Goal: Task Accomplishment & Management: Manage account settings

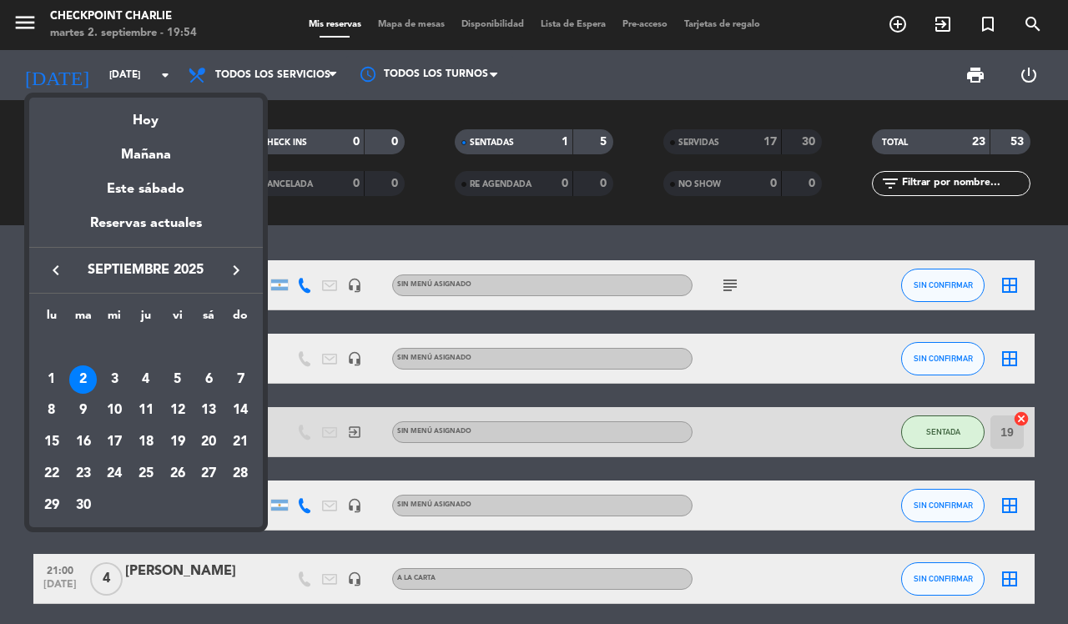
scroll to position [136, 0]
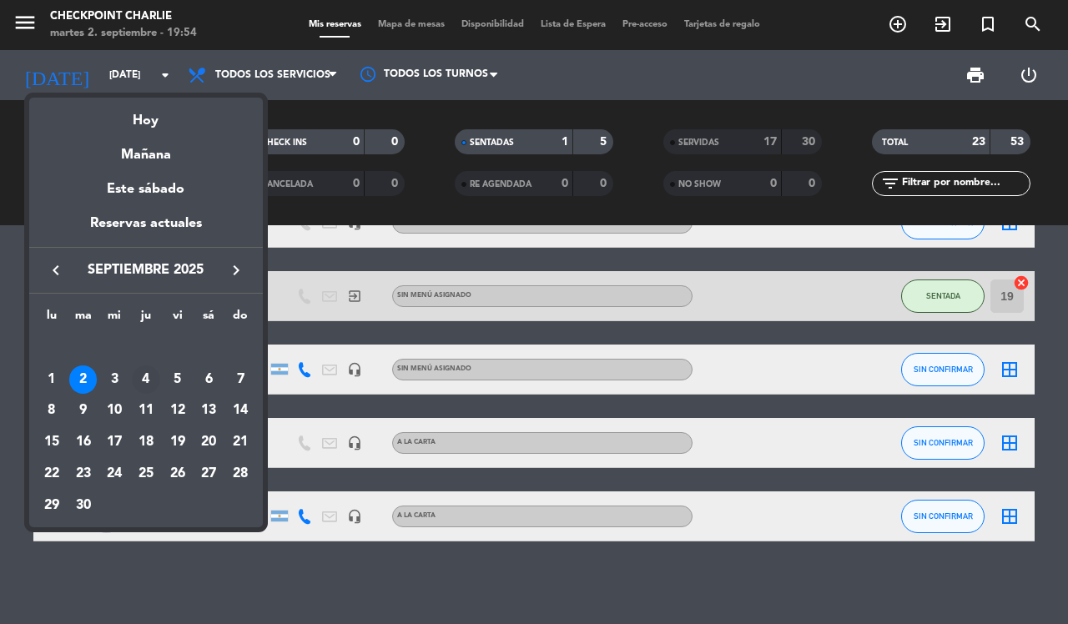
click at [144, 374] on div "4" at bounding box center [146, 380] width 28 height 28
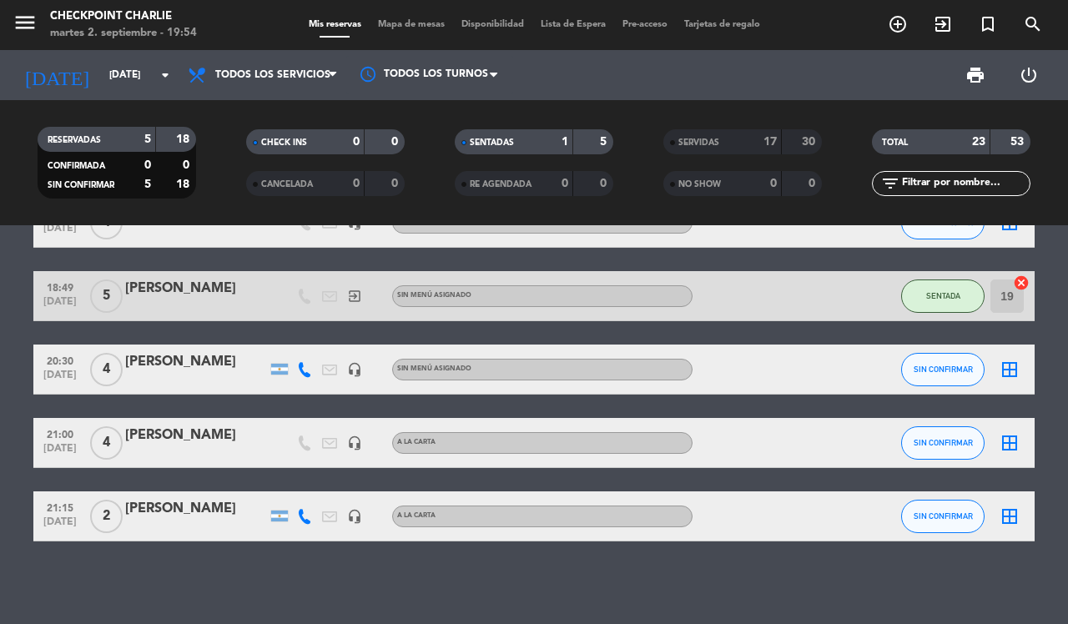
type input "[DEMOGRAPHIC_DATA][DATE]"
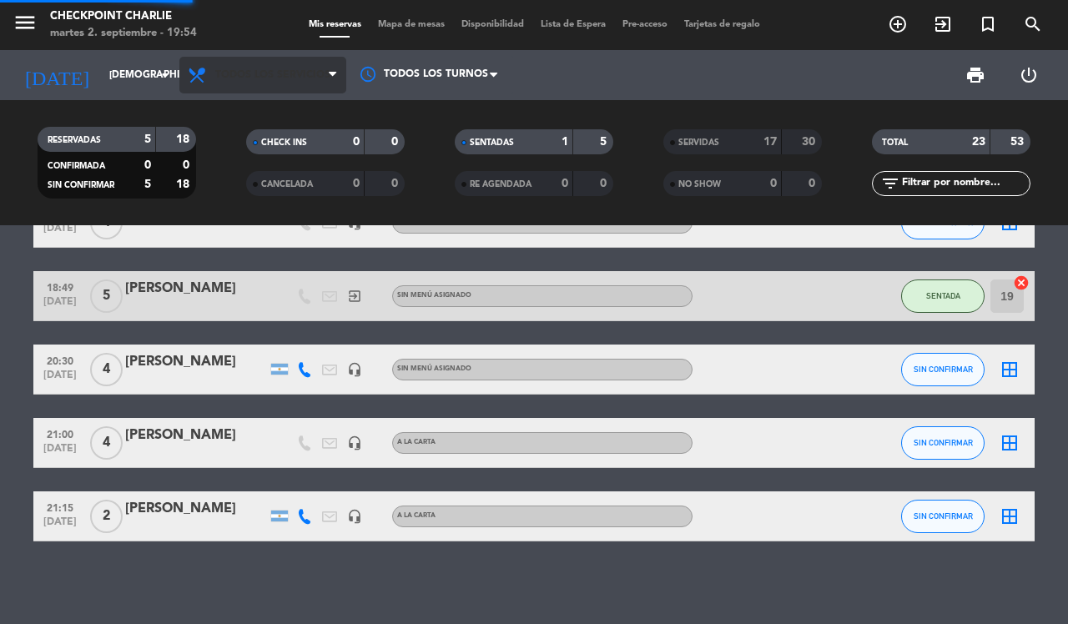
click at [303, 75] on span "Todos los servicios" at bounding box center [272, 75] width 115 height 12
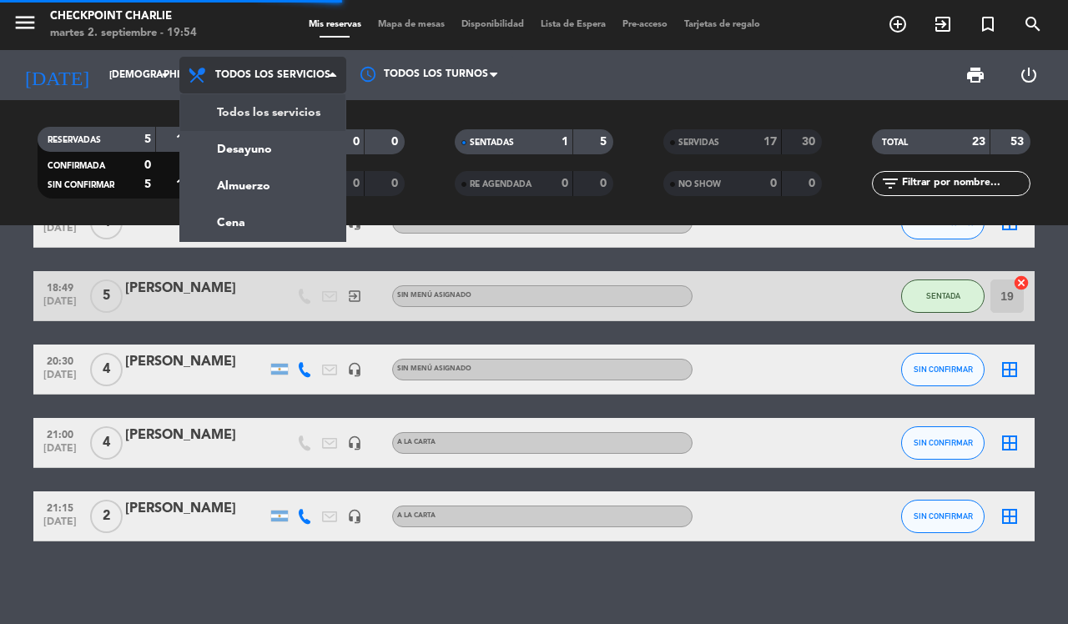
scroll to position [0, 0]
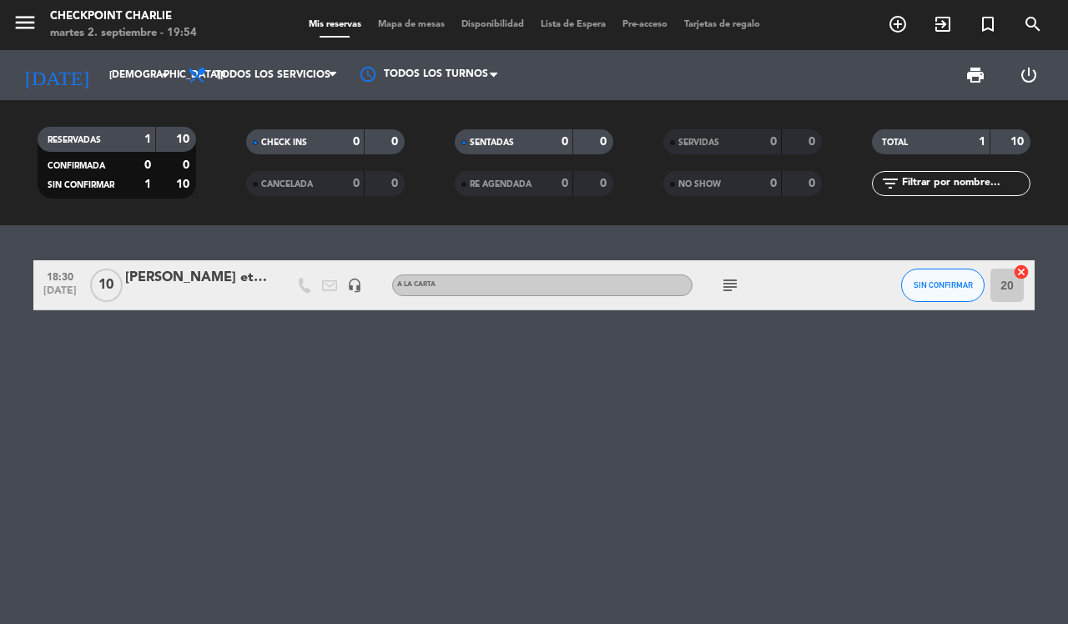
click at [92, 396] on div "18:30 [DATE] [PERSON_NAME] et [PERSON_NAME] headset_mic A LA CARTA subject SIN …" at bounding box center [534, 424] width 1068 height 399
click at [897, 28] on icon "add_circle_outline" at bounding box center [898, 24] width 20 height 20
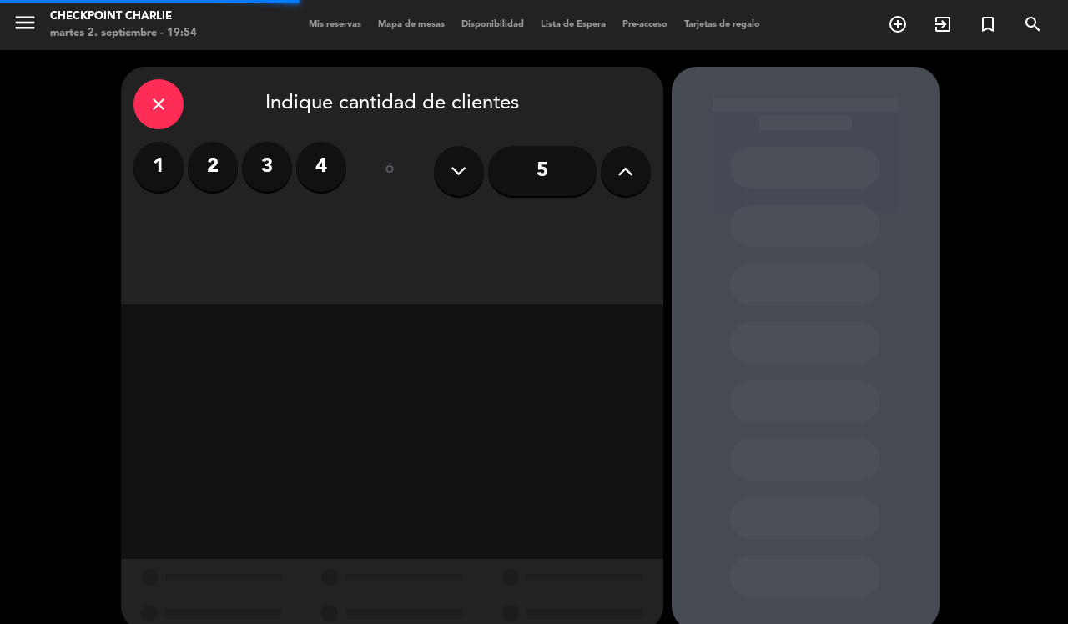
click at [634, 178] on button at bounding box center [626, 171] width 50 height 50
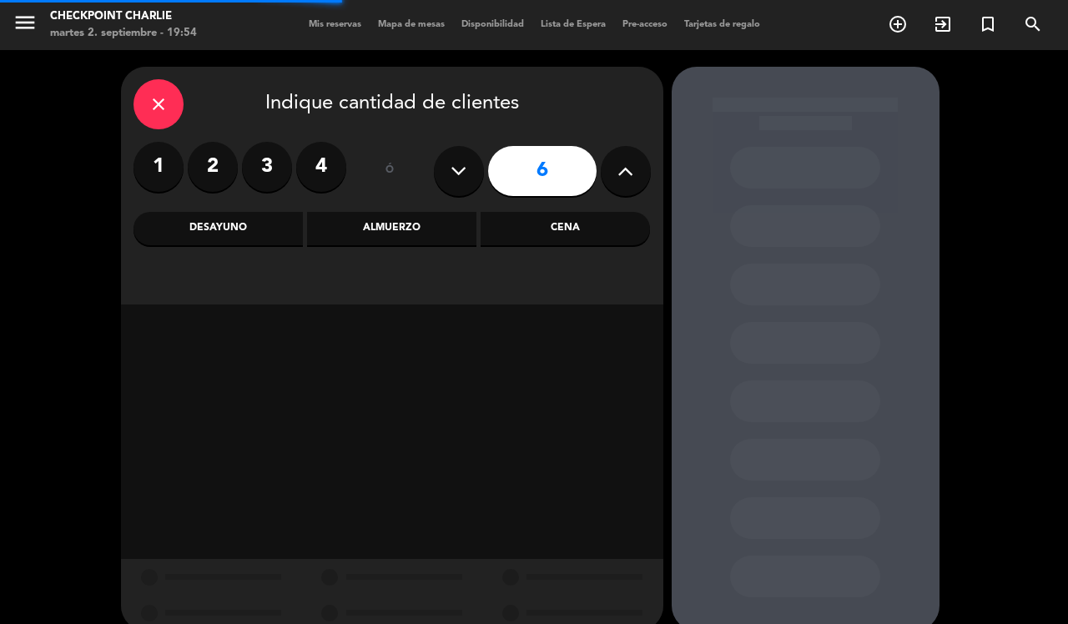
click at [634, 164] on button at bounding box center [626, 171] width 50 height 50
click at [633, 173] on icon at bounding box center [626, 171] width 16 height 25
type input "8"
click at [578, 245] on div "Cena" at bounding box center [565, 228] width 169 height 33
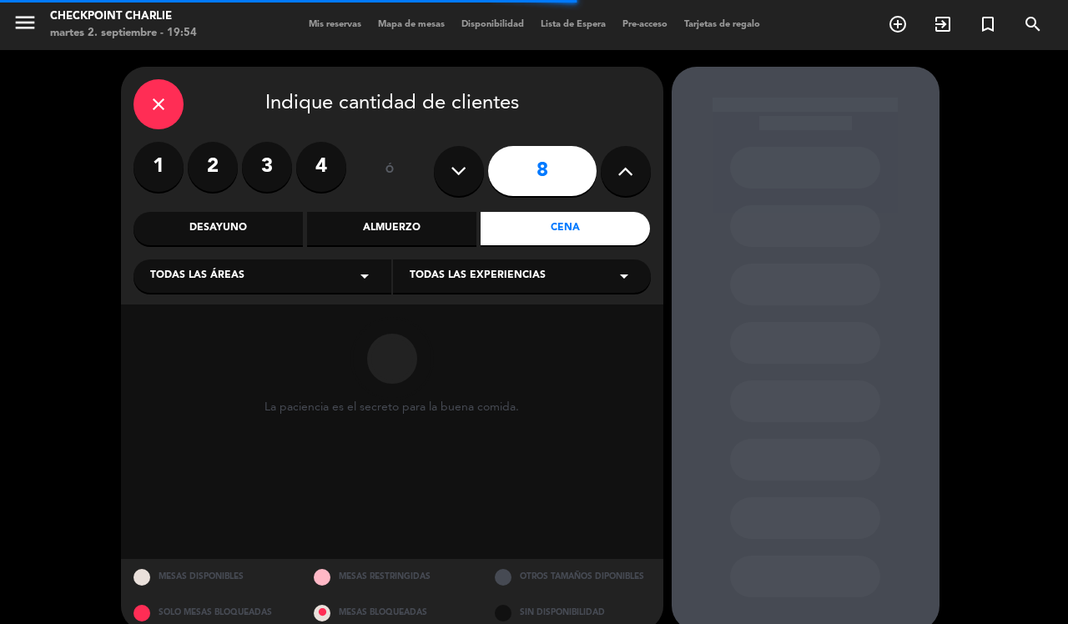
click at [240, 245] on div "Desayuno" at bounding box center [218, 228] width 169 height 33
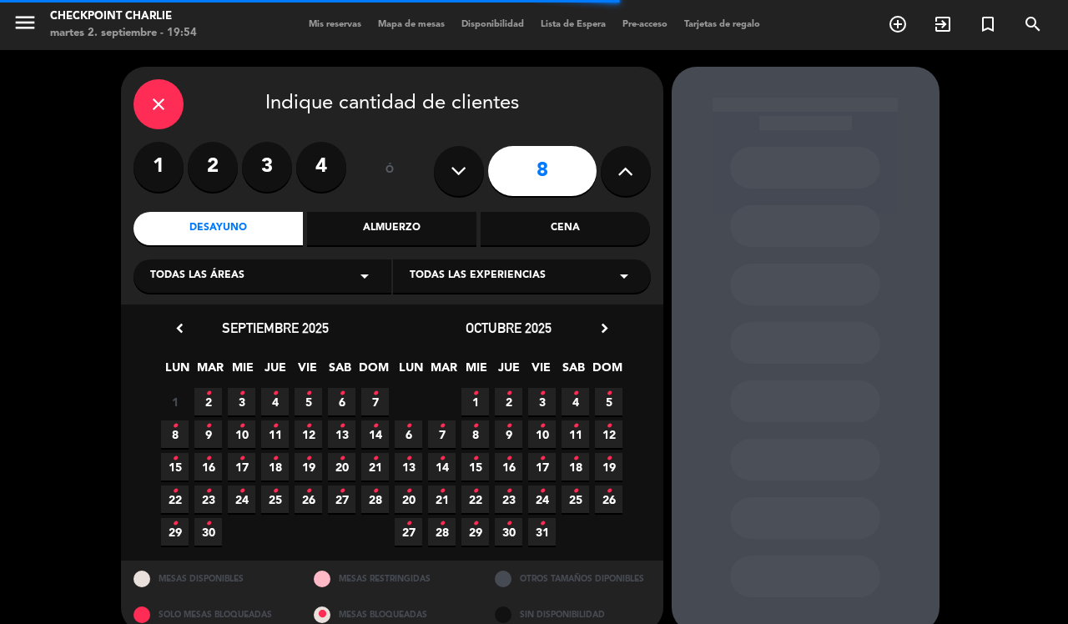
click at [403, 245] on div "Almuerzo" at bounding box center [391, 228] width 169 height 33
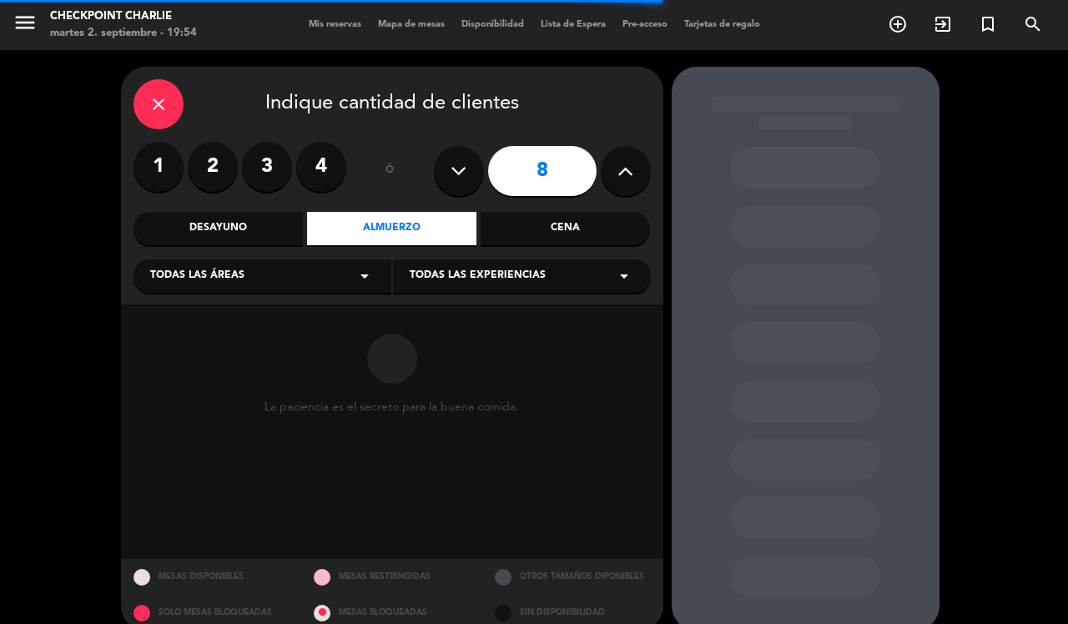
click at [351, 276] on div "Todas las áreas arrow_drop_down" at bounding box center [263, 276] width 258 height 33
click at [196, 394] on div "SALON" at bounding box center [262, 392] width 225 height 17
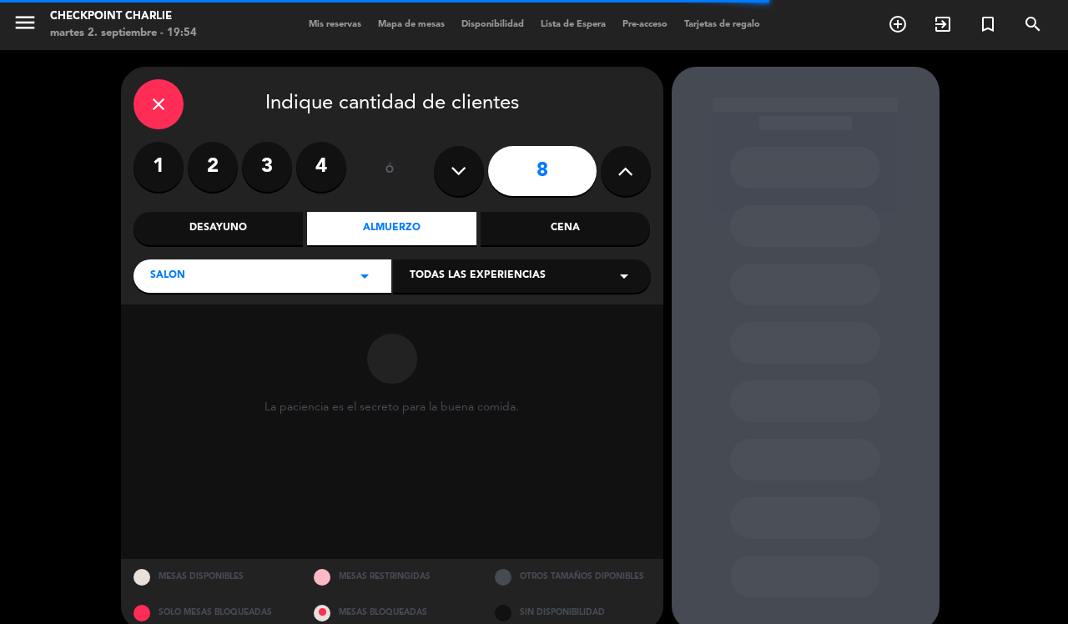
click at [352, 278] on div "SALON arrow_drop_down" at bounding box center [263, 276] width 258 height 33
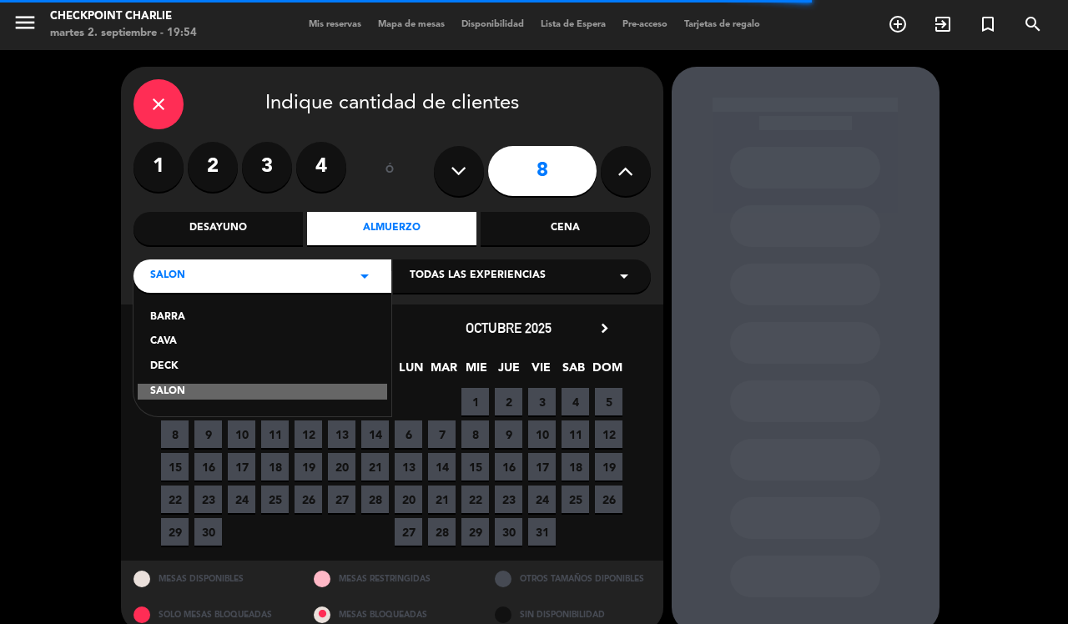
click at [168, 347] on div "CAVA" at bounding box center [262, 342] width 225 height 17
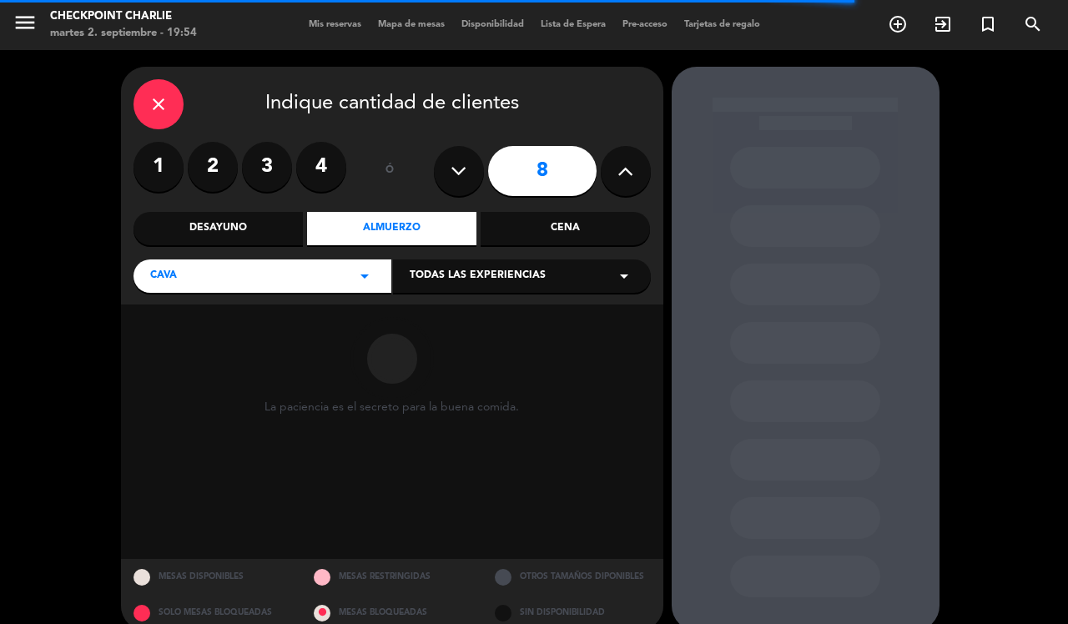
click at [480, 280] on span "Todas las experiencias" at bounding box center [478, 276] width 136 height 17
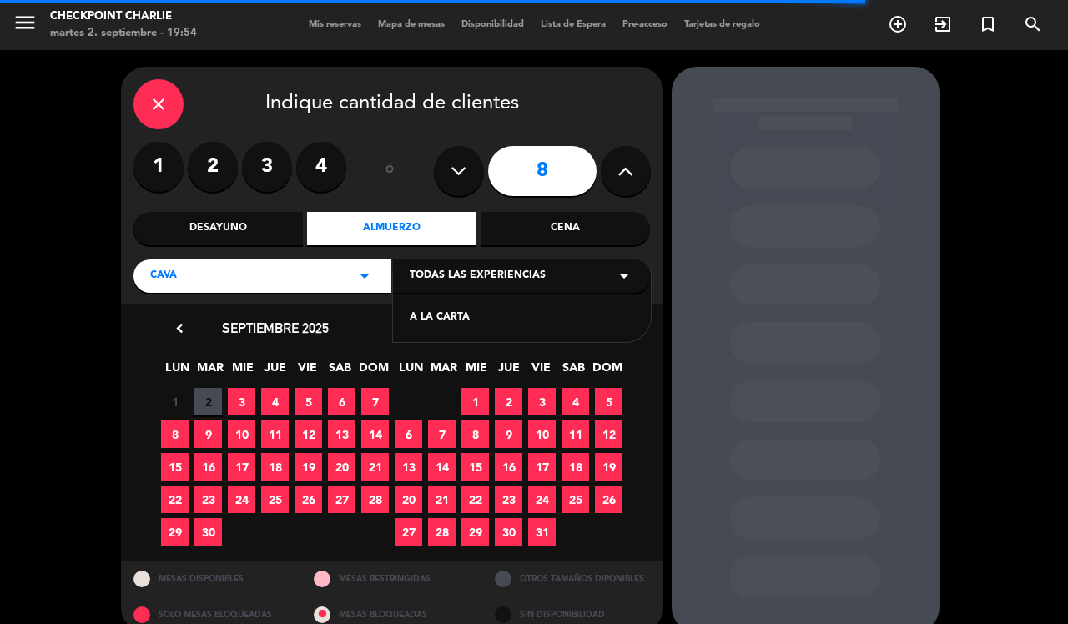
click at [457, 314] on div "A LA CARTA" at bounding box center [522, 318] width 225 height 17
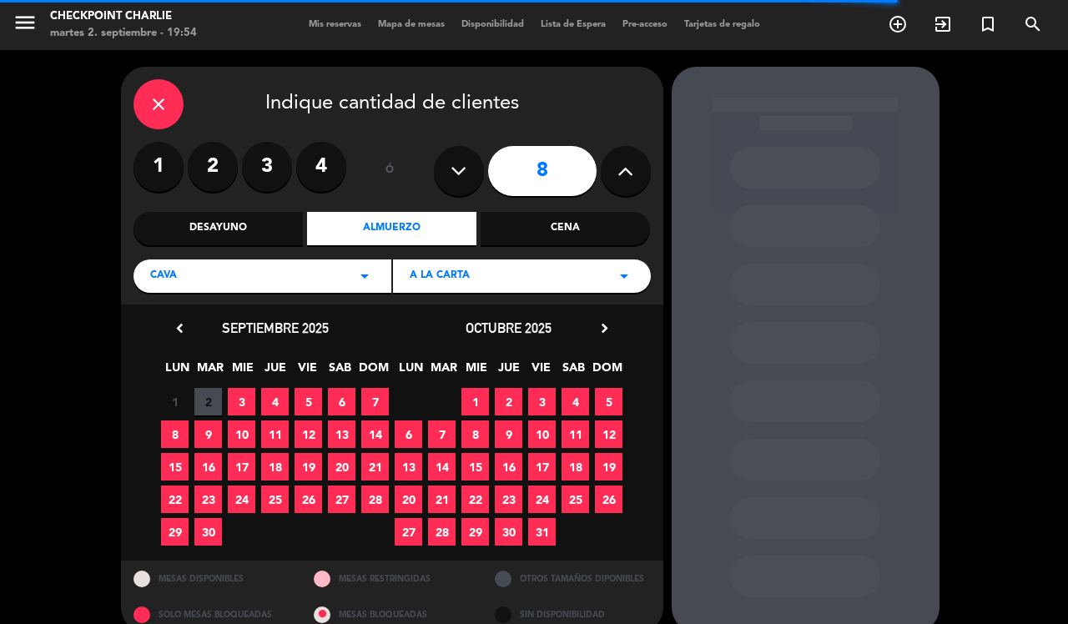
click at [274, 399] on span "4" at bounding box center [275, 402] width 28 height 28
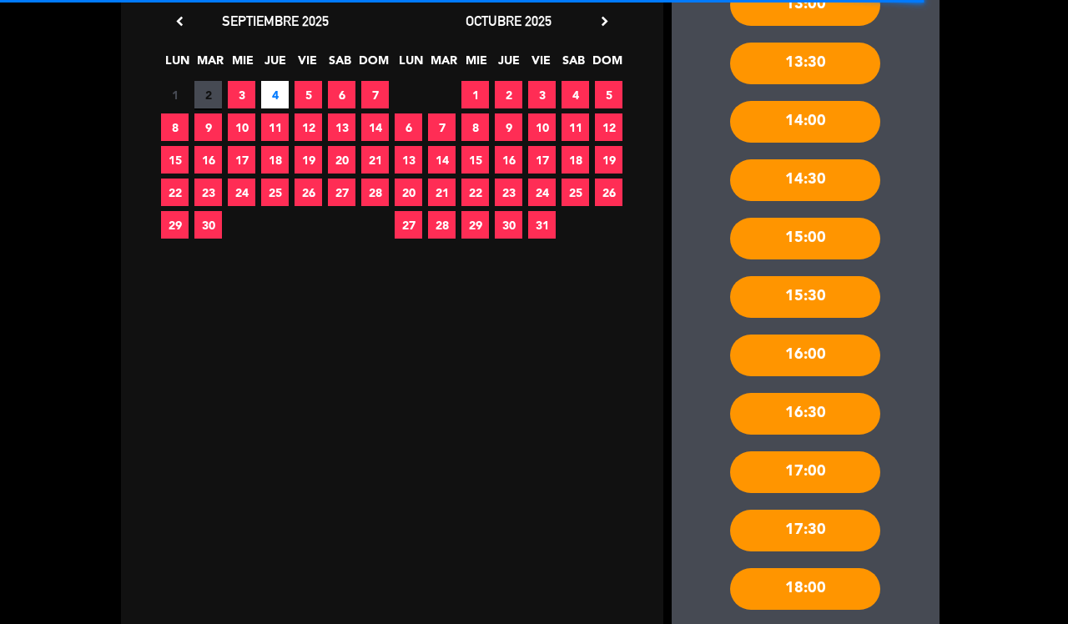
scroll to position [456, 0]
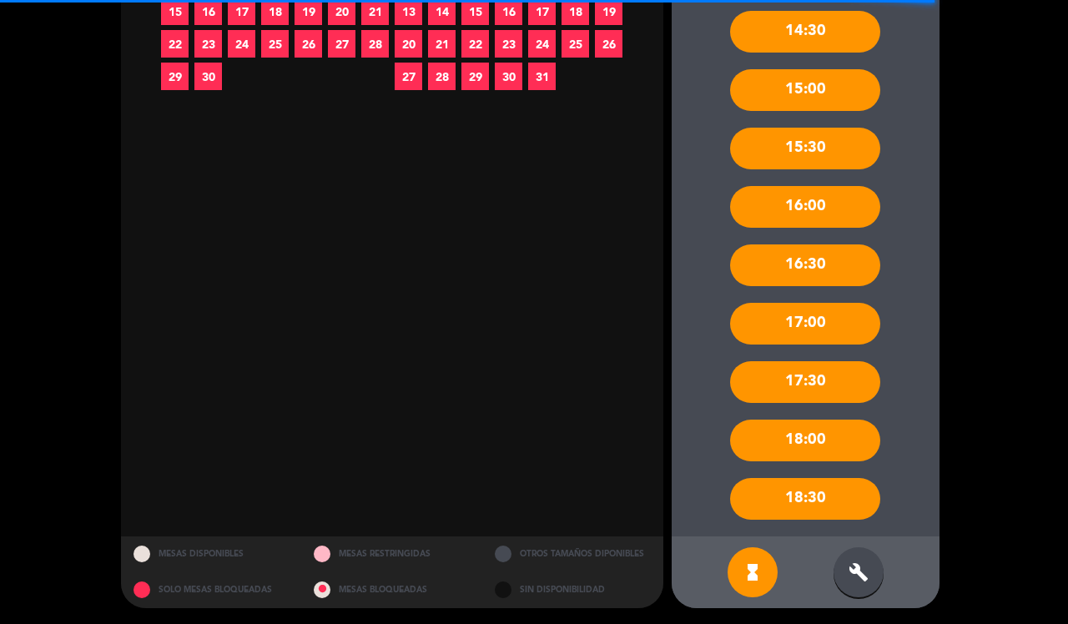
click at [875, 562] on div "build" at bounding box center [859, 572] width 50 height 50
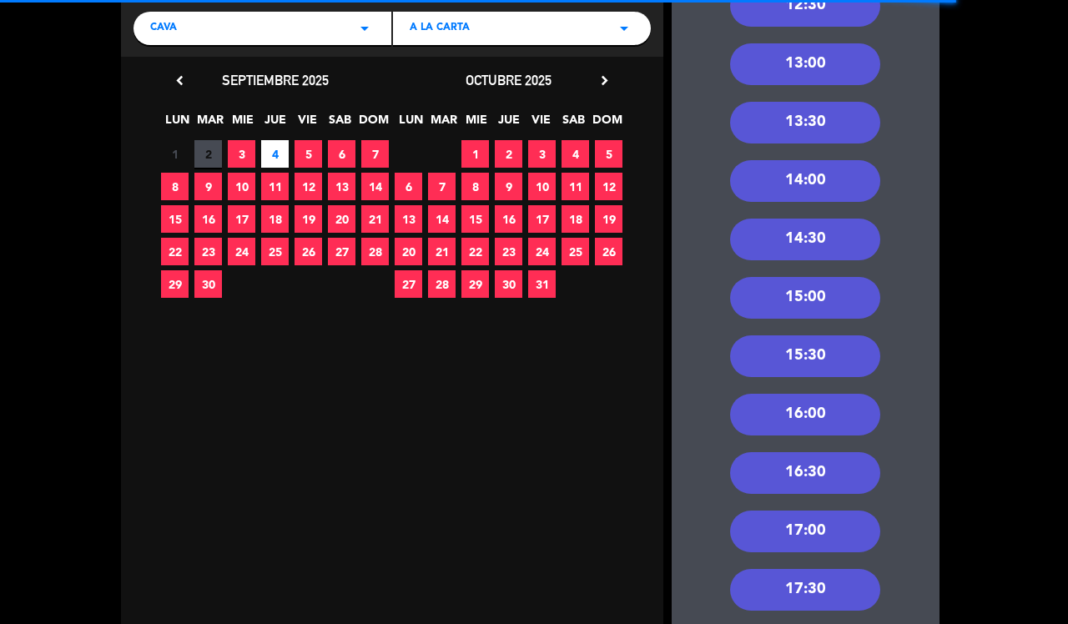
scroll to position [0, 0]
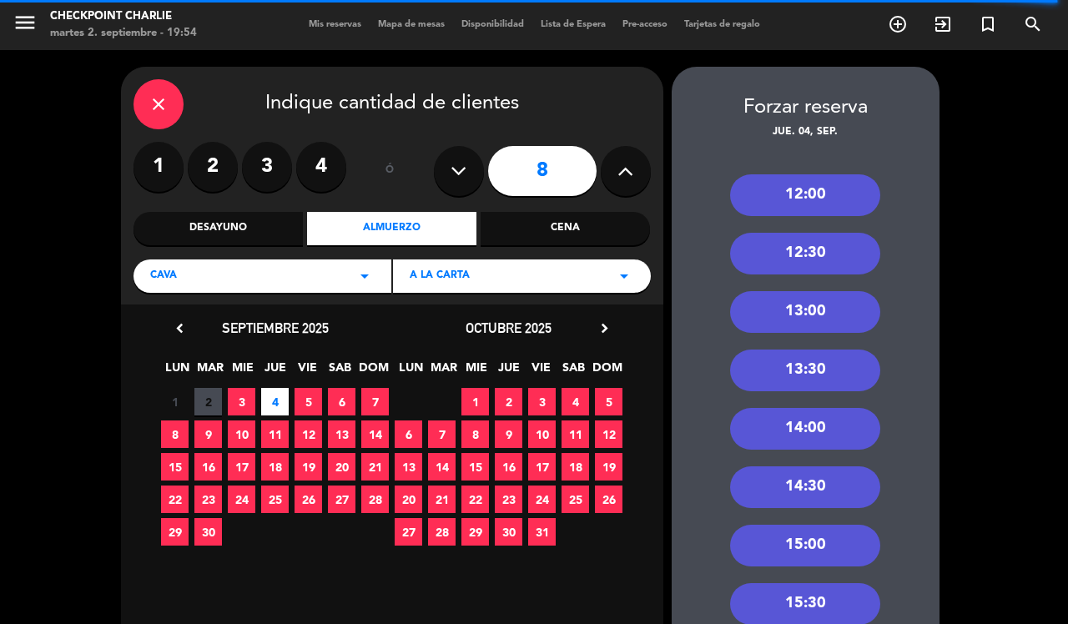
click at [851, 255] on div "12:30" at bounding box center [805, 254] width 150 height 42
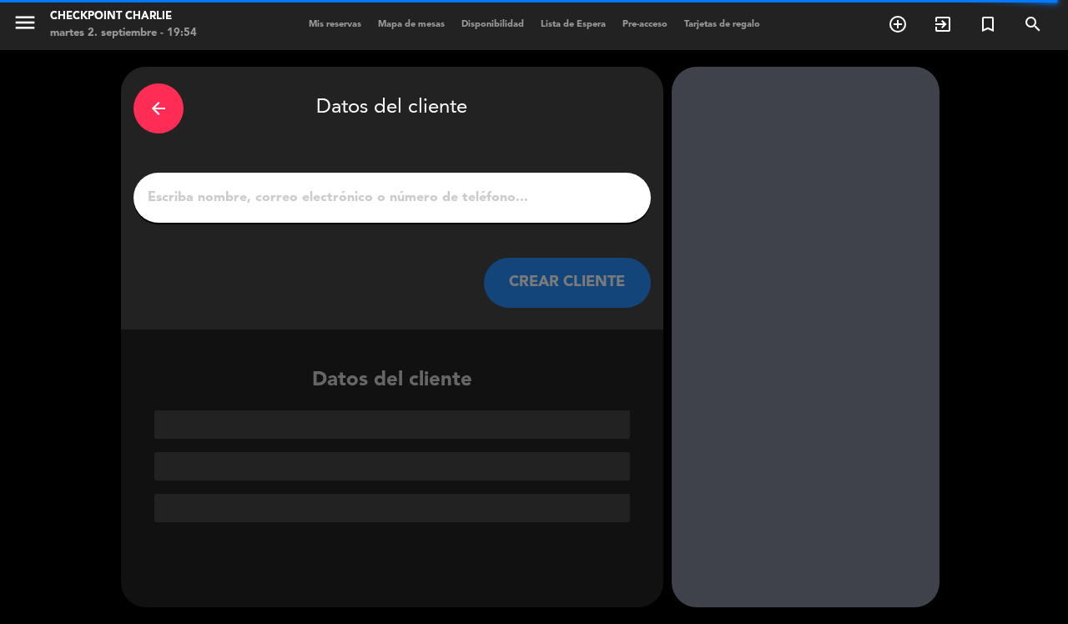
click at [447, 201] on input "1" at bounding box center [392, 197] width 492 height 23
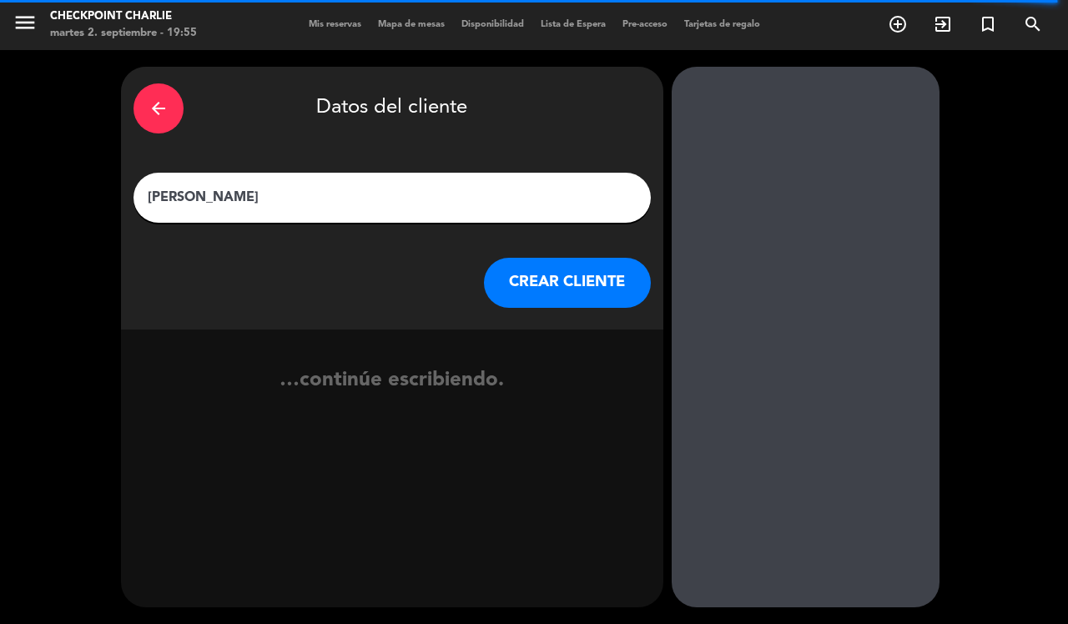
type input "[PERSON_NAME]"
click at [599, 278] on button "CREAR CLIENTE" at bounding box center [567, 283] width 167 height 50
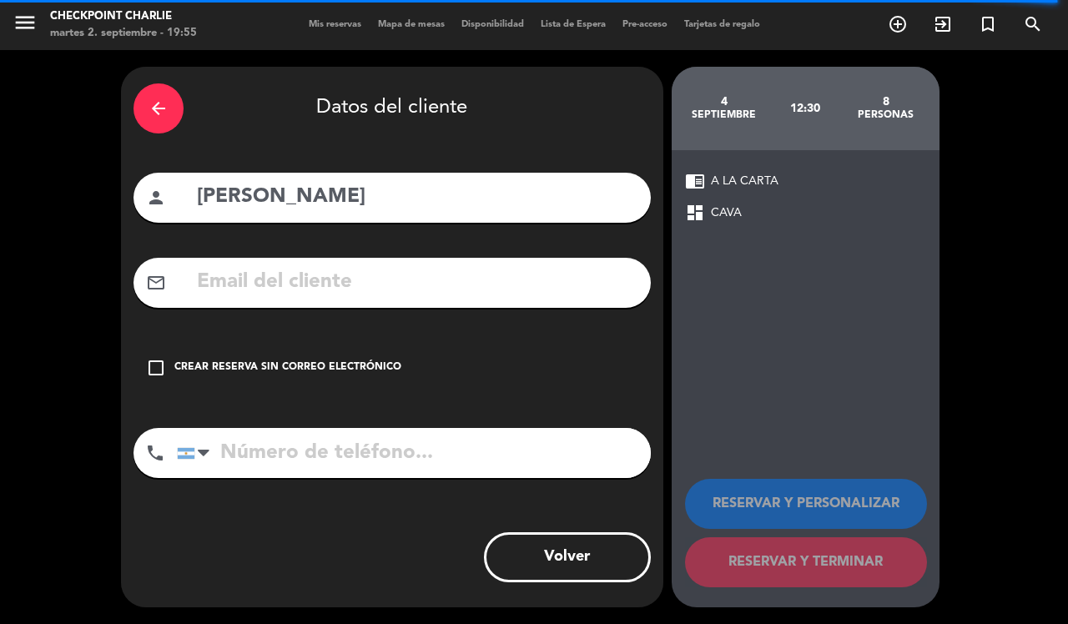
click at [384, 447] on input "tel" at bounding box center [414, 453] width 474 height 50
click at [263, 352] on div "check_box_outline_blank Crear reserva sin correo electrónico" at bounding box center [392, 368] width 517 height 50
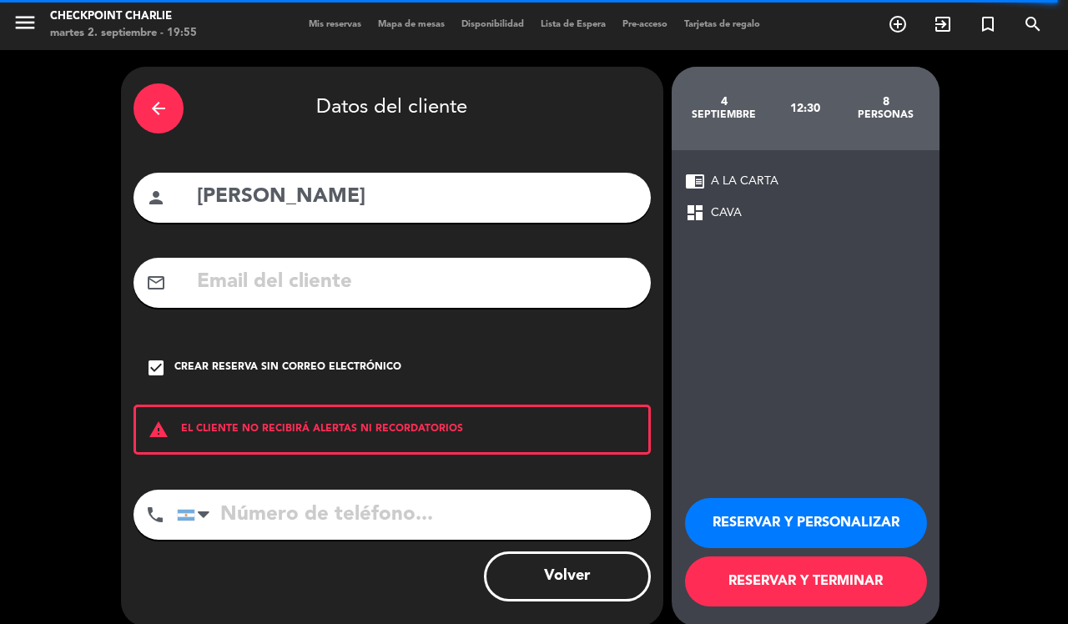
click at [389, 534] on input "tel" at bounding box center [414, 515] width 474 height 50
type input "1165005800"
click at [874, 523] on button "RESERVAR Y PERSONALIZAR" at bounding box center [806, 523] width 242 height 50
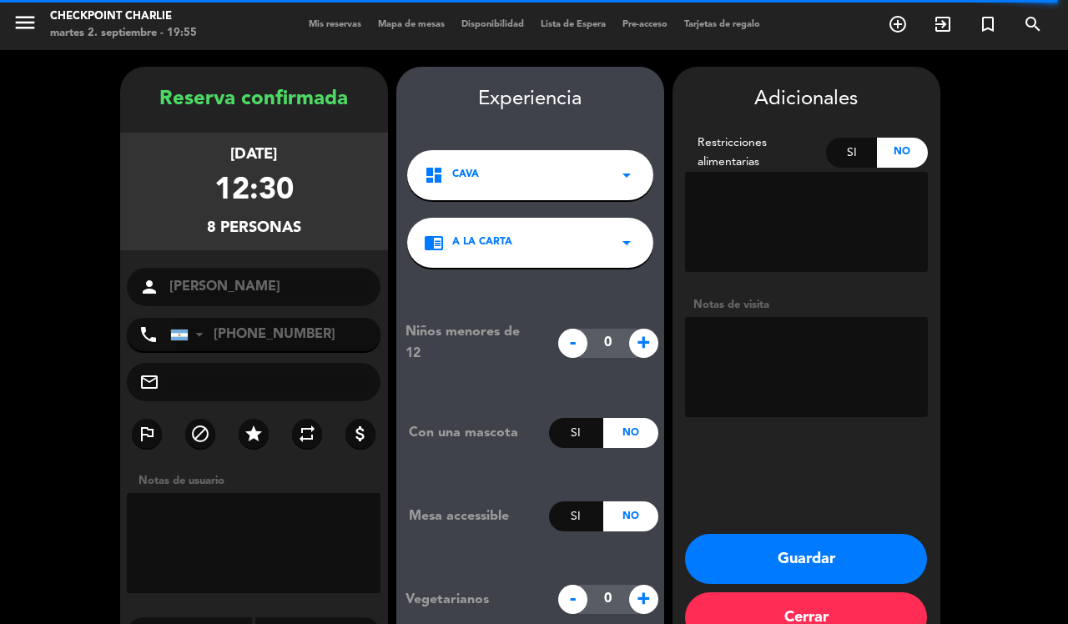
scroll to position [43, 0]
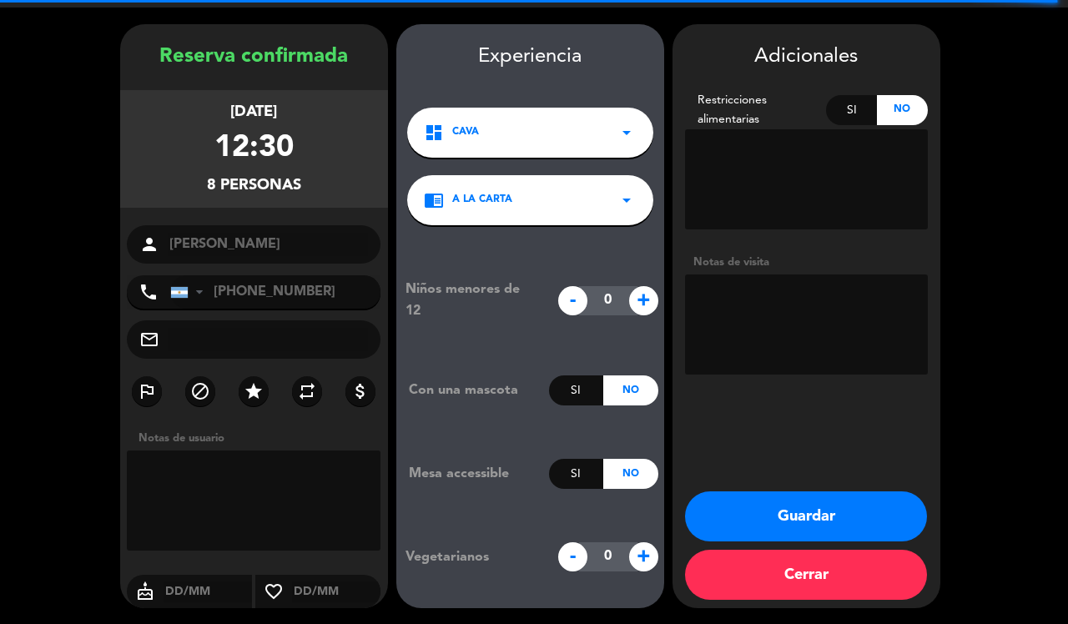
click at [864, 517] on button "Guardar" at bounding box center [806, 517] width 242 height 50
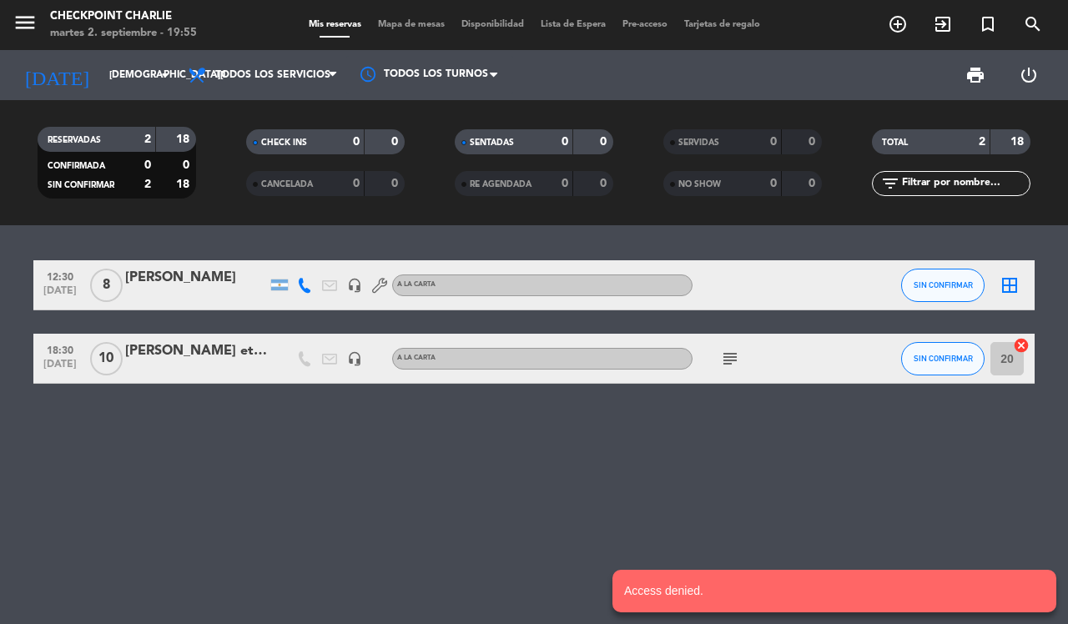
click at [1006, 282] on icon "border_all" at bounding box center [1010, 285] width 20 height 20
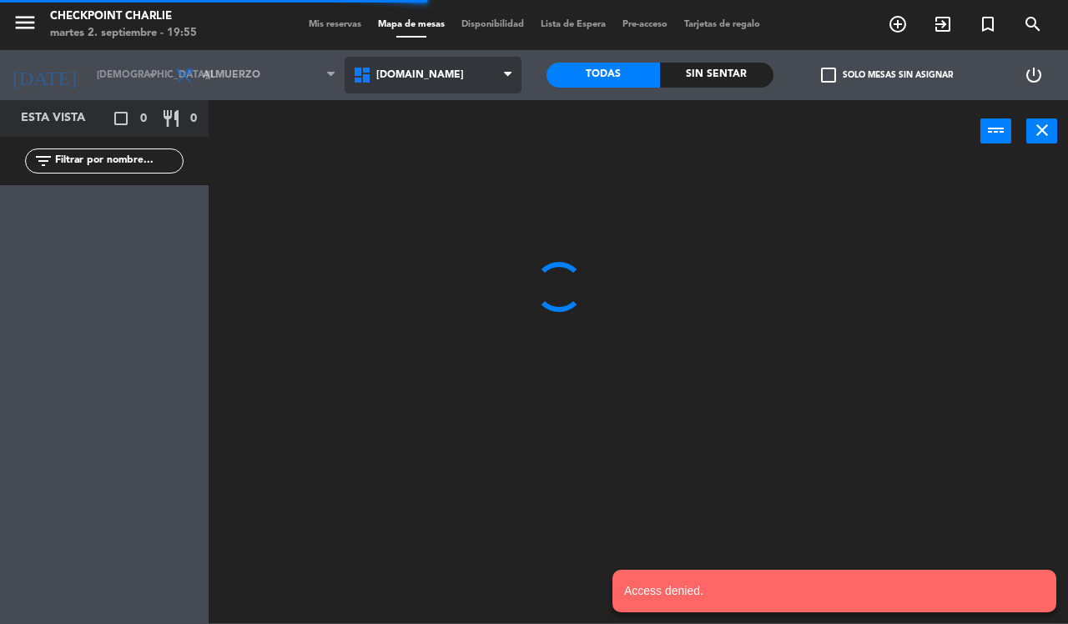
click at [451, 86] on span "[DOMAIN_NAME]" at bounding box center [434, 75] width 178 height 37
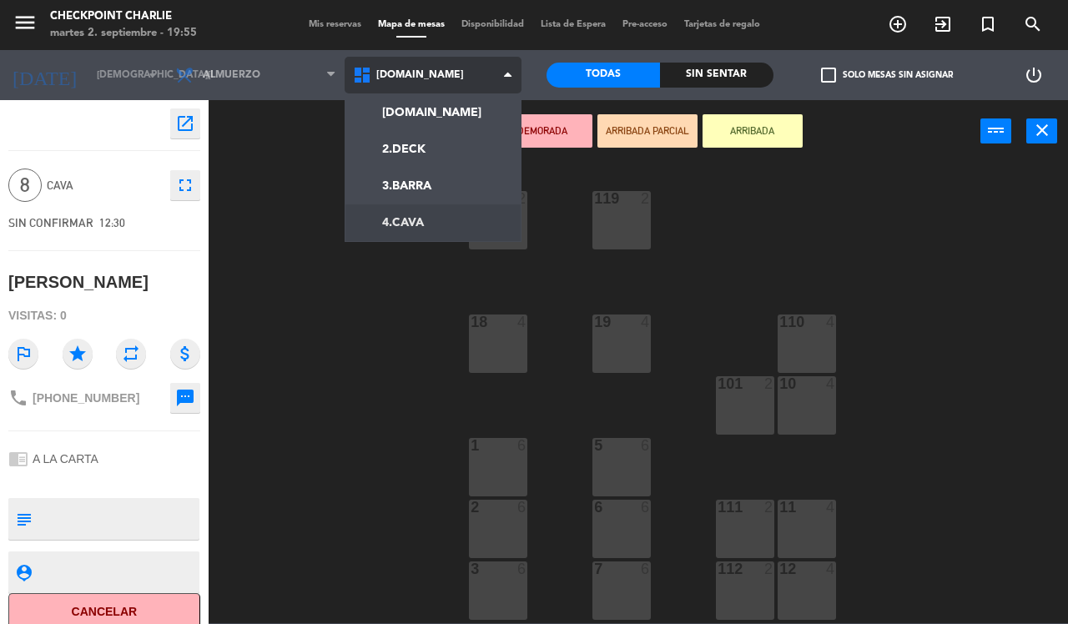
click at [441, 223] on ng-component "menu Checkpoint [PERSON_NAME][DATE] 2. septiembre - 19:55 Mis reservas Mapa de …" at bounding box center [534, 311] width 1068 height 623
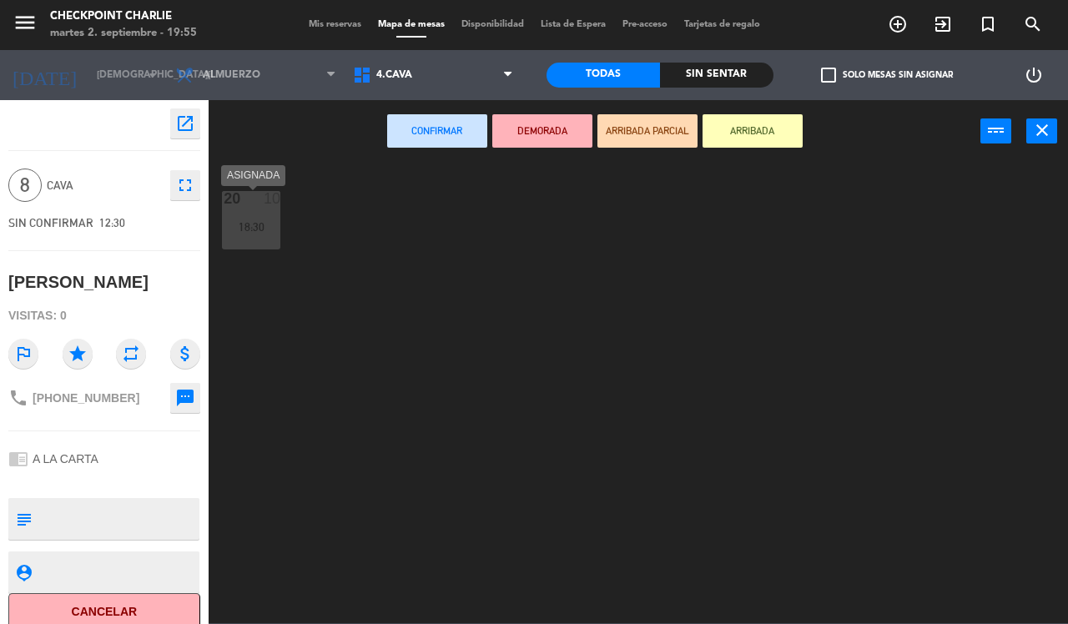
click at [260, 221] on div "18:30" at bounding box center [251, 227] width 58 height 12
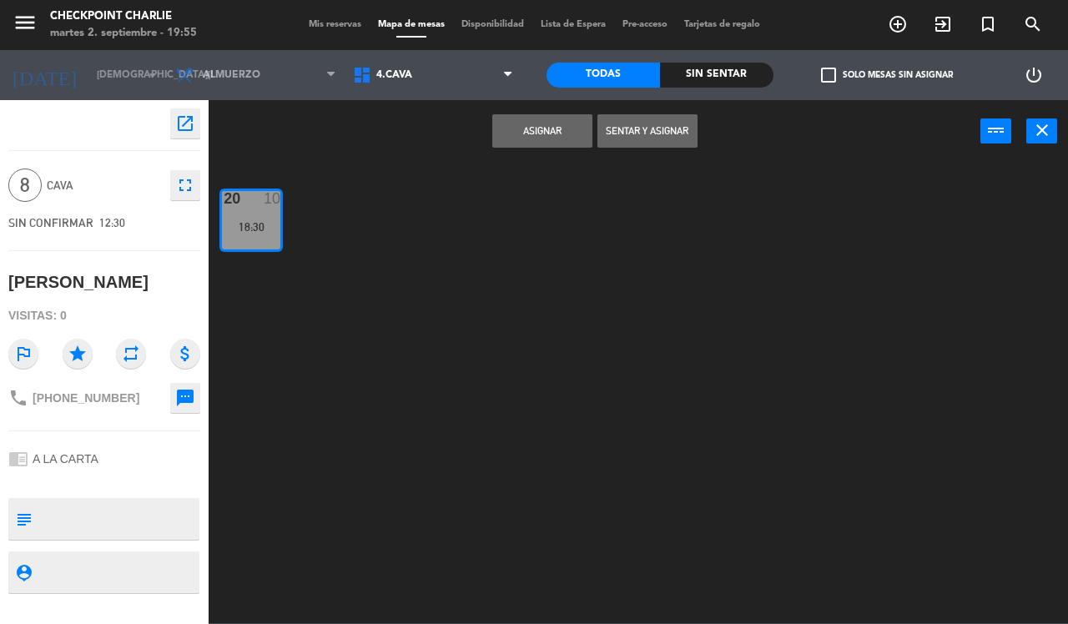
click at [558, 134] on button "Asignar" at bounding box center [542, 130] width 100 height 33
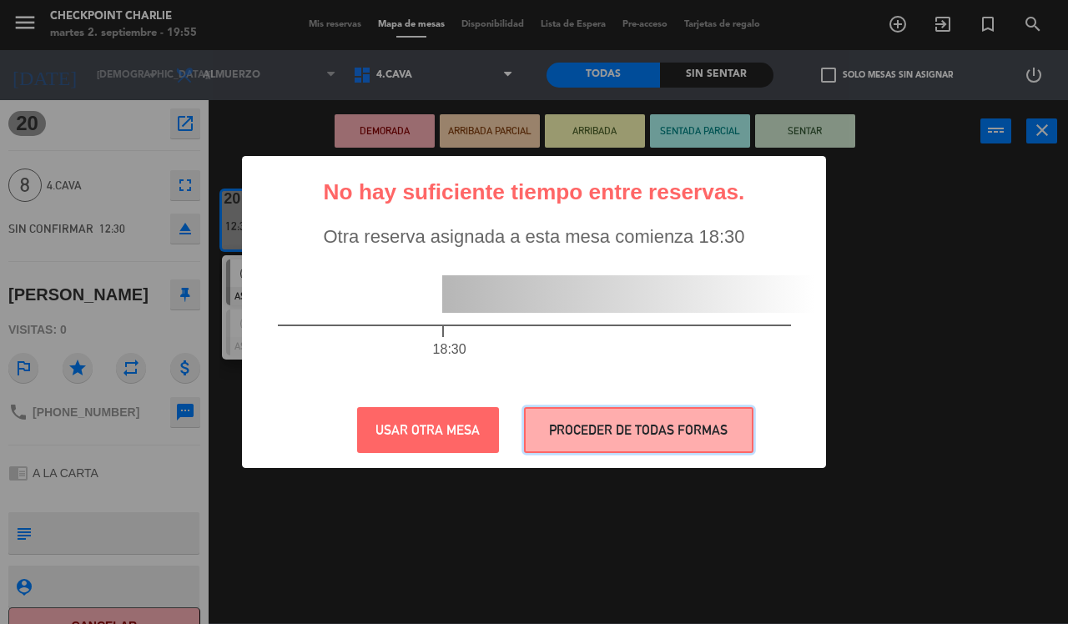
click at [602, 426] on button "PROCEDER DE TODAS FORMAS" at bounding box center [639, 430] width 230 height 46
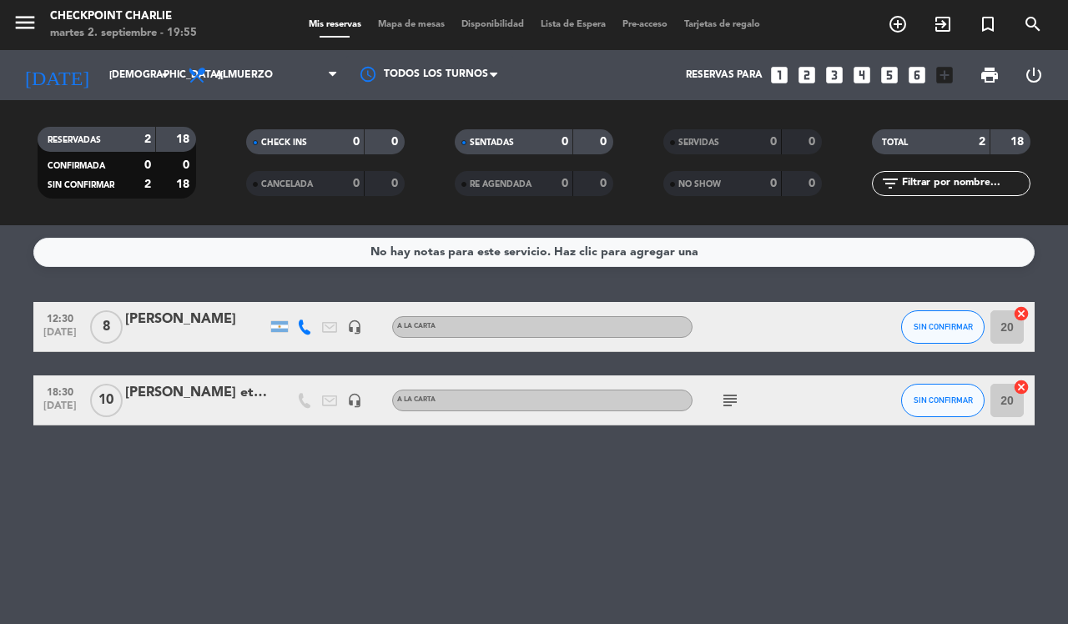
click at [396, 516] on div "No hay notas para este servicio. Haz clic para agregar una 12:30 [DATE] 8 [PERS…" at bounding box center [534, 424] width 1068 height 399
click at [98, 93] on div "[DATE] [DATE] arrow_drop_down" at bounding box center [96, 75] width 167 height 37
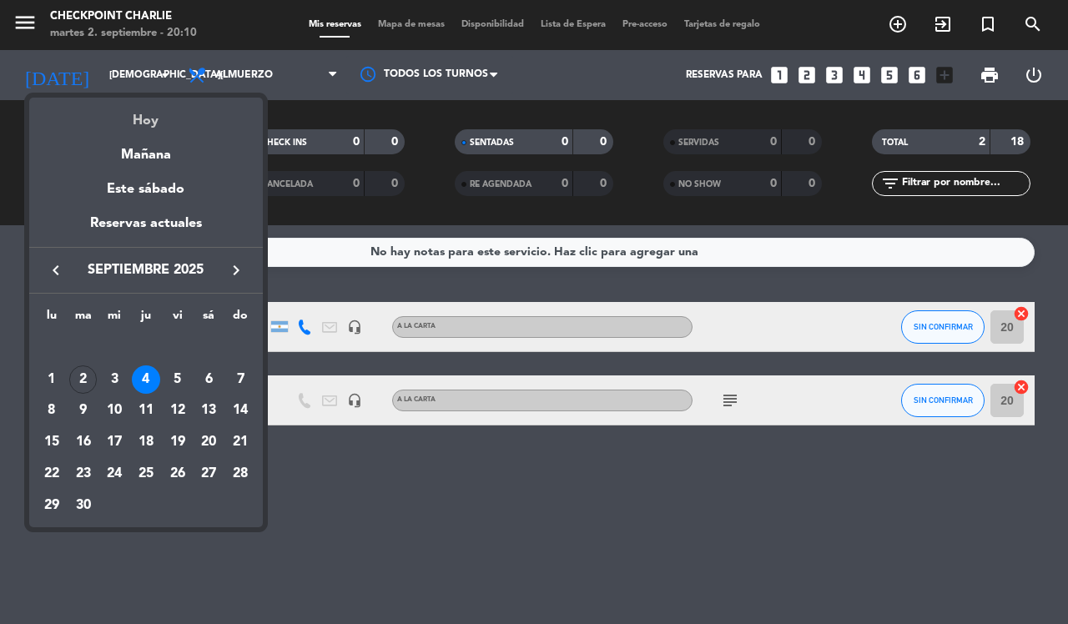
click at [127, 108] on div "Hoy" at bounding box center [146, 115] width 234 height 34
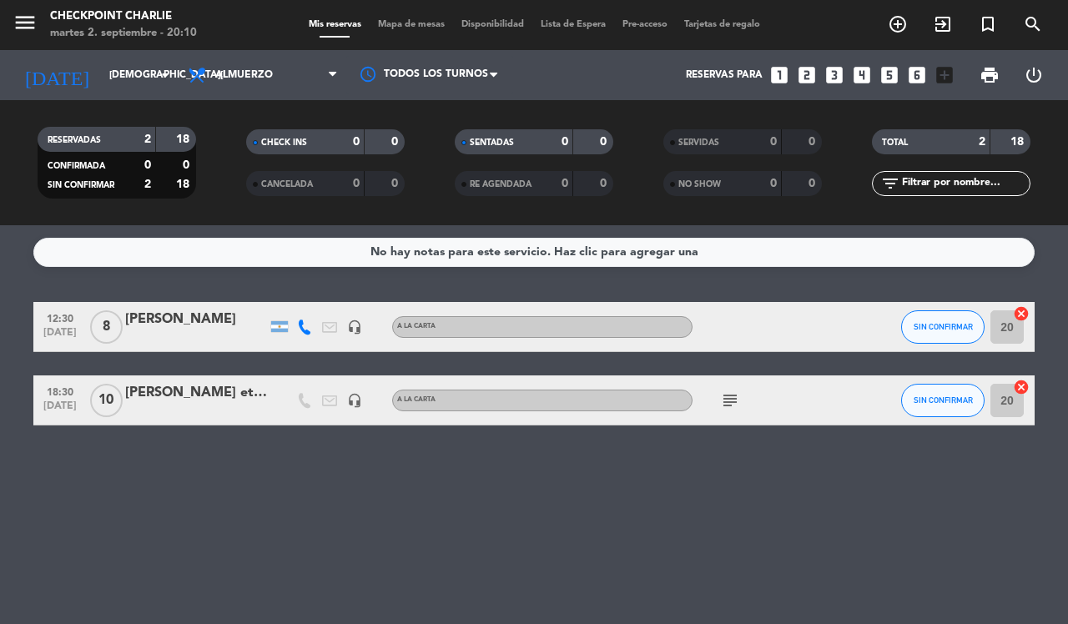
type input "[DATE]"
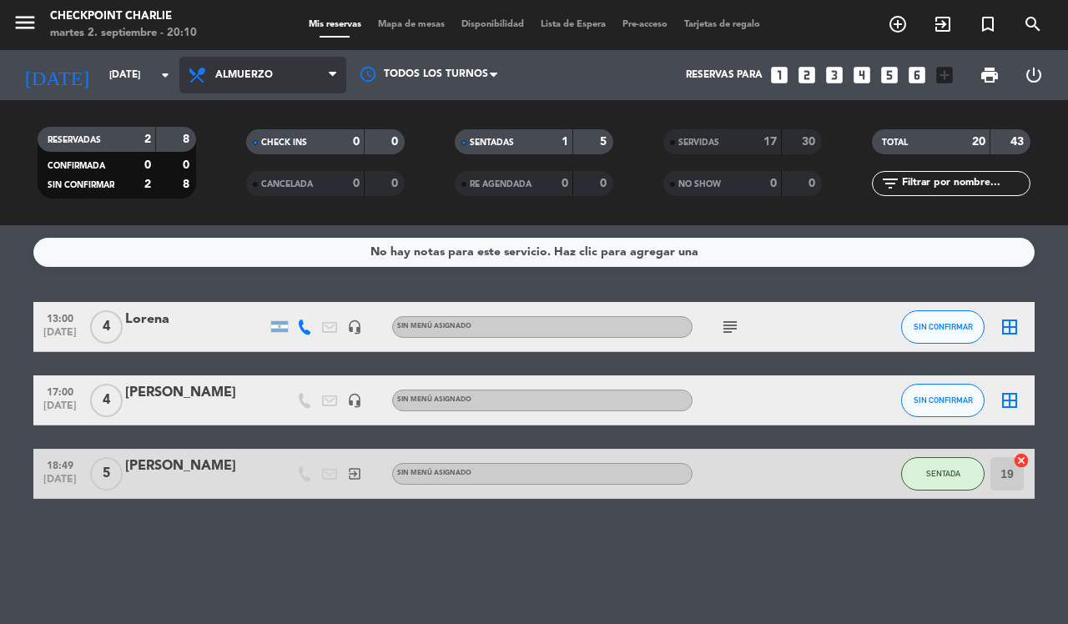
click at [286, 65] on span "Almuerzo" at bounding box center [262, 75] width 167 height 37
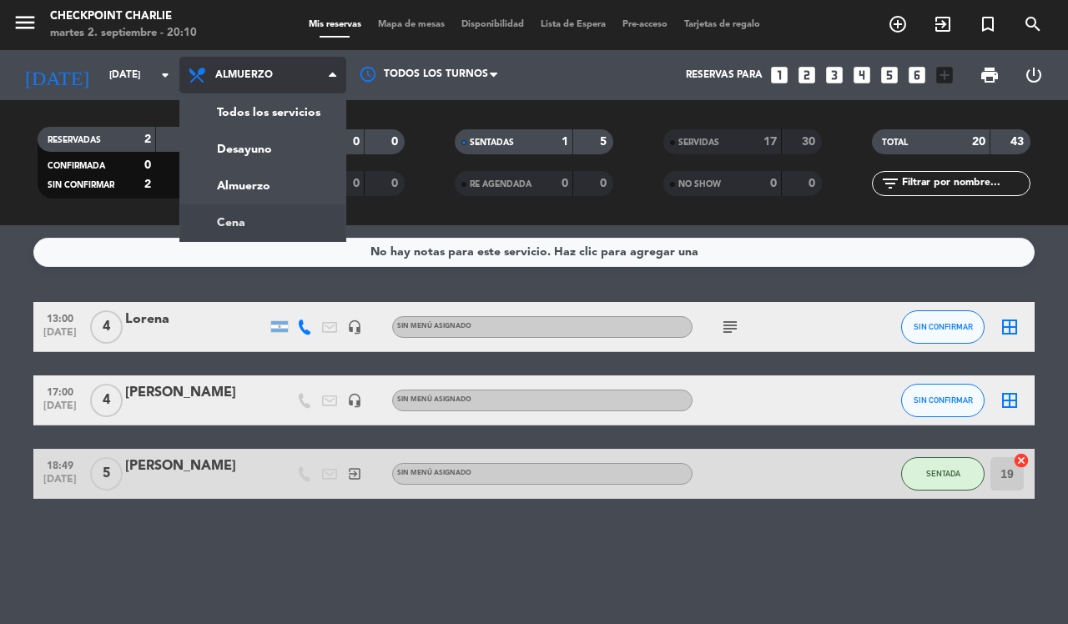
click at [240, 222] on div "menu Checkpoint [PERSON_NAME][DATE] 2. septiembre - 20:10 Mis reservas Mapa de …" at bounding box center [534, 112] width 1068 height 225
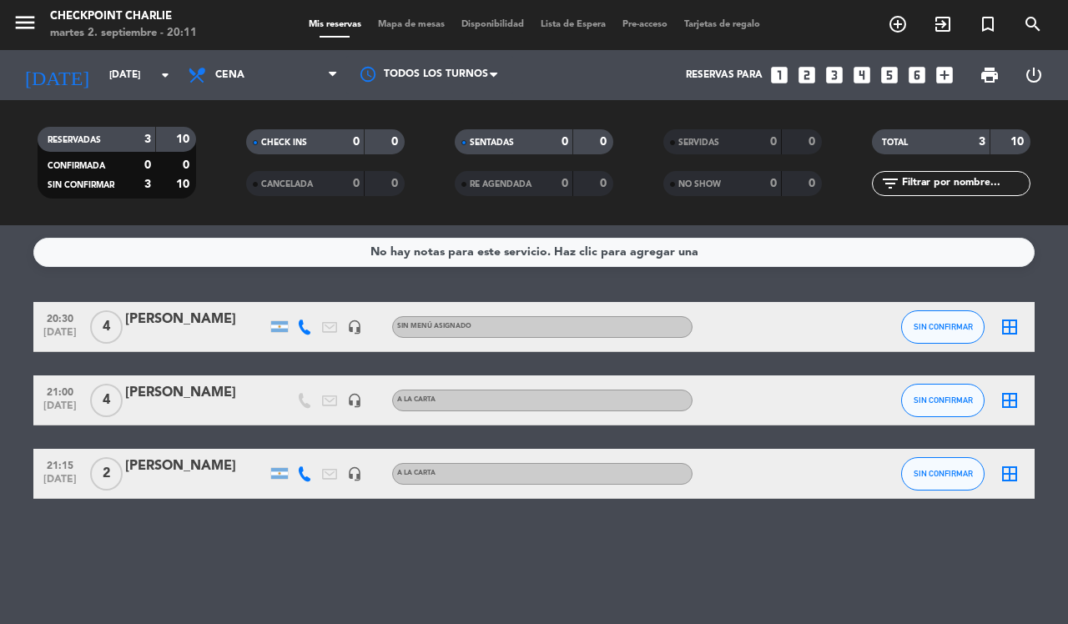
click at [153, 320] on div "[PERSON_NAME]" at bounding box center [196, 320] width 142 height 22
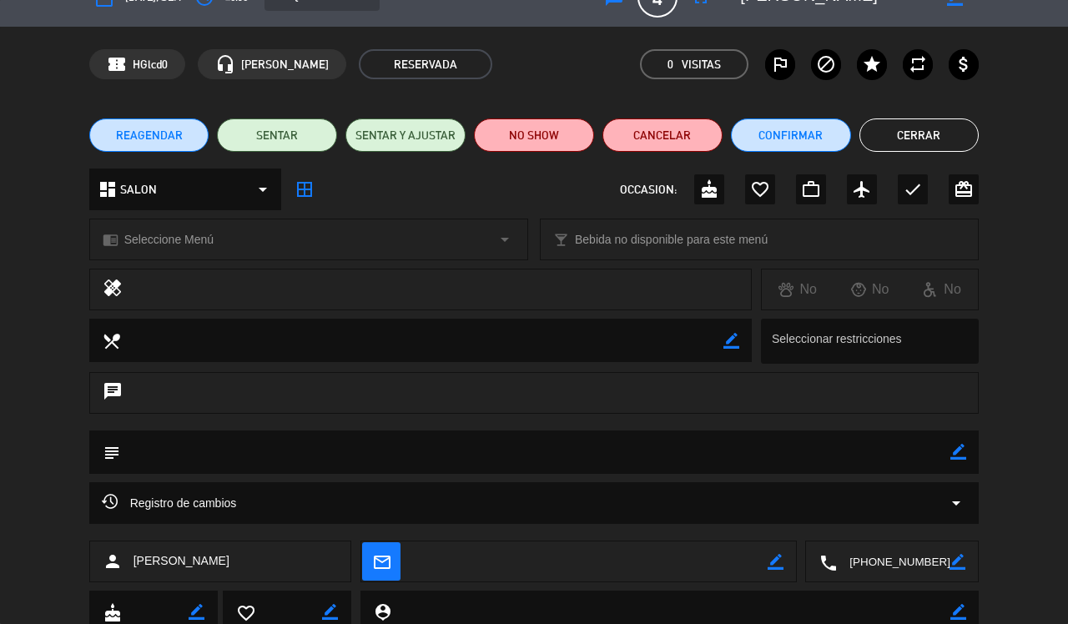
scroll to position [89, 0]
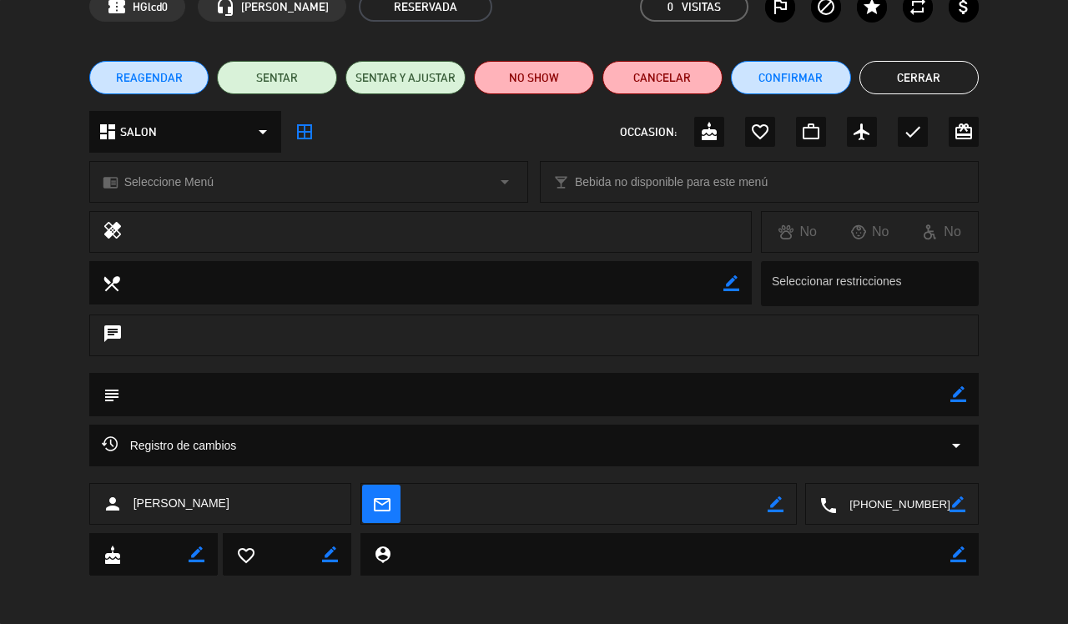
click at [957, 452] on icon "arrow_drop_down" at bounding box center [956, 446] width 20 height 20
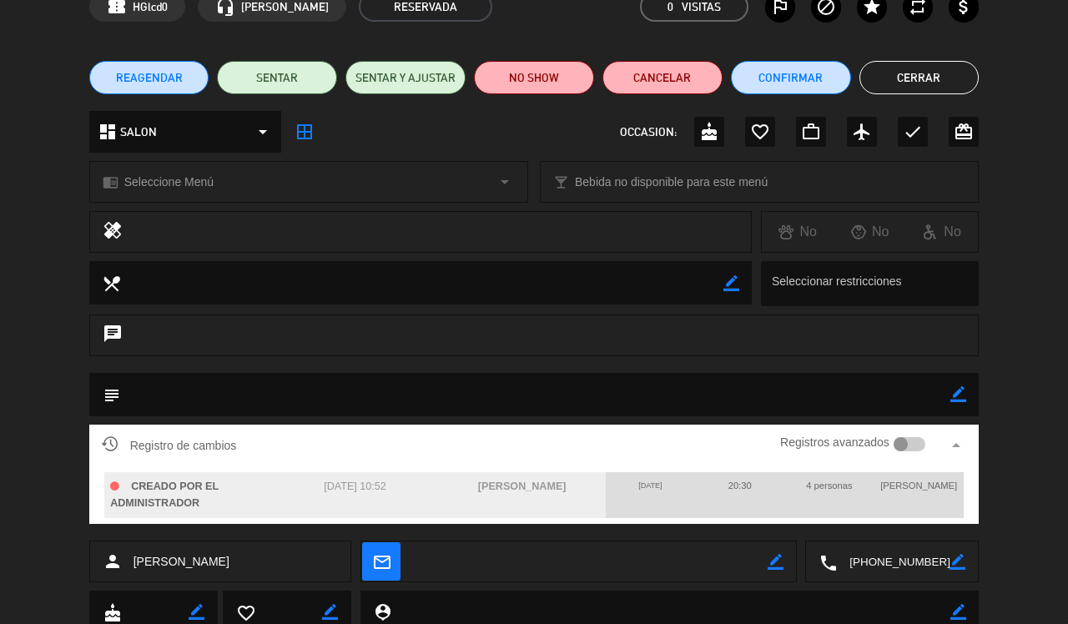
click at [951, 86] on button "Cerrar" at bounding box center [920, 77] width 120 height 33
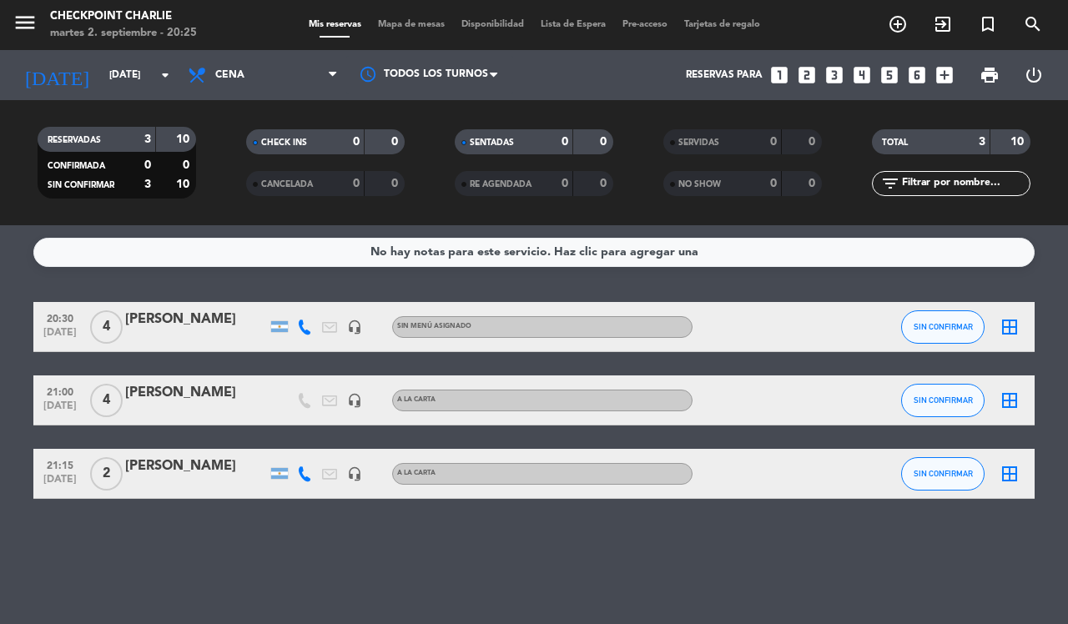
click at [908, 25] on icon "exit_to_app" at bounding box center [898, 24] width 20 height 20
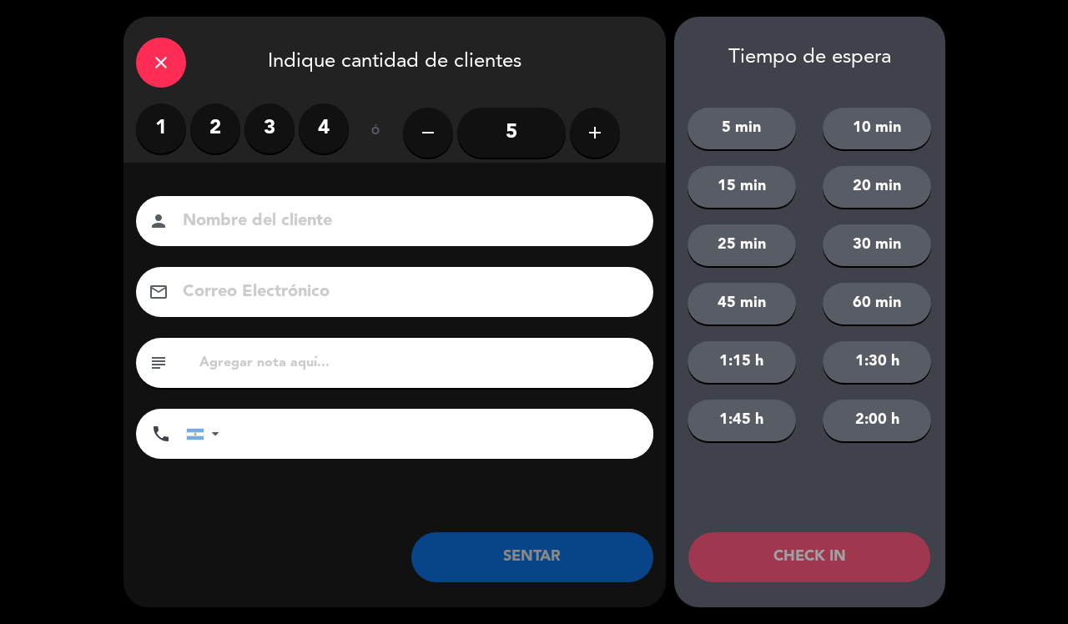
click at [206, 140] on label "2" at bounding box center [215, 128] width 50 height 50
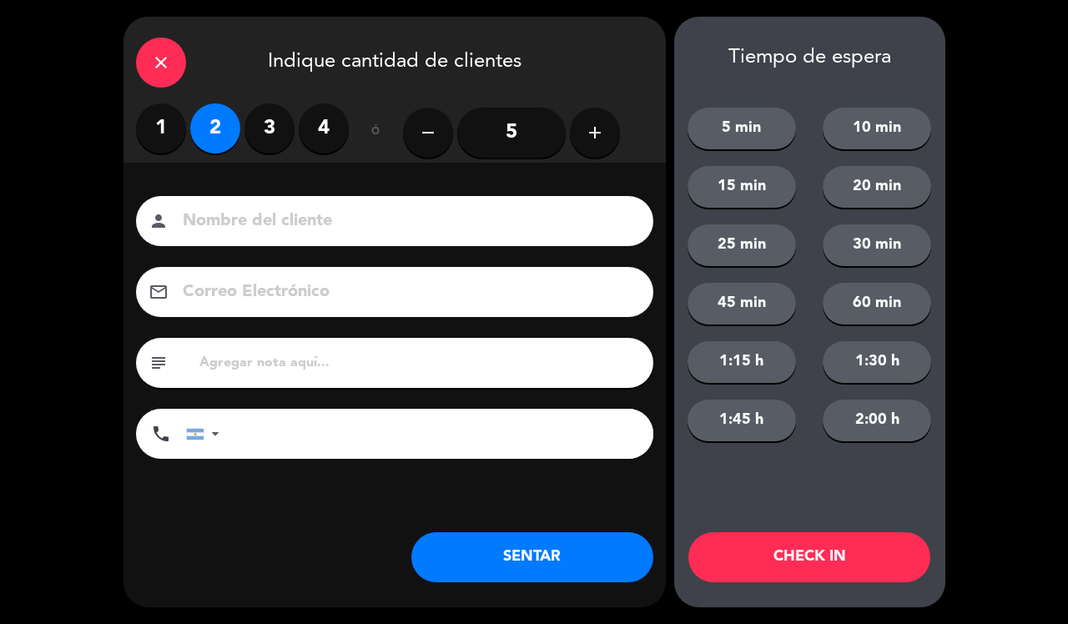
click at [551, 564] on button "SENTAR" at bounding box center [532, 557] width 242 height 50
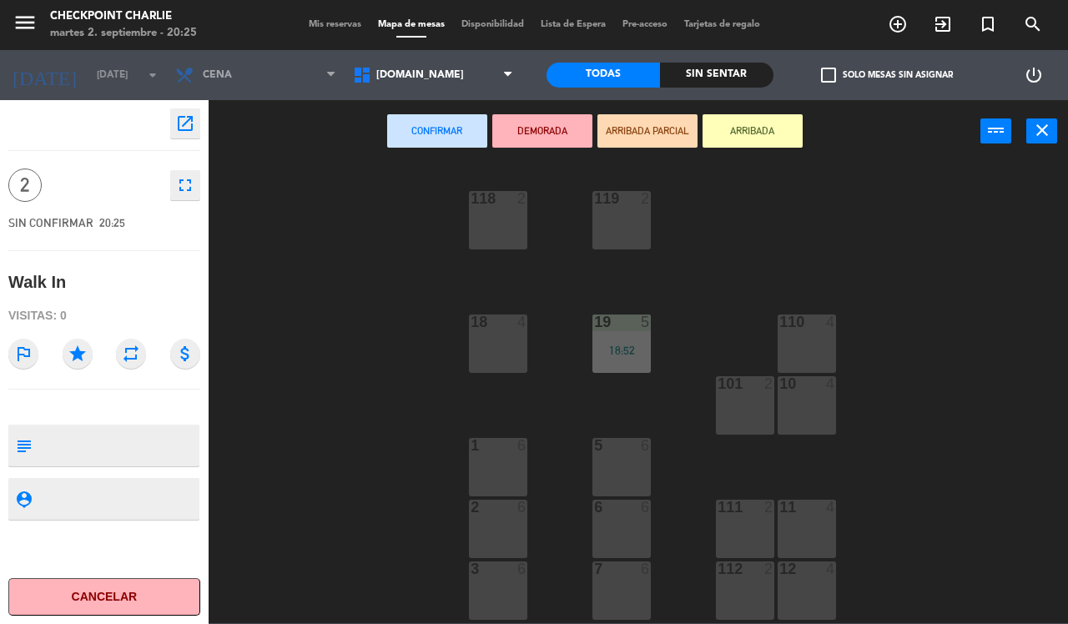
click at [595, 534] on div "6 6" at bounding box center [622, 529] width 58 height 58
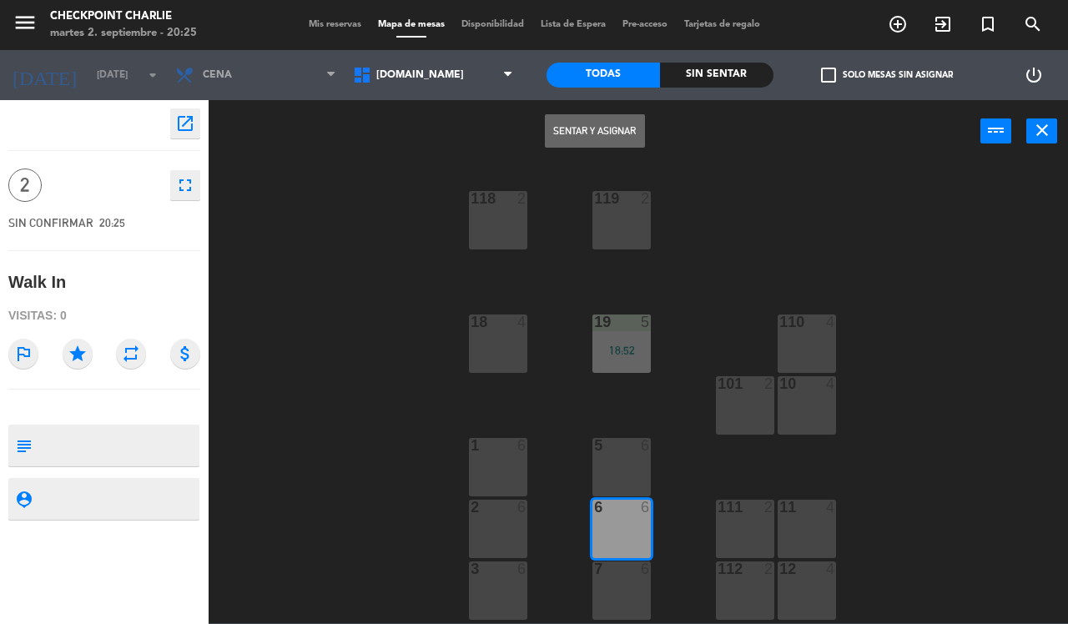
click at [588, 131] on button "Sentar y Asignar" at bounding box center [595, 130] width 100 height 33
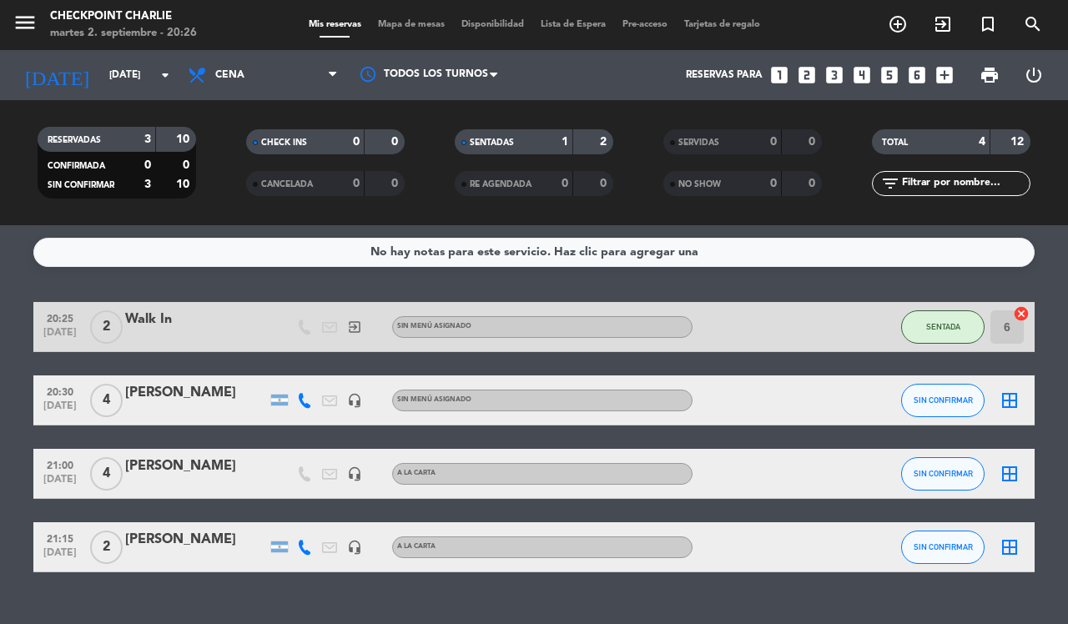
click at [1010, 403] on icon "border_all" at bounding box center [1010, 401] width 20 height 20
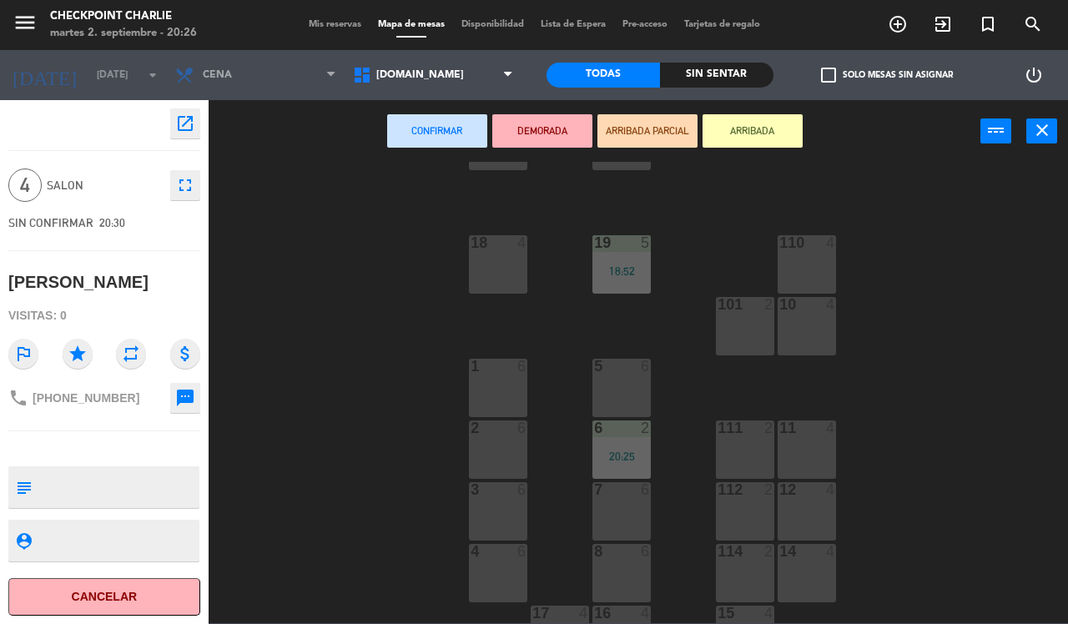
scroll to position [89, 0]
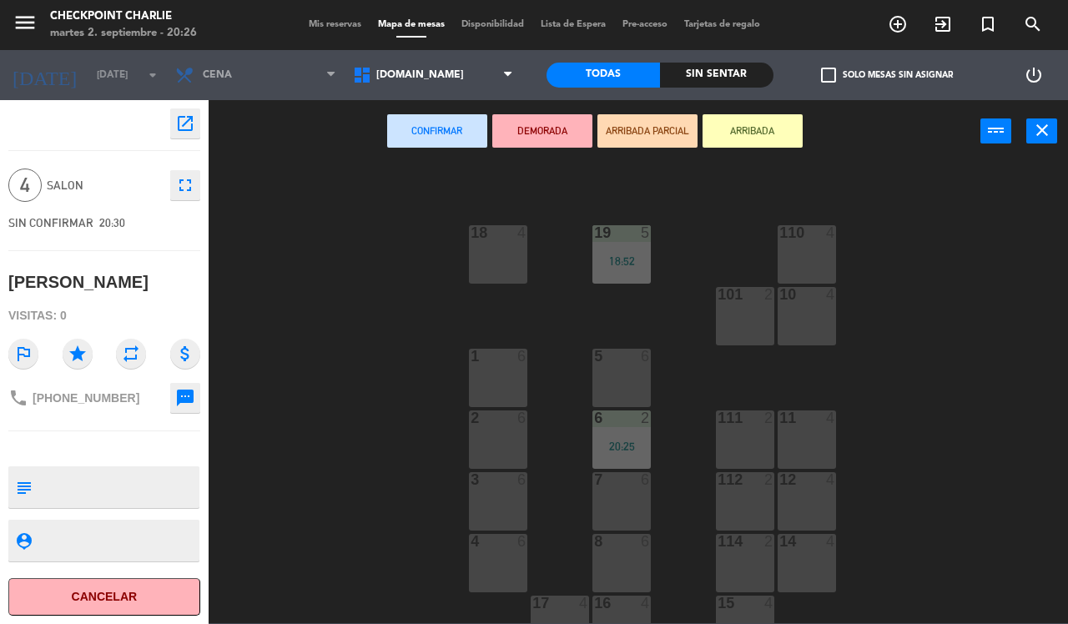
click at [631, 578] on div "8 6" at bounding box center [622, 563] width 58 height 58
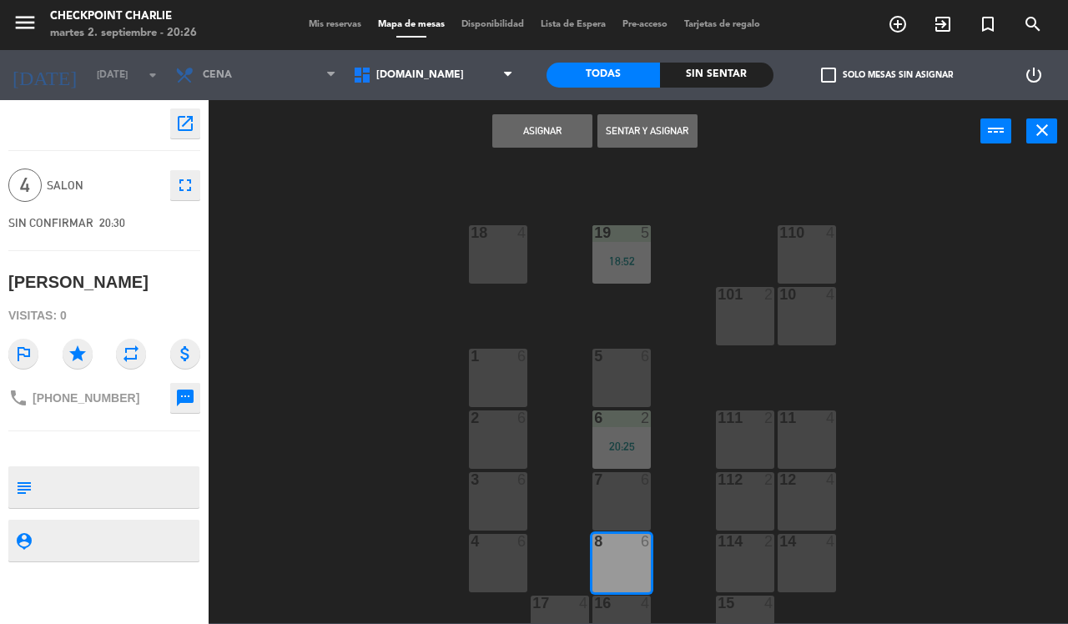
click at [669, 130] on button "Sentar y Asignar" at bounding box center [648, 130] width 100 height 33
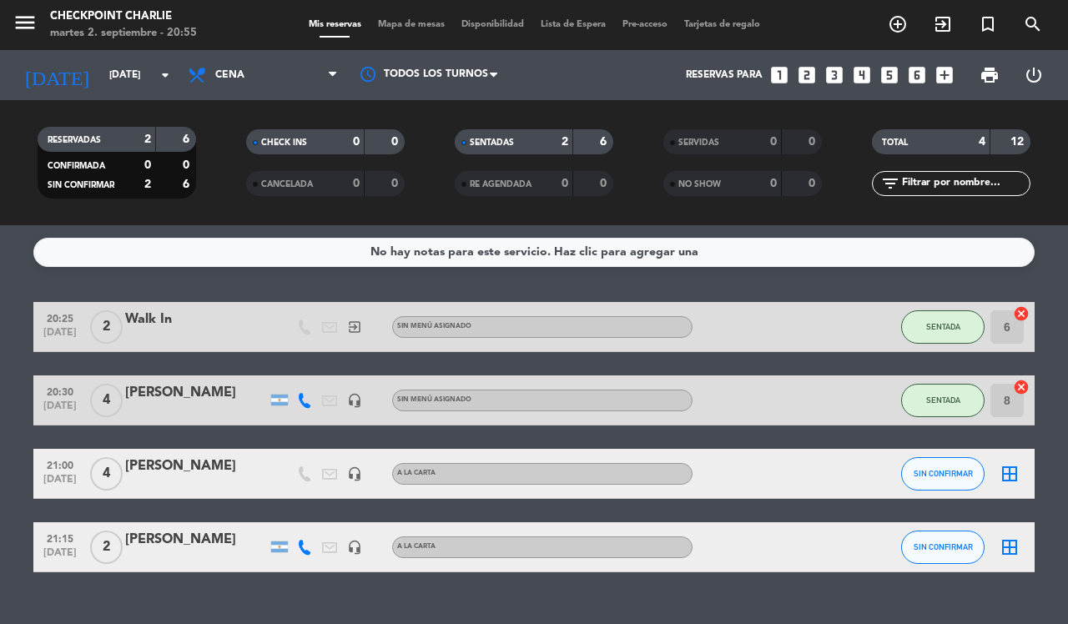
click at [944, 35] on span "exit_to_app" at bounding box center [943, 24] width 45 height 28
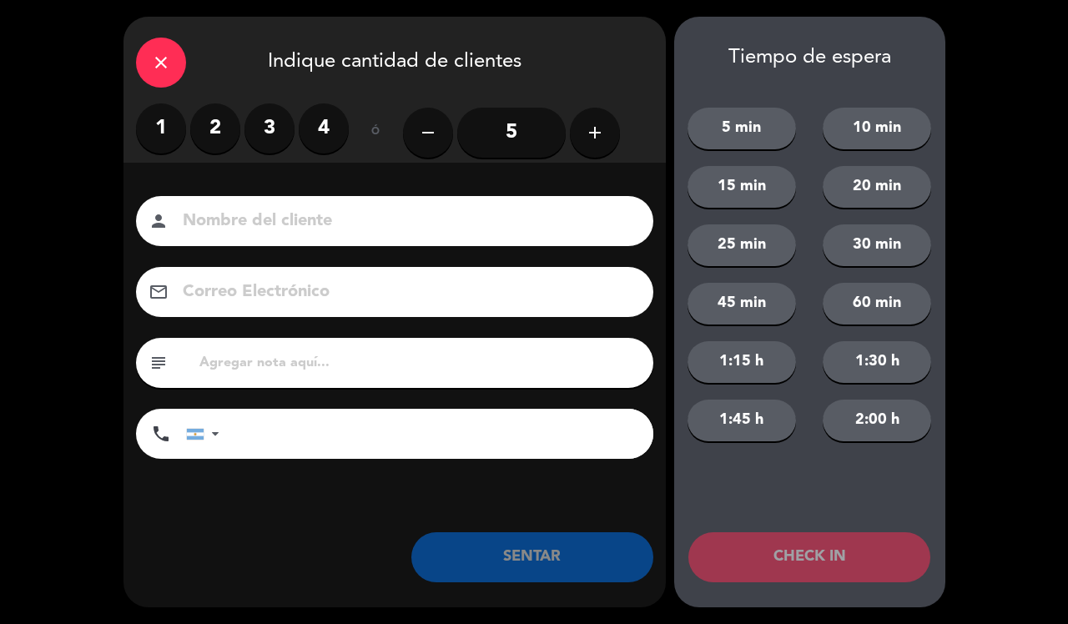
click at [269, 126] on label "3" at bounding box center [270, 128] width 50 height 50
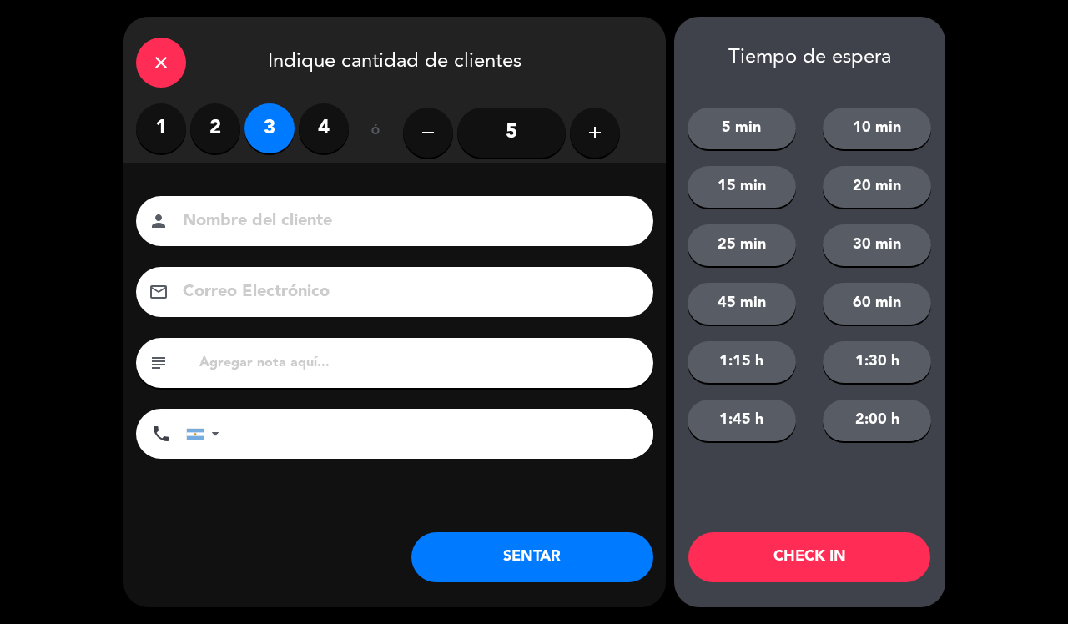
click at [498, 551] on button "SENTAR" at bounding box center [532, 557] width 242 height 50
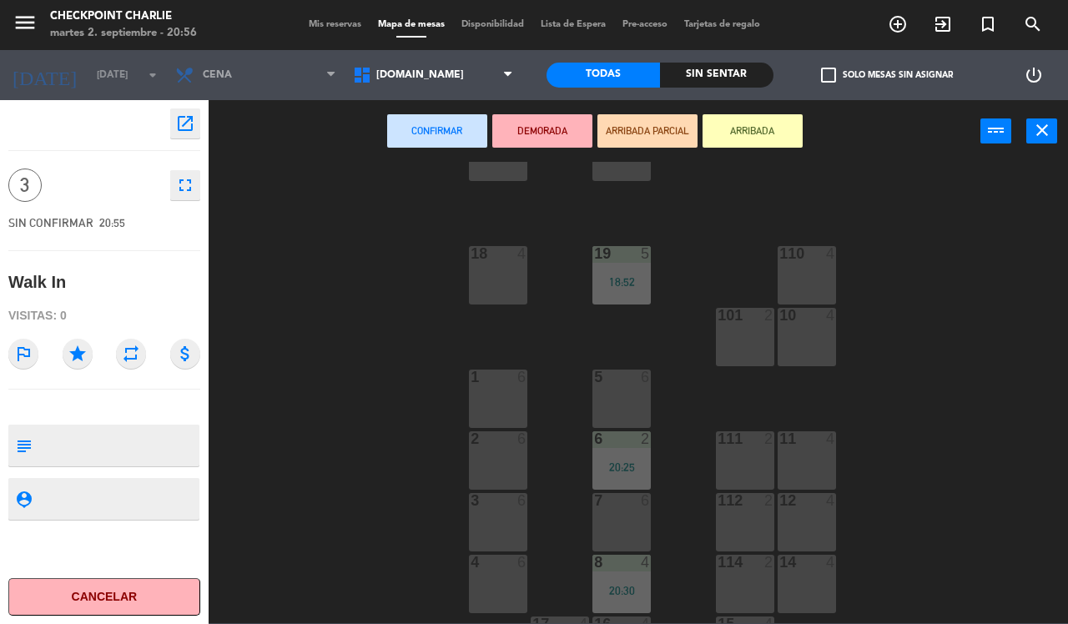
scroll to position [104, 0]
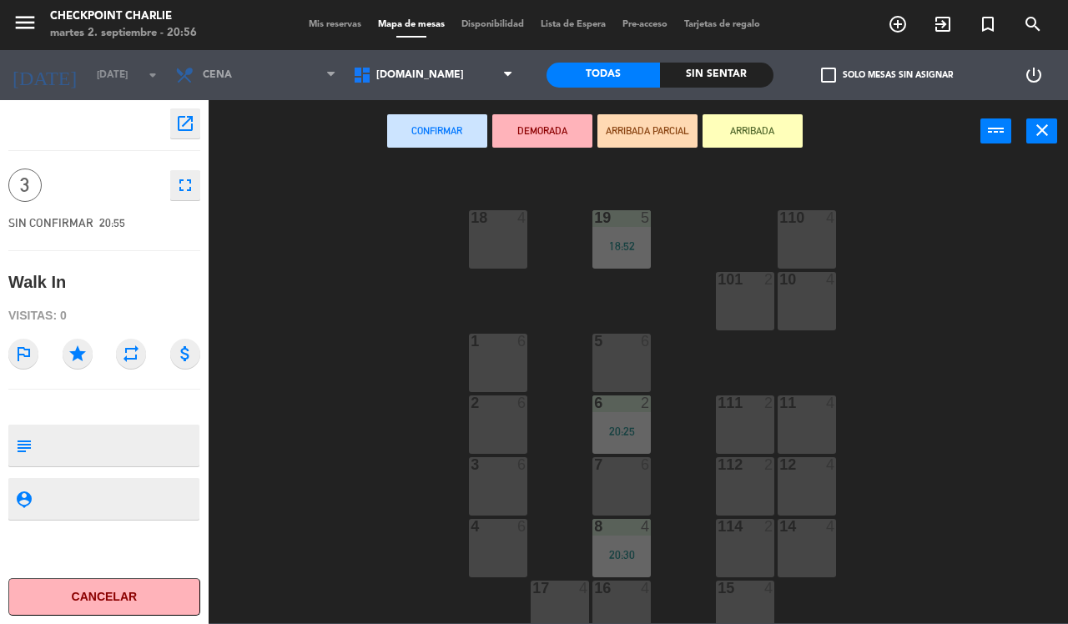
click at [622, 464] on div at bounding box center [622, 464] width 28 height 15
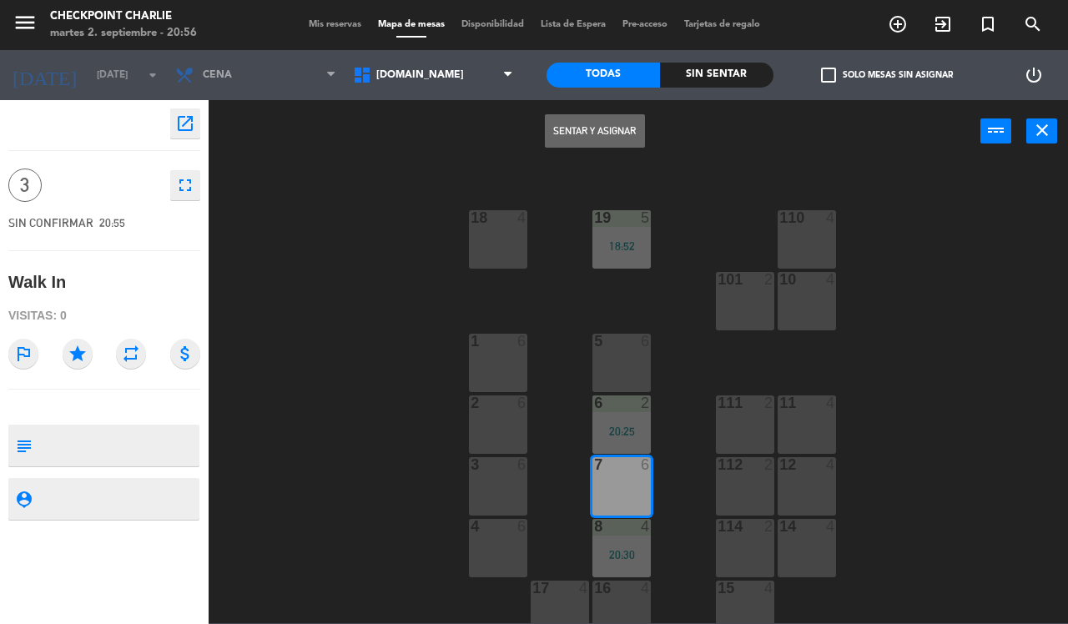
click at [620, 123] on button "Sentar y Asignar" at bounding box center [595, 130] width 100 height 33
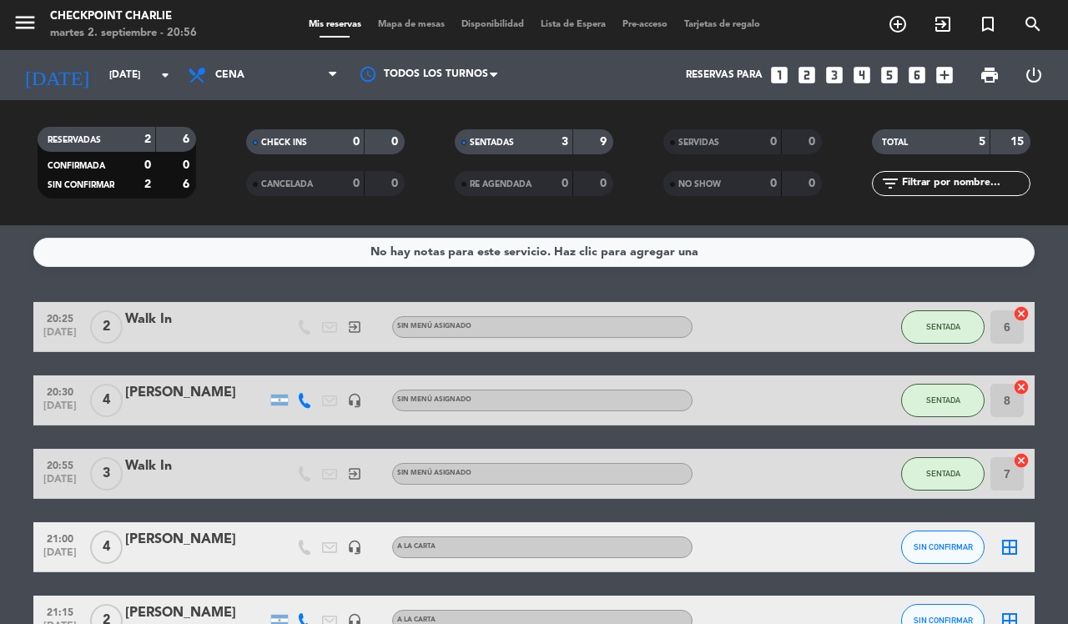
scroll to position [104, 0]
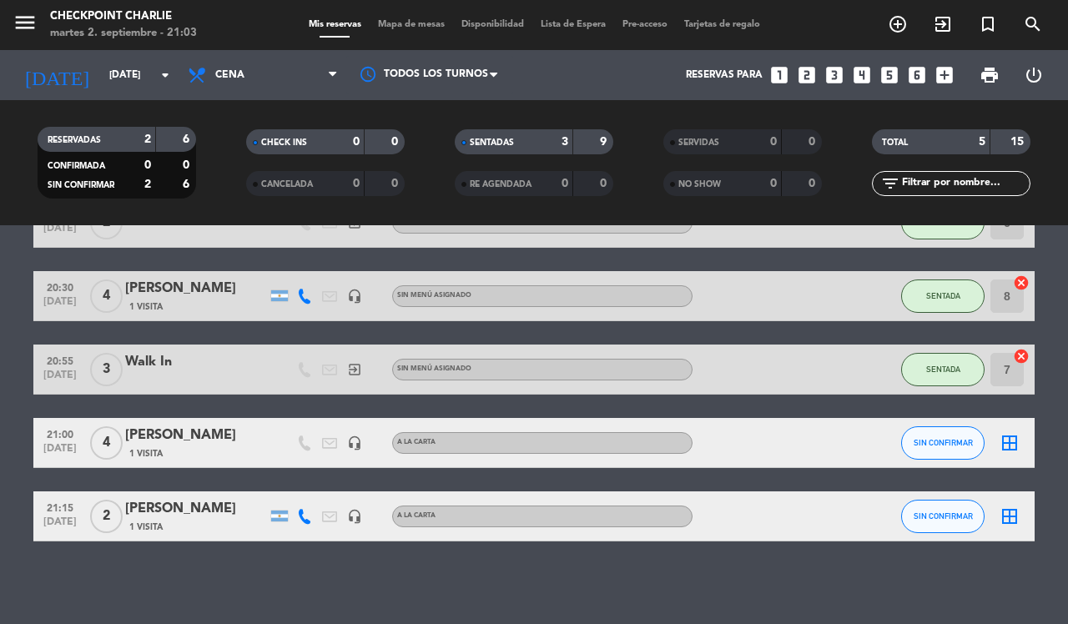
click at [1007, 517] on icon "border_all" at bounding box center [1010, 517] width 20 height 20
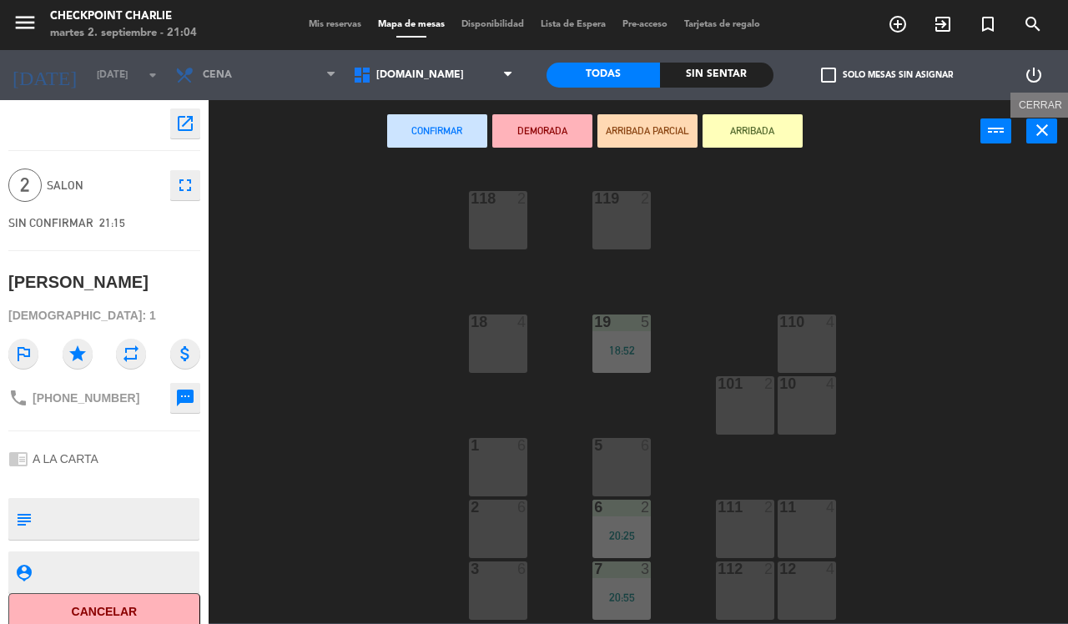
click at [1049, 131] on icon "close" at bounding box center [1042, 130] width 20 height 20
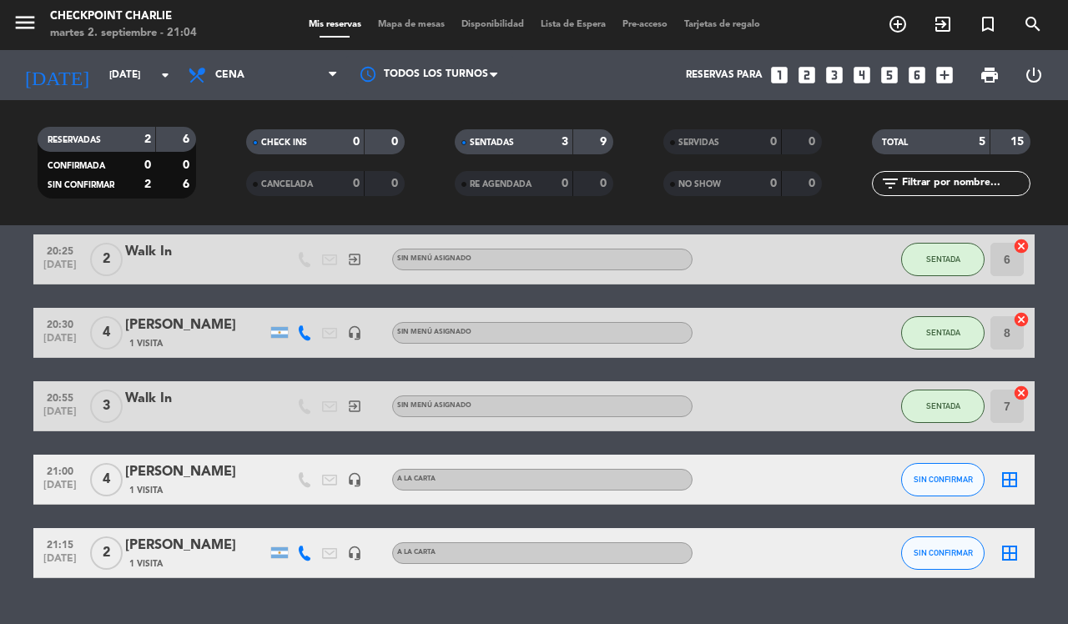
scroll to position [104, 0]
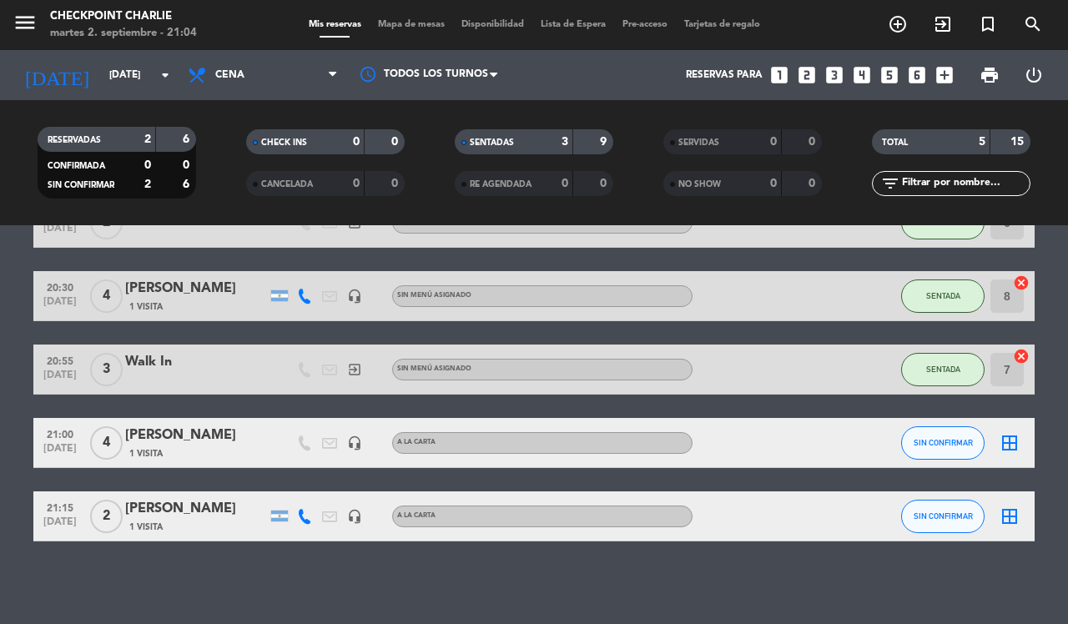
click at [1010, 452] on span "border_all" at bounding box center [1010, 443] width 20 height 20
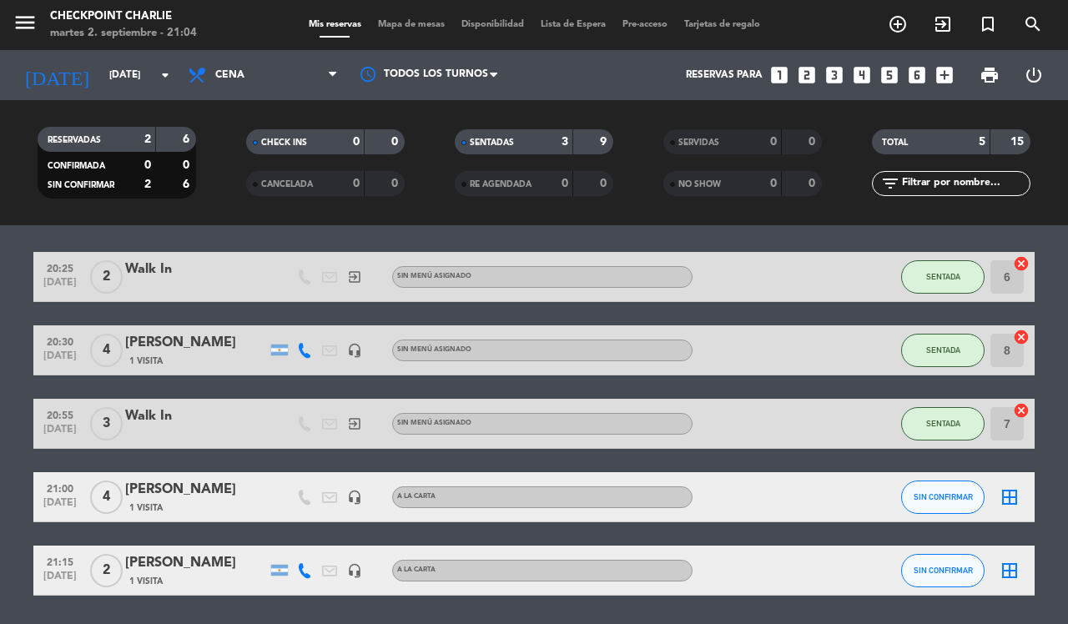
scroll to position [0, 0]
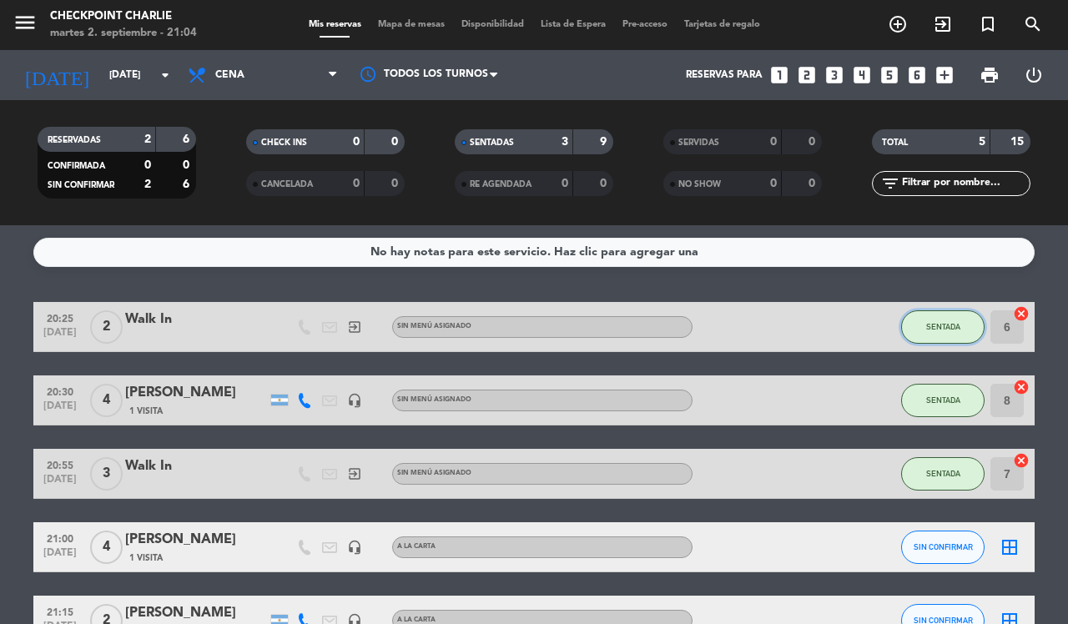
click at [937, 322] on span "SENTADA" at bounding box center [943, 326] width 34 height 9
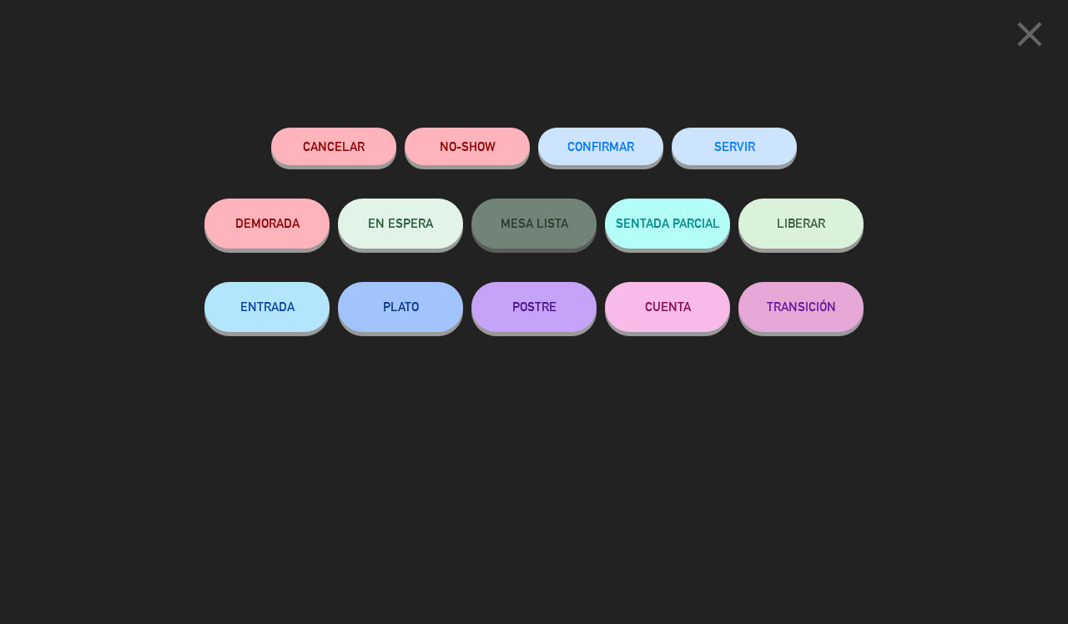
click at [751, 151] on button "SERVIR" at bounding box center [734, 147] width 125 height 38
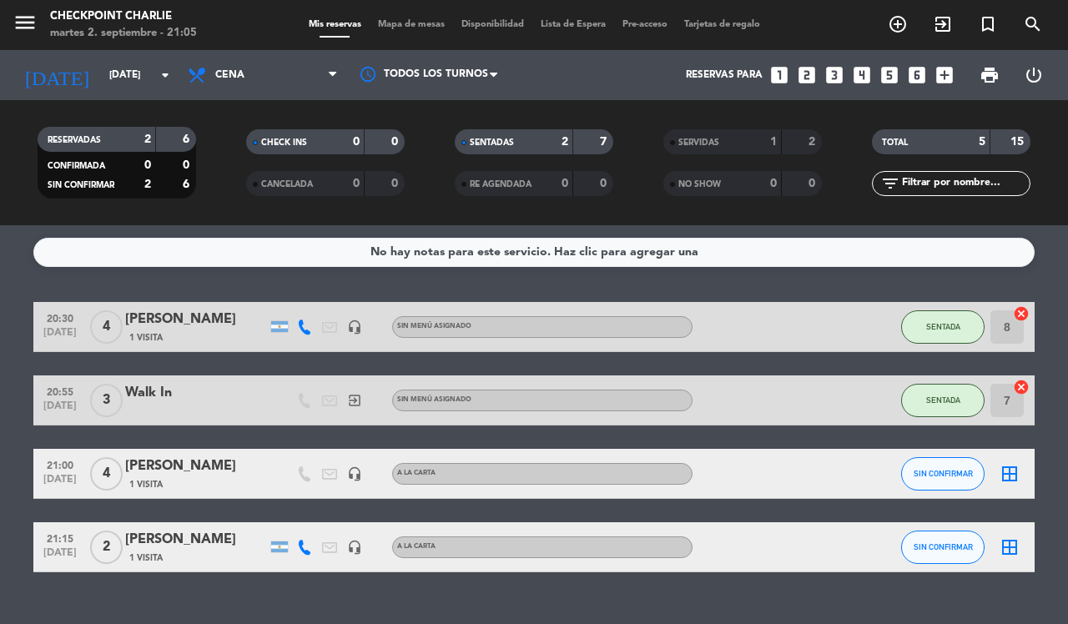
click at [1014, 555] on icon "border_all" at bounding box center [1010, 547] width 20 height 20
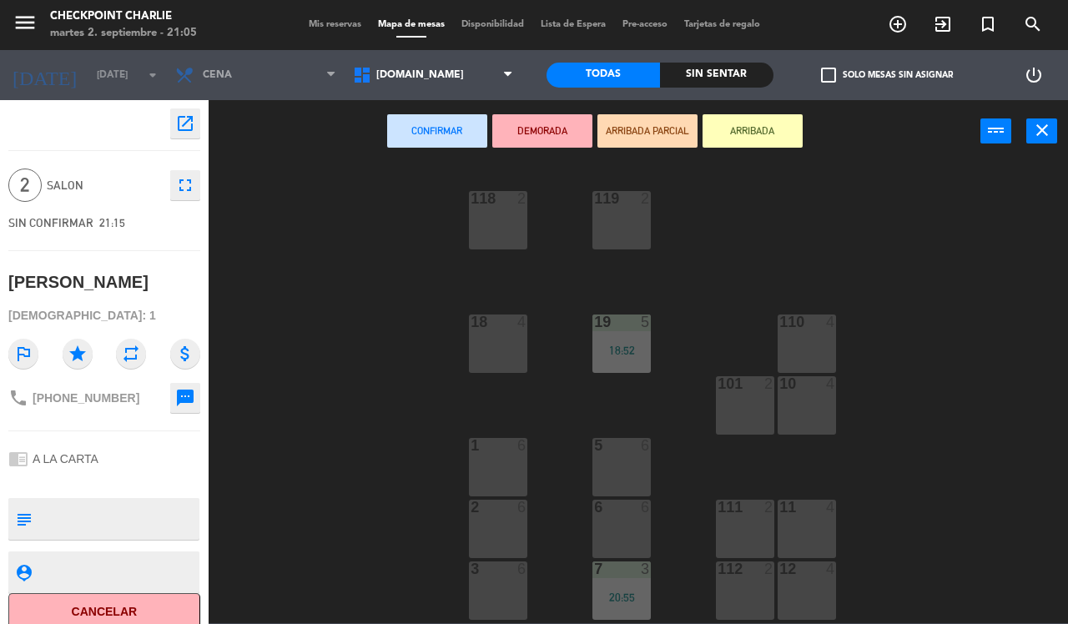
scroll to position [104, 0]
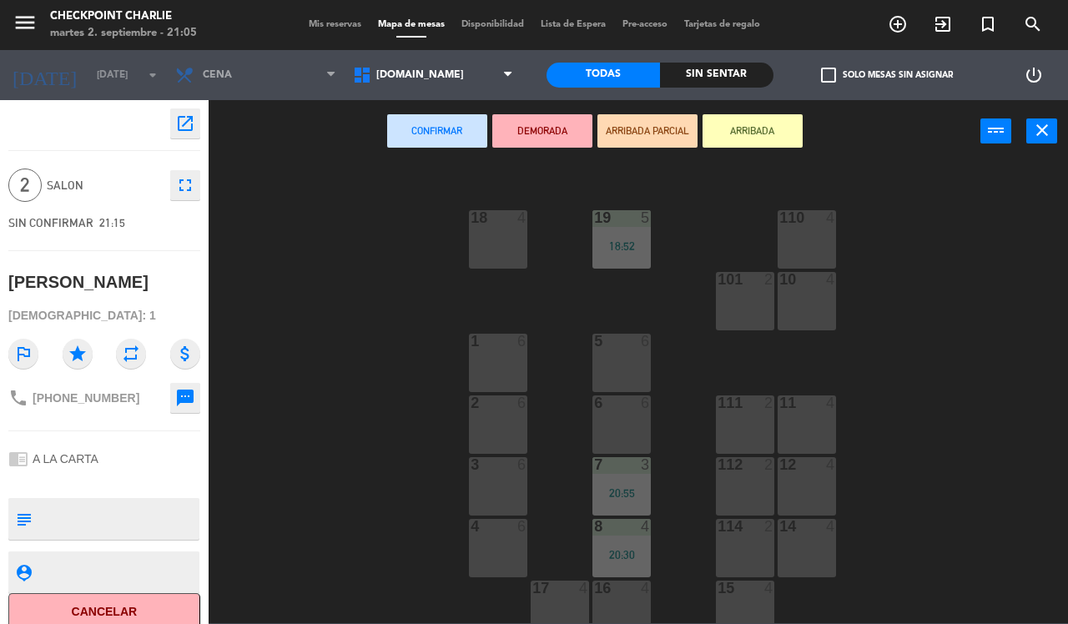
click at [641, 415] on div "6 6" at bounding box center [622, 425] width 58 height 58
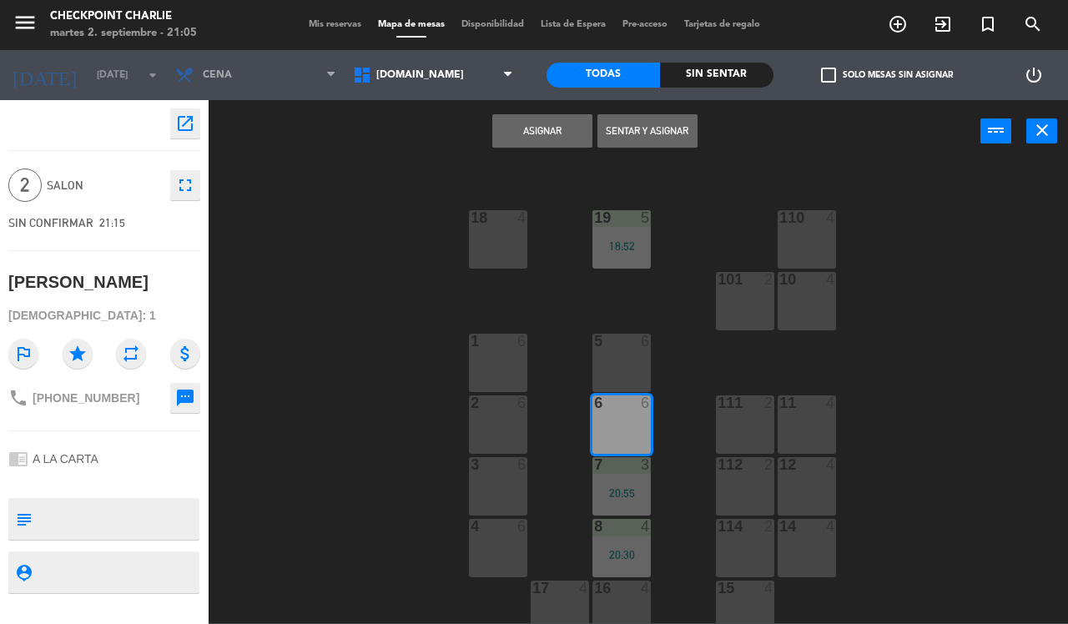
click at [683, 135] on button "Sentar y Asignar" at bounding box center [648, 130] width 100 height 33
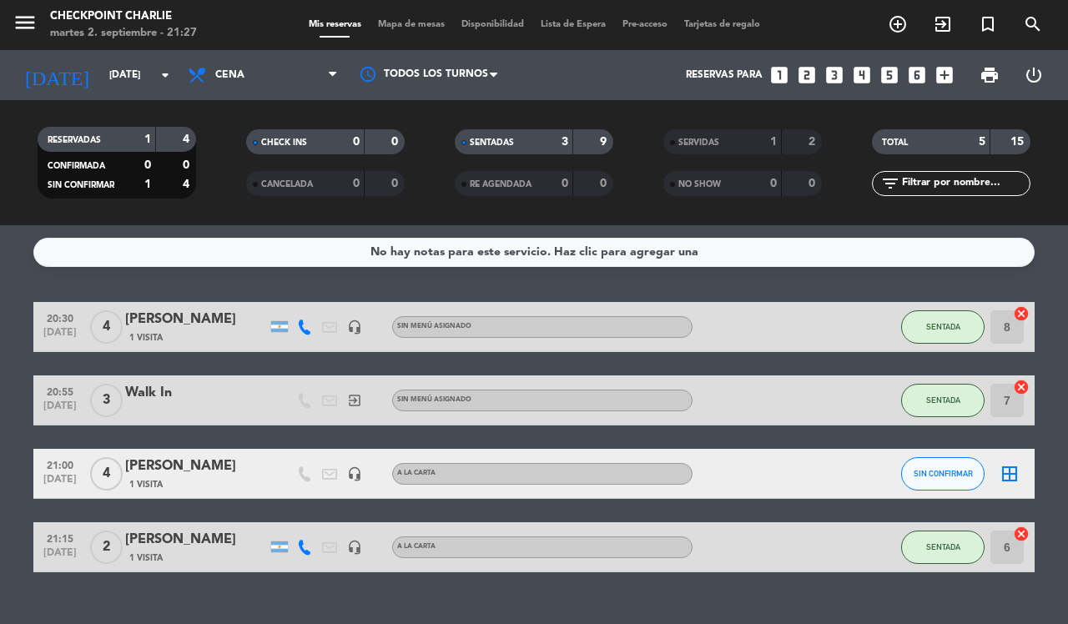
click at [908, 26] on icon "exit_to_app" at bounding box center [898, 24] width 20 height 20
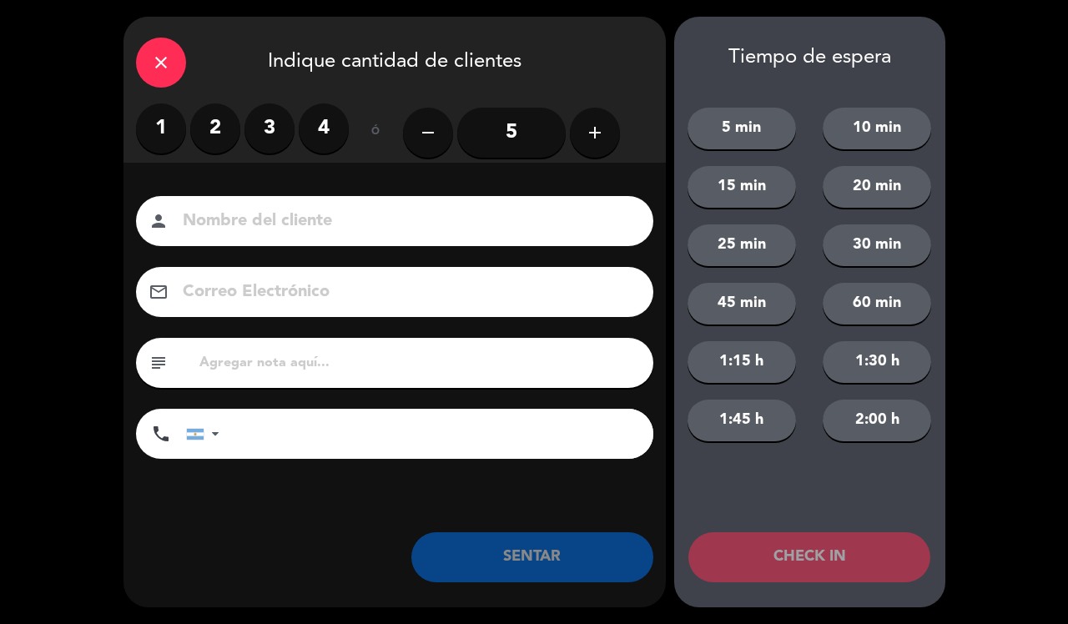
click at [230, 149] on div "1 2 3 4" at bounding box center [242, 128] width 213 height 50
click at [214, 129] on label "2" at bounding box center [215, 128] width 50 height 50
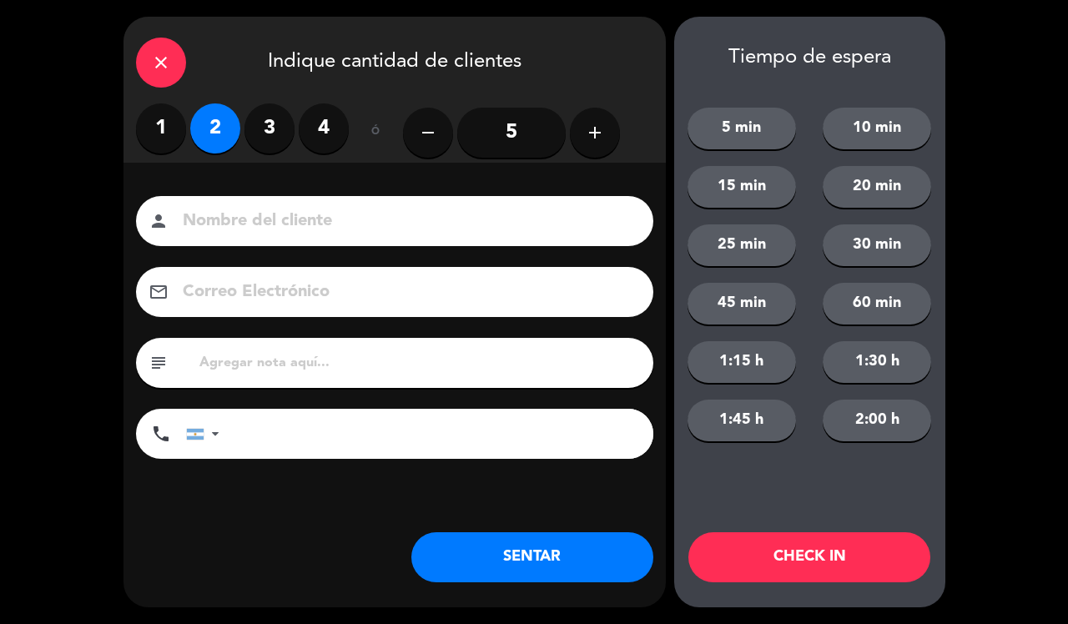
click at [591, 556] on button "SENTAR" at bounding box center [532, 557] width 242 height 50
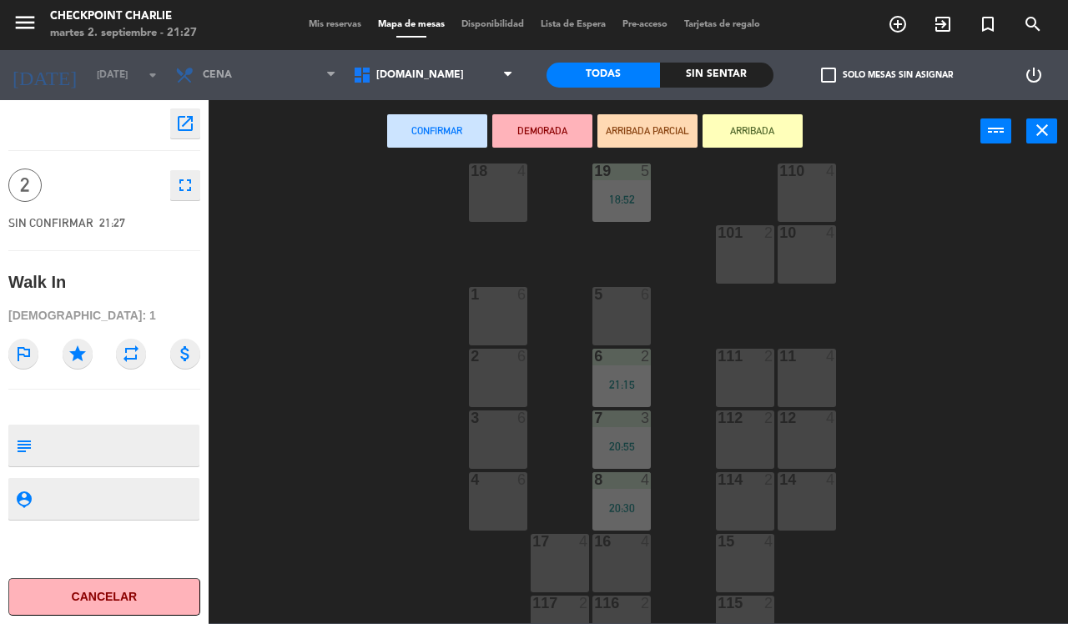
scroll to position [163, 0]
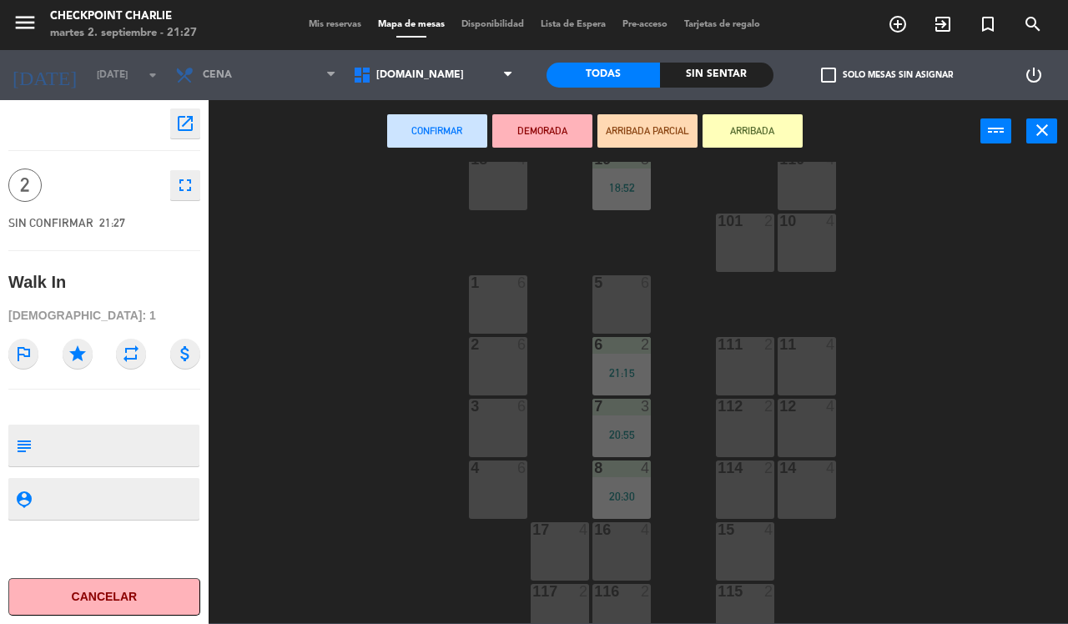
click at [808, 492] on div "14 4" at bounding box center [807, 490] width 58 height 58
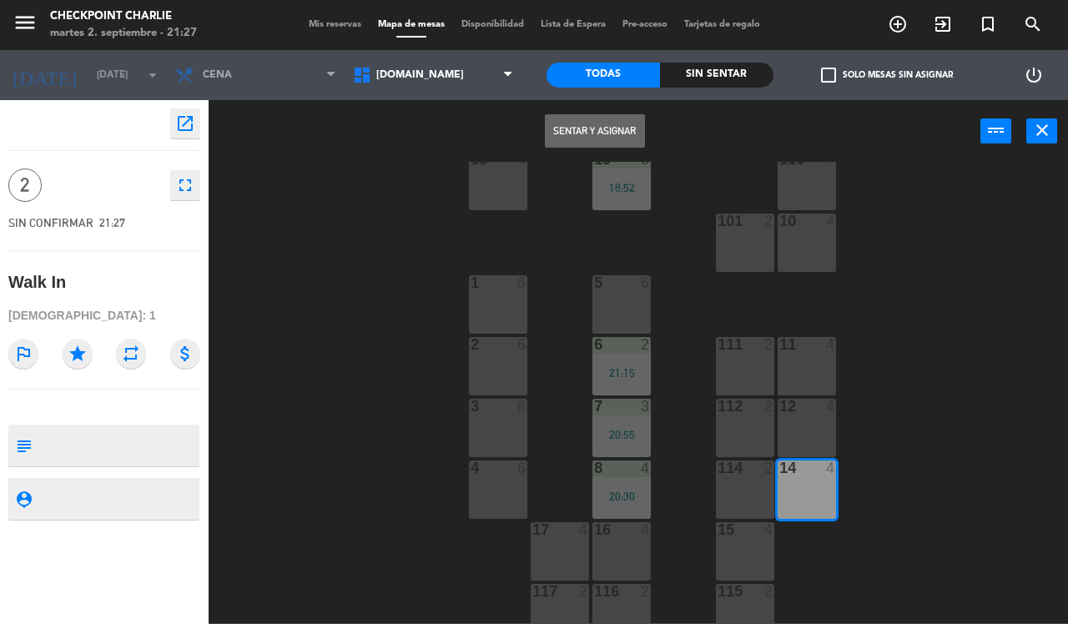
click at [614, 128] on button "Sentar y Asignar" at bounding box center [595, 130] width 100 height 33
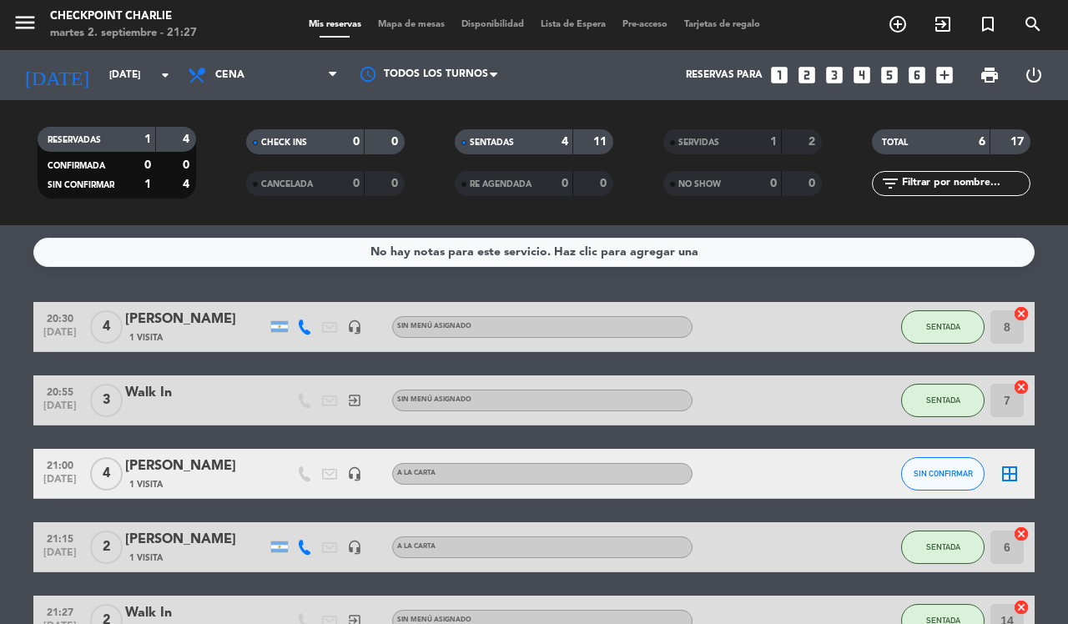
click at [908, 29] on icon "exit_to_app" at bounding box center [898, 24] width 20 height 20
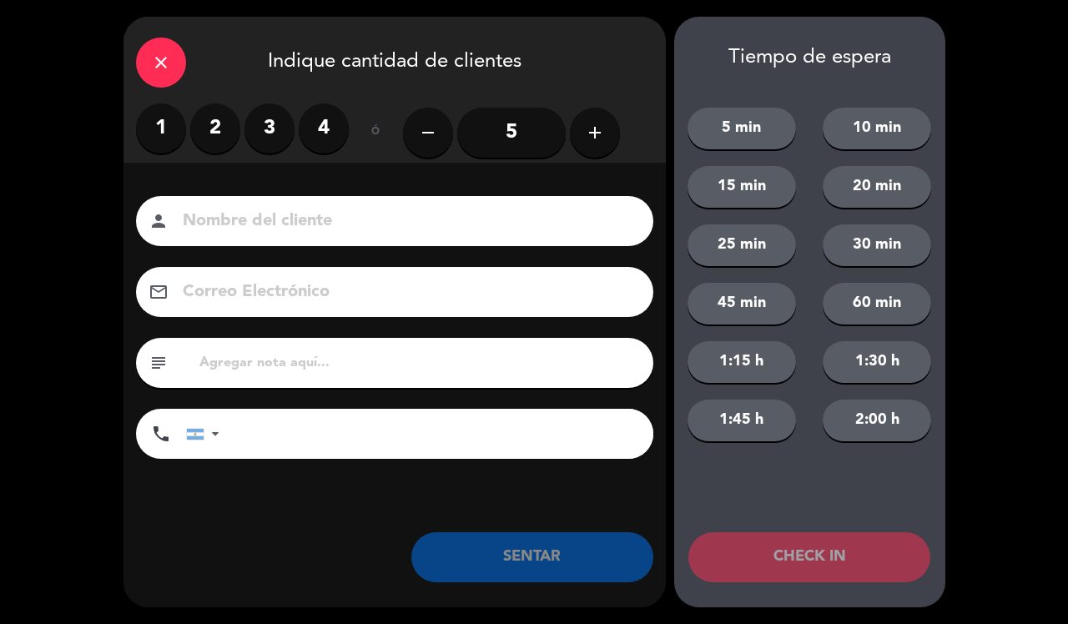
click at [189, 139] on div "1 2 3 4" at bounding box center [242, 128] width 213 height 50
click at [210, 150] on label "2" at bounding box center [215, 128] width 50 height 50
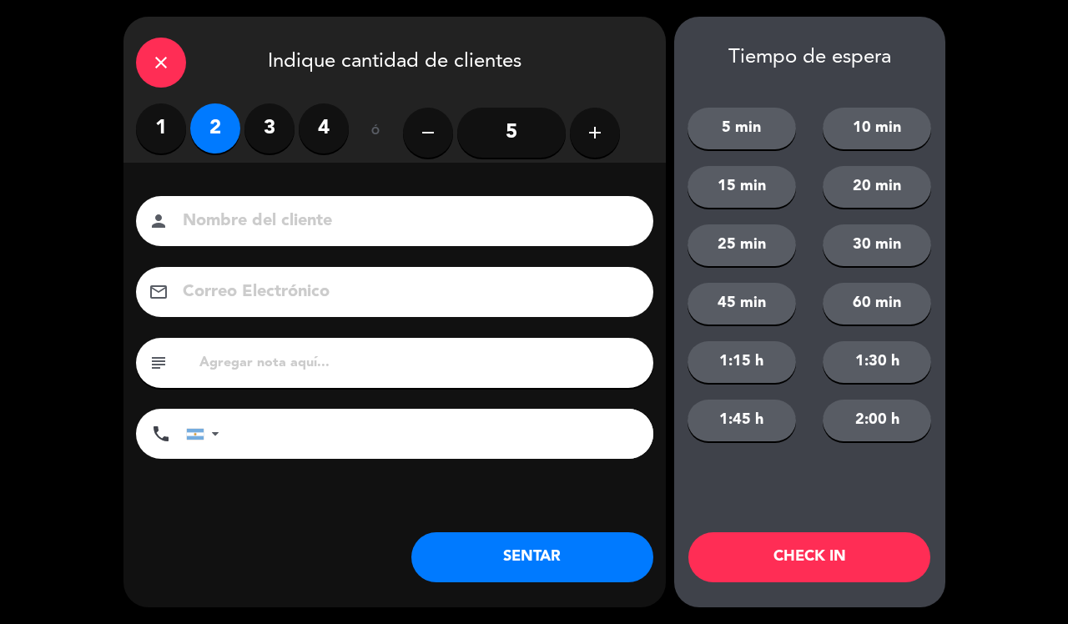
click at [549, 555] on button "SENTAR" at bounding box center [532, 557] width 242 height 50
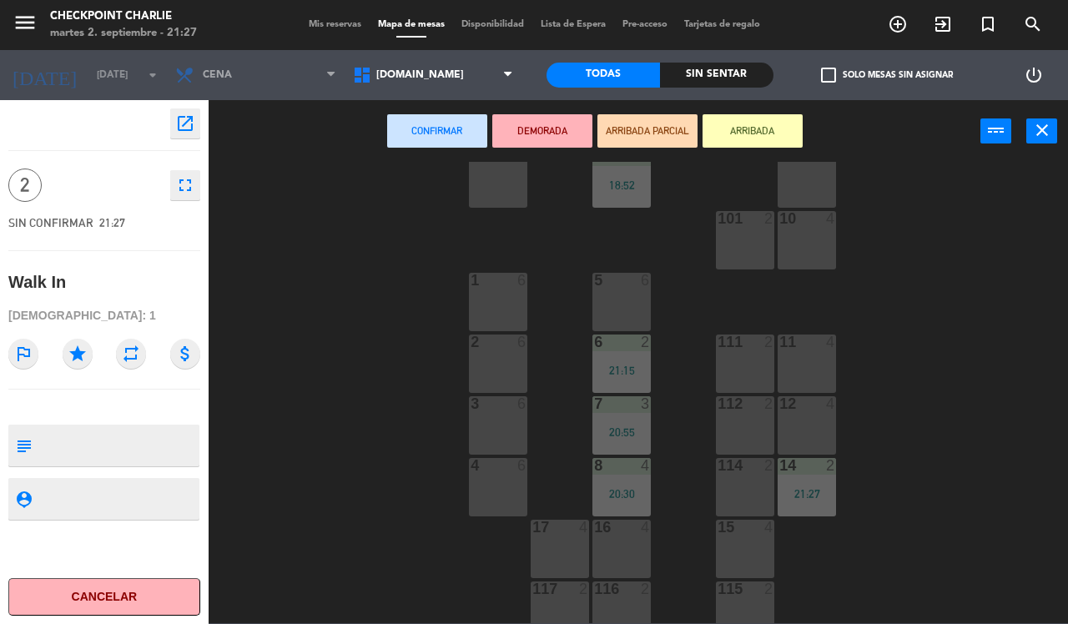
scroll to position [168, 0]
click at [795, 439] on div "12 4" at bounding box center [807, 423] width 58 height 58
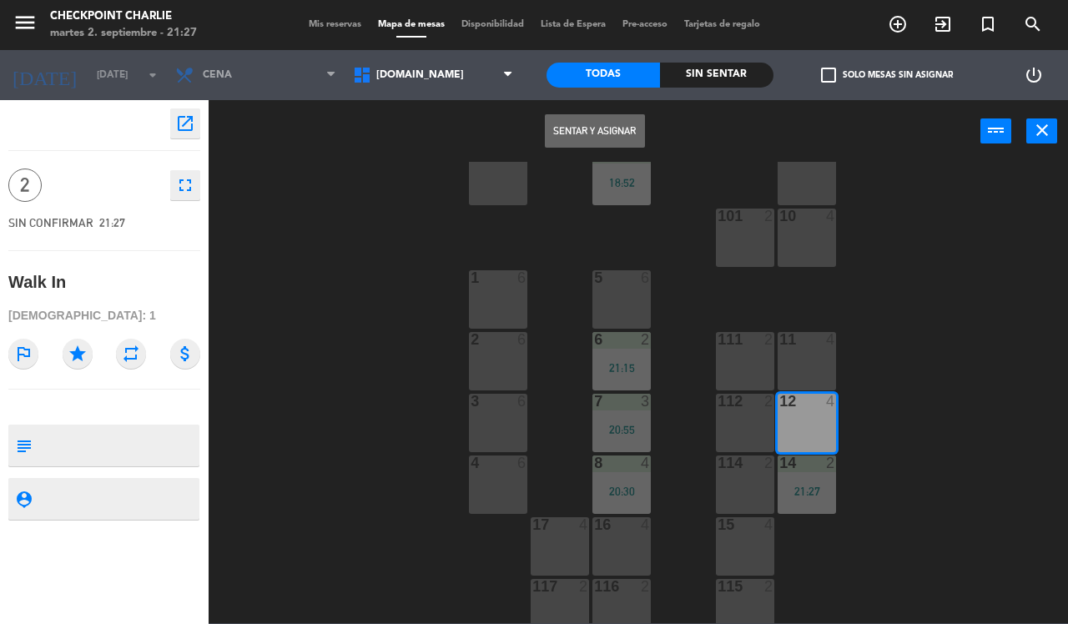
click at [598, 127] on button "Sentar y Asignar" at bounding box center [595, 130] width 100 height 33
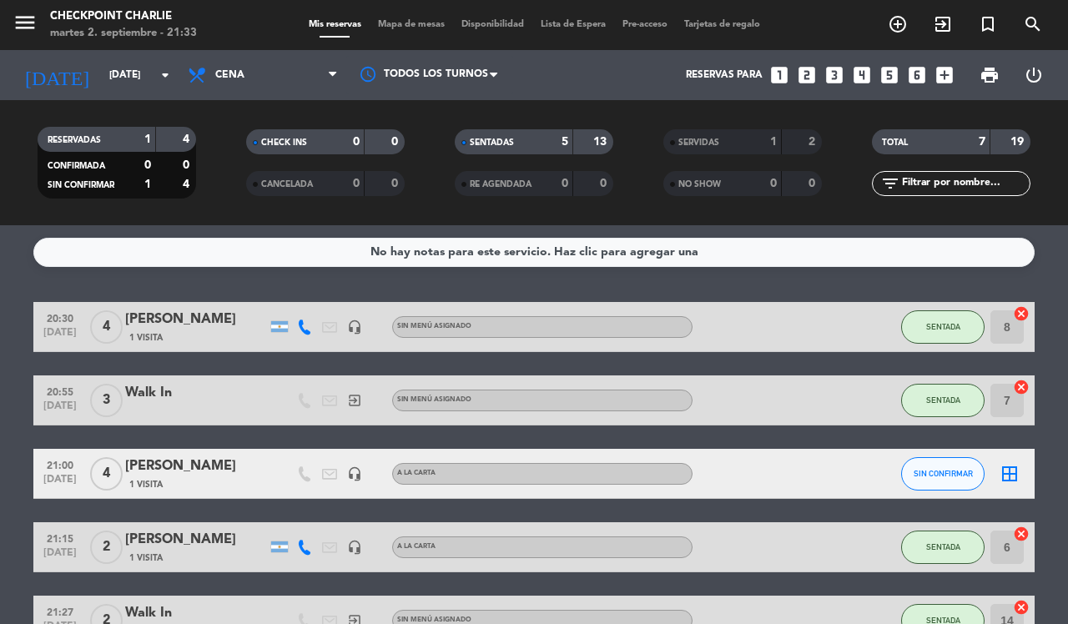
click at [908, 34] on icon "exit_to_app" at bounding box center [898, 24] width 20 height 20
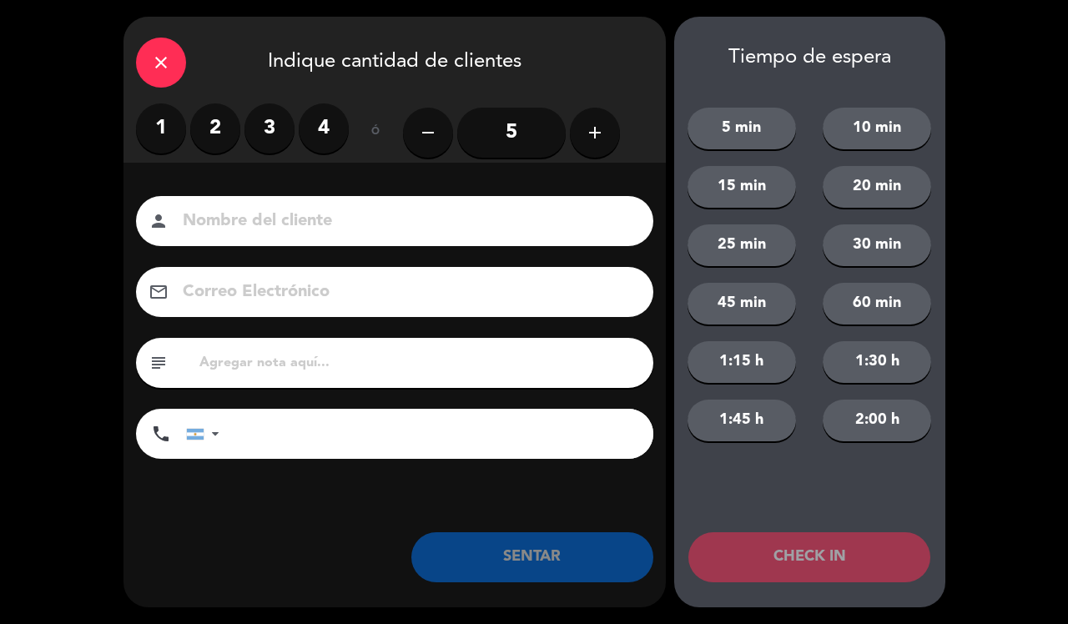
click at [224, 140] on label "2" at bounding box center [215, 128] width 50 height 50
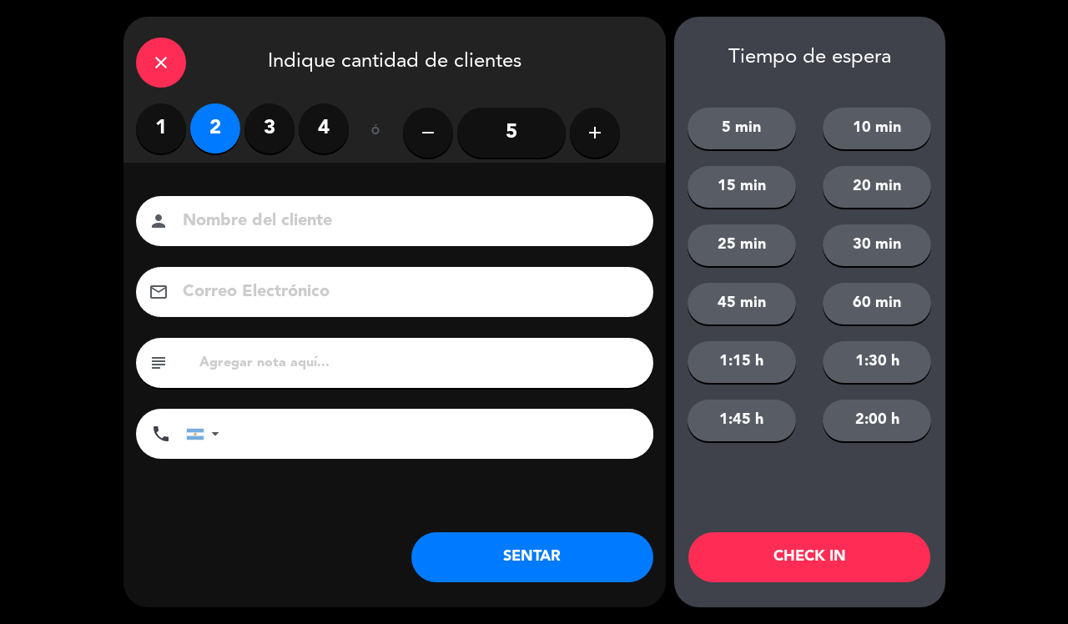
click at [497, 537] on button "SENTAR" at bounding box center [532, 557] width 242 height 50
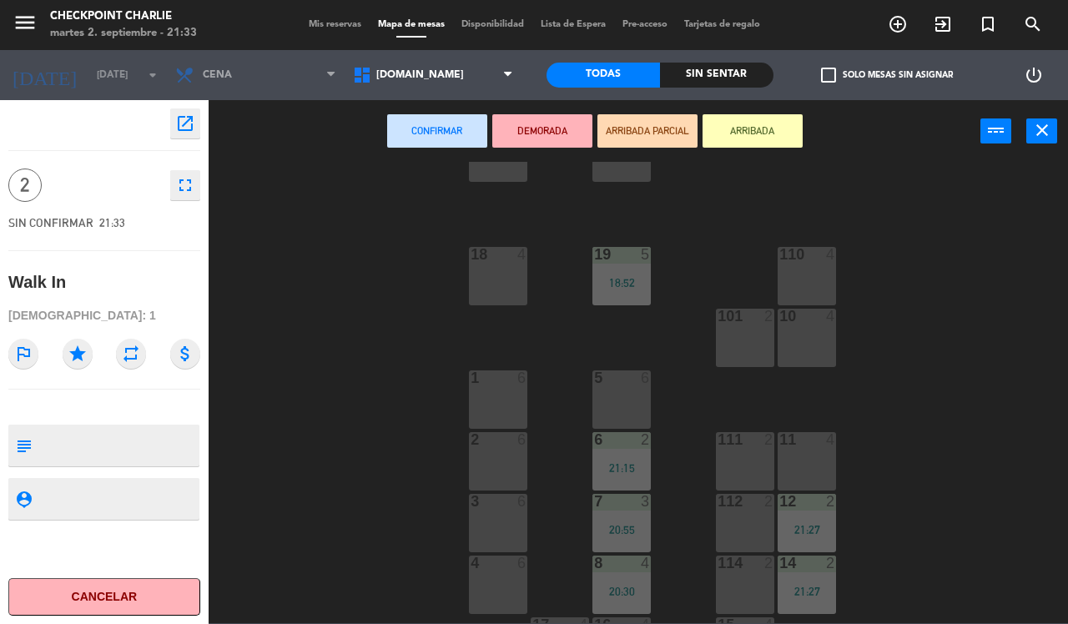
scroll to position [78, 0]
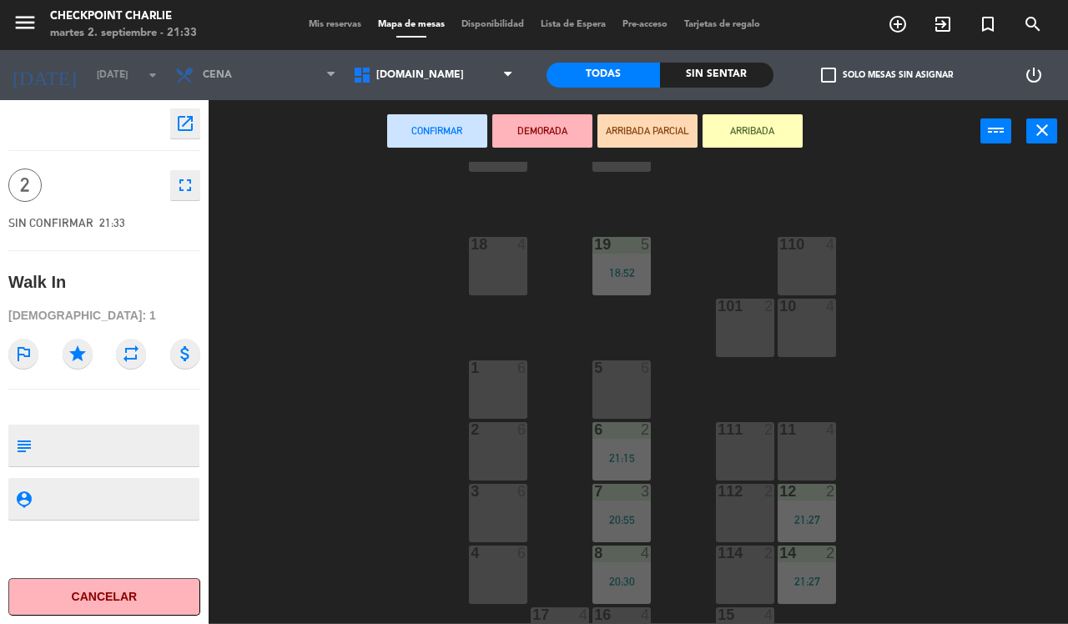
click at [482, 514] on div "3 6" at bounding box center [498, 513] width 58 height 58
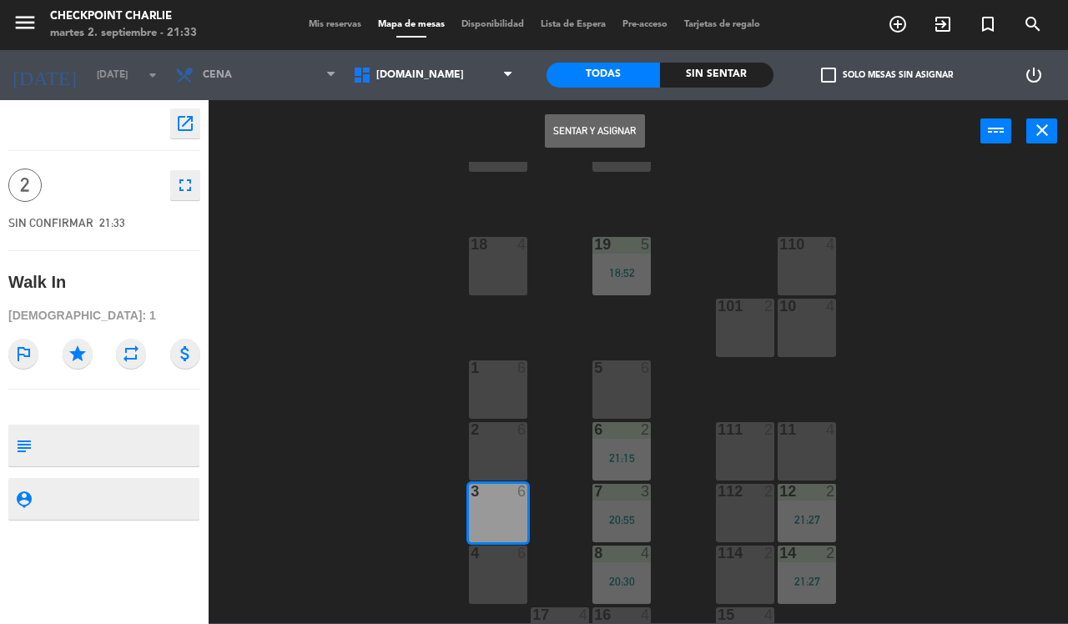
click at [599, 130] on button "Sentar y Asignar" at bounding box center [595, 130] width 100 height 33
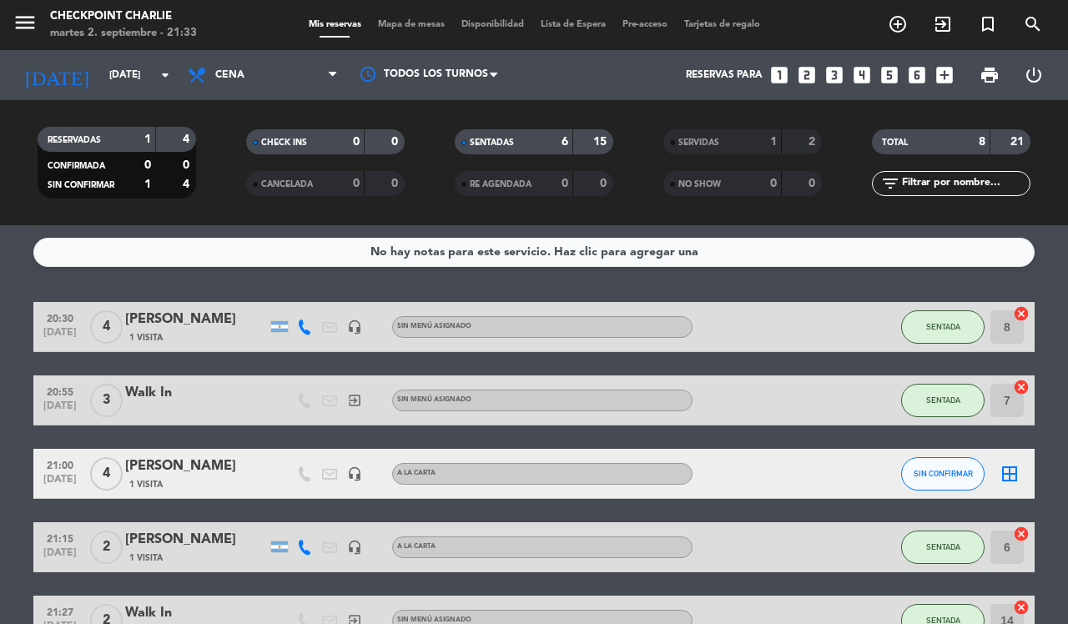
click at [908, 26] on icon "exit_to_app" at bounding box center [898, 24] width 20 height 20
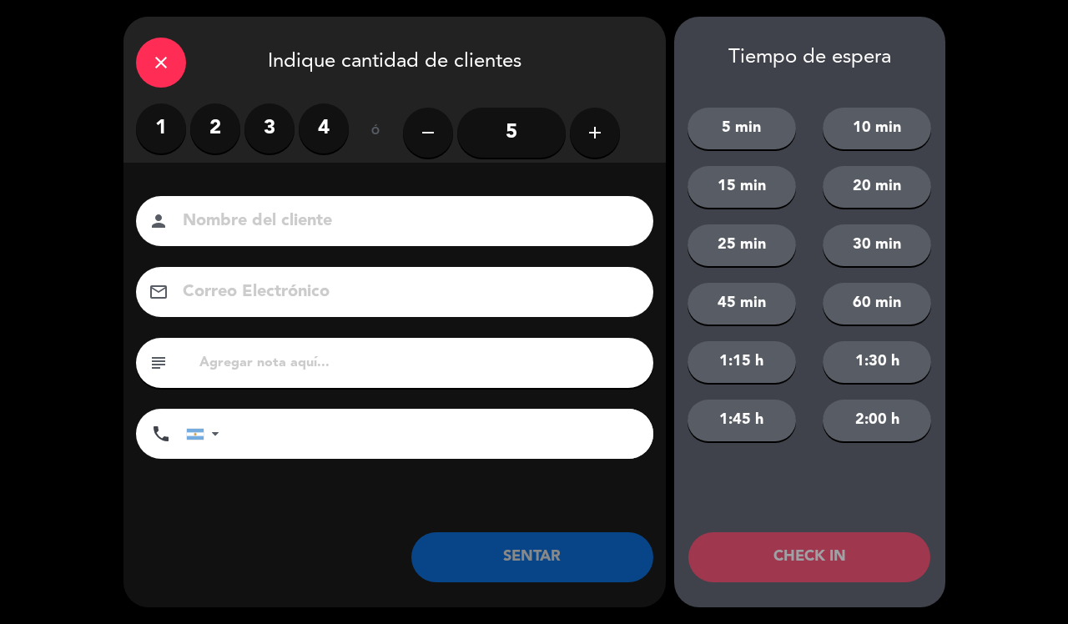
click at [324, 129] on label "4" at bounding box center [324, 128] width 50 height 50
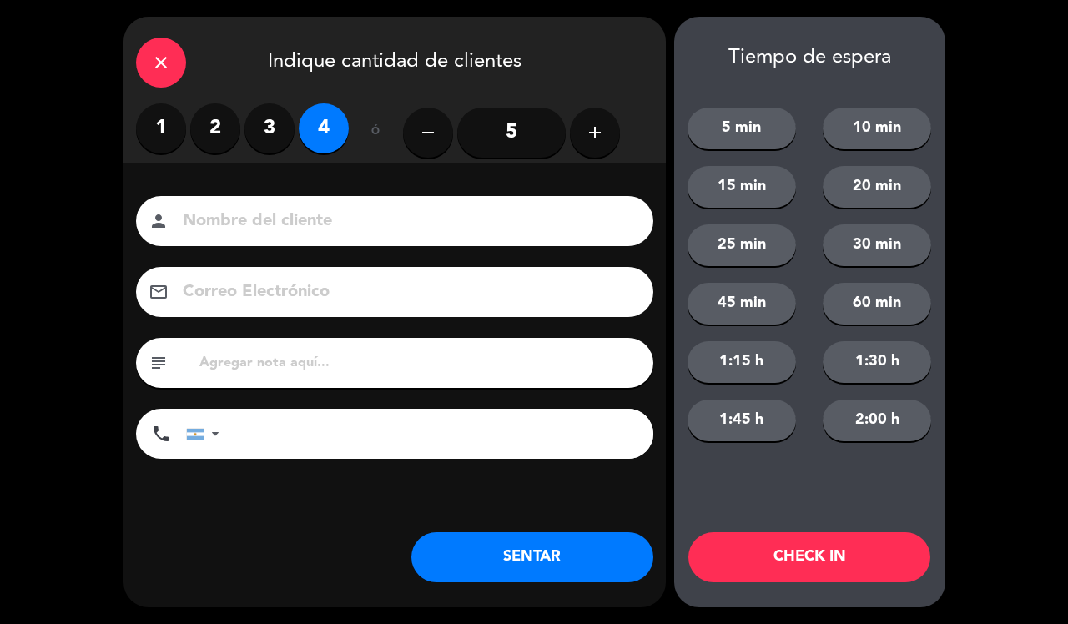
click at [562, 549] on button "SENTAR" at bounding box center [532, 557] width 242 height 50
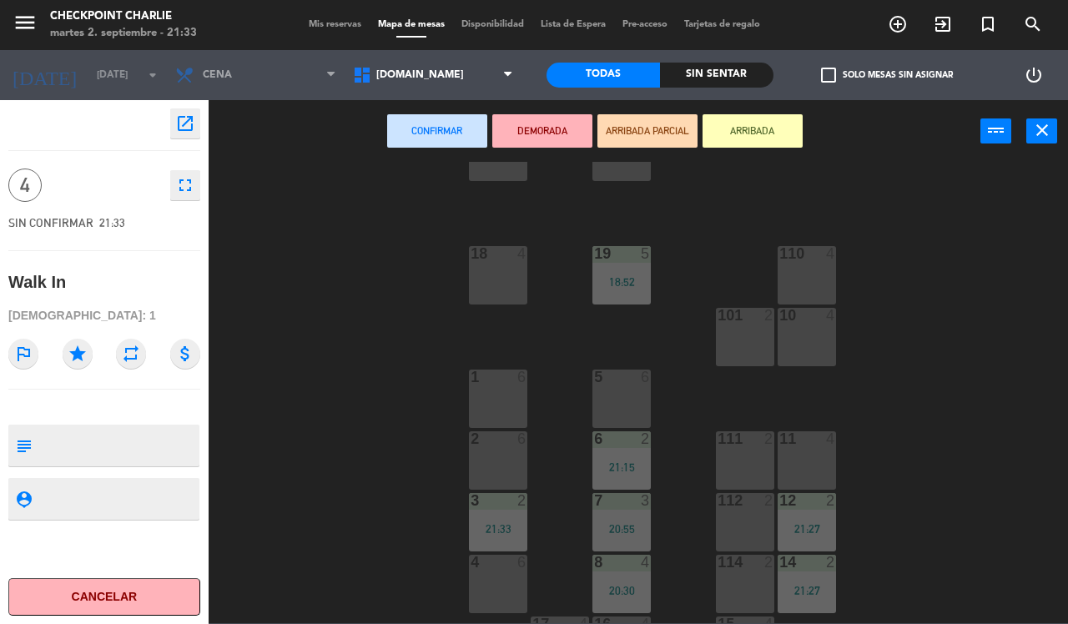
scroll to position [90, 0]
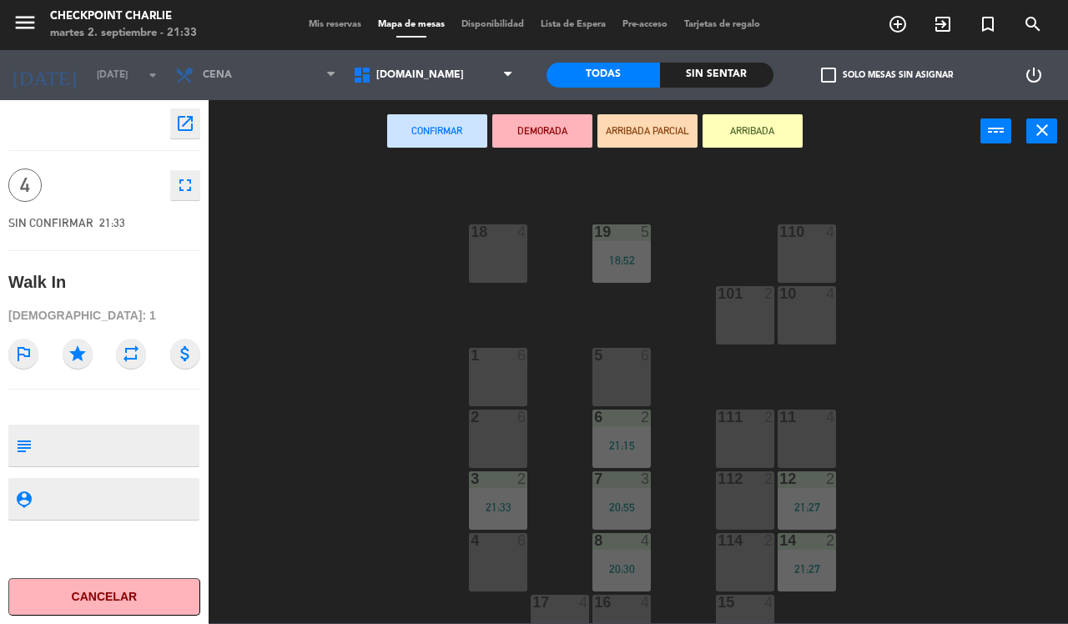
click at [780, 419] on div "11" at bounding box center [780, 417] width 1 height 15
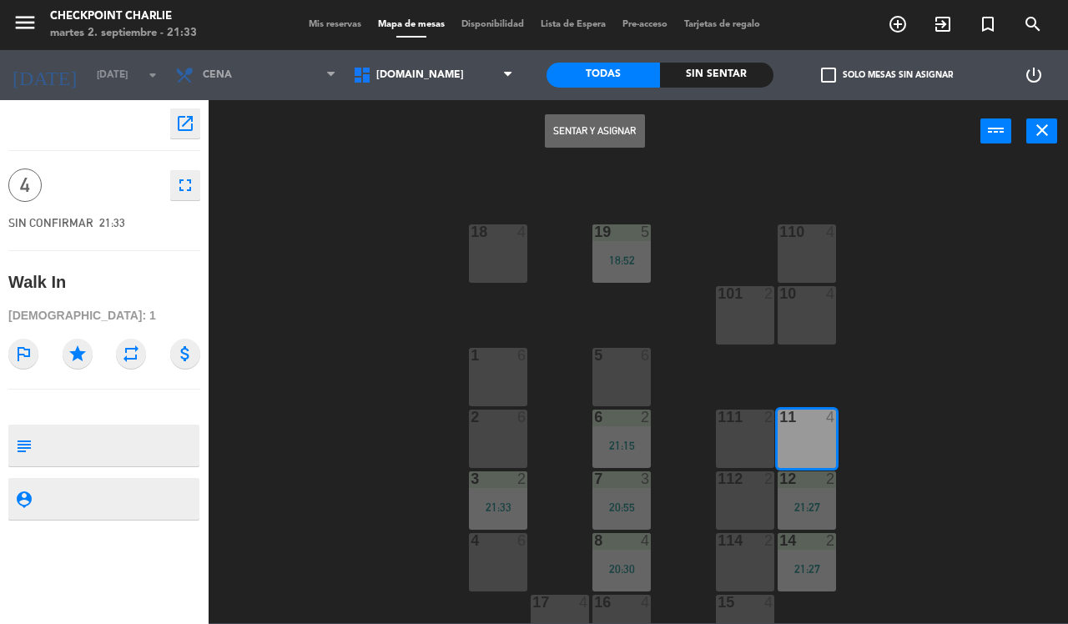
click at [619, 130] on button "Sentar y Asignar" at bounding box center [595, 130] width 100 height 33
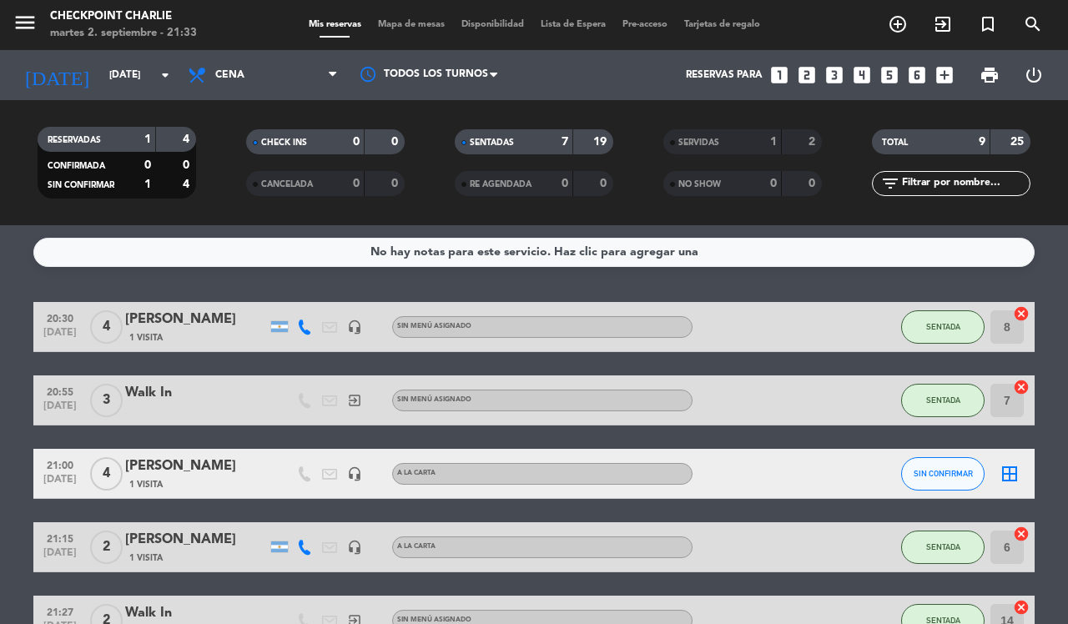
click at [1010, 476] on icon "border_all" at bounding box center [1010, 474] width 20 height 20
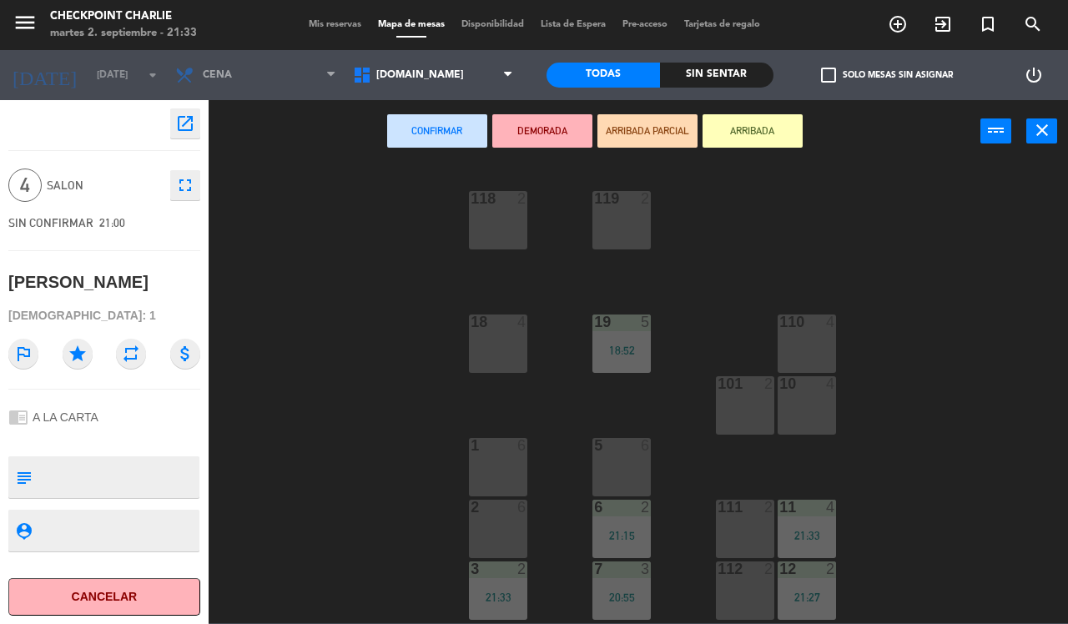
click at [634, 465] on div "5 6" at bounding box center [622, 467] width 58 height 58
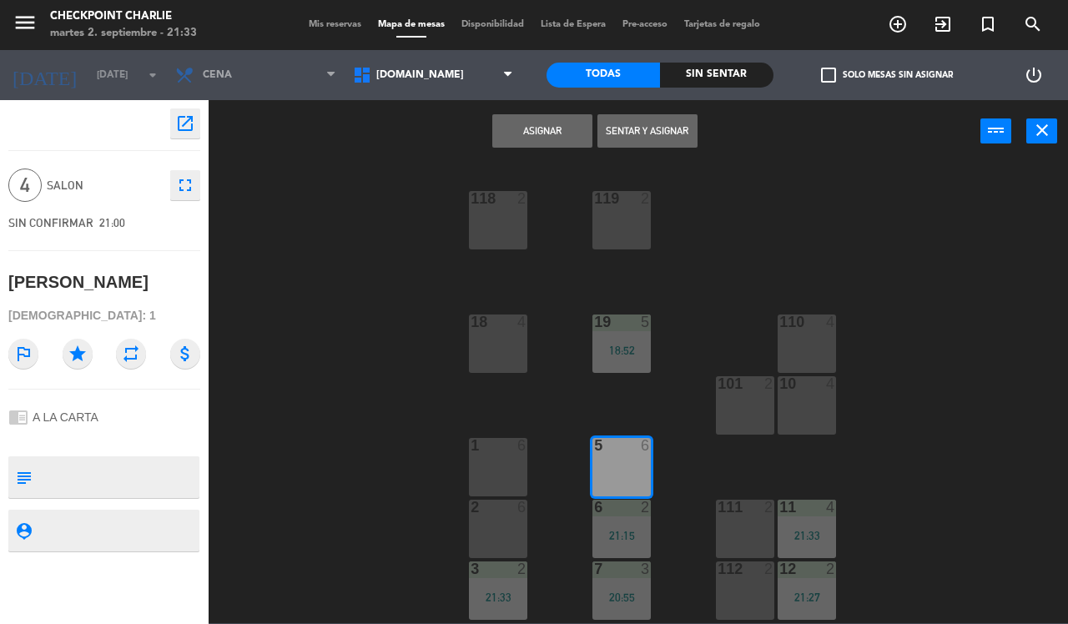
click at [660, 135] on button "Sentar y Asignar" at bounding box center [648, 130] width 100 height 33
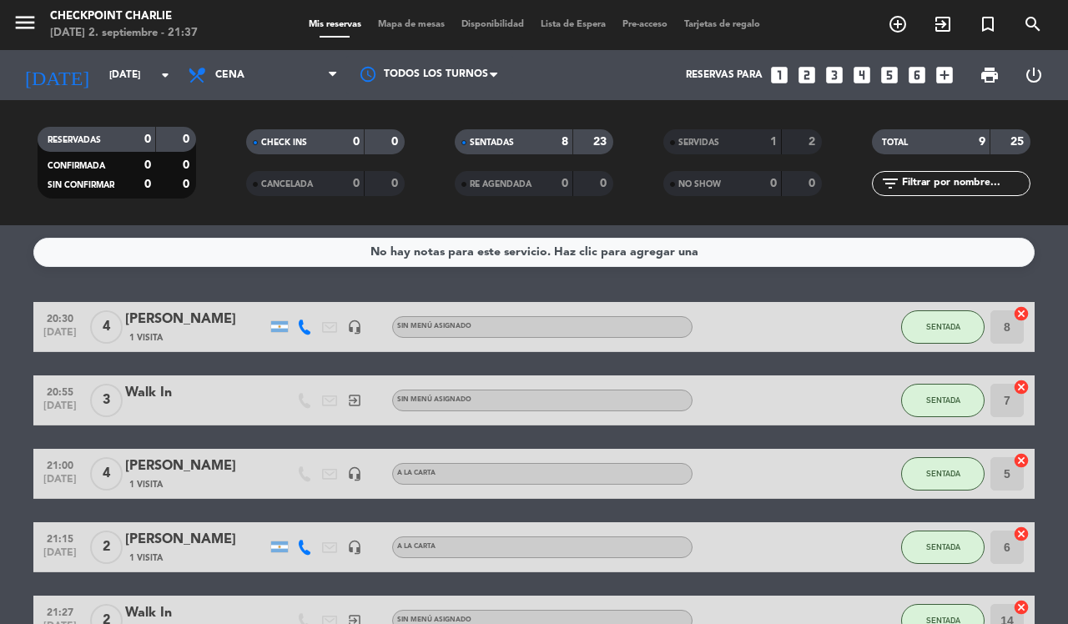
click at [908, 34] on icon "exit_to_app" at bounding box center [898, 24] width 20 height 20
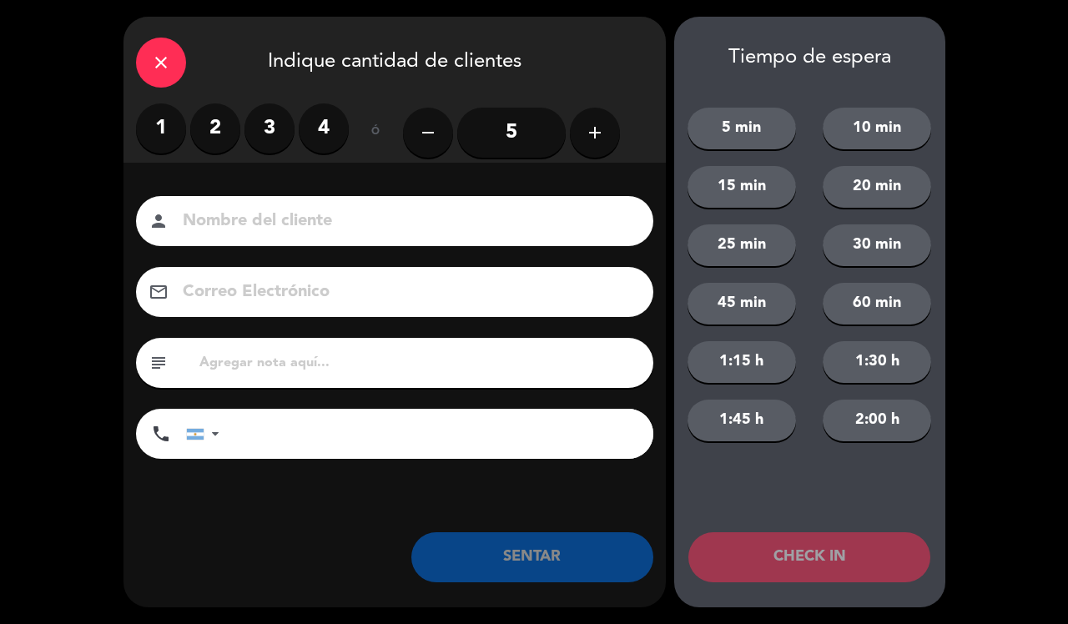
click at [198, 135] on label "2" at bounding box center [215, 128] width 50 height 50
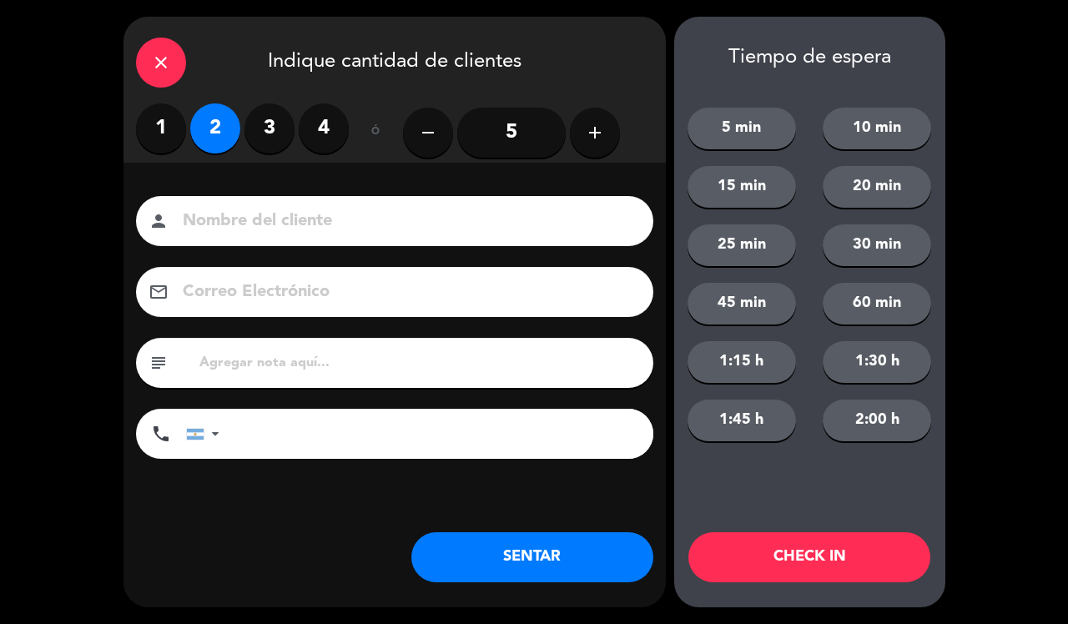
click at [590, 555] on button "SENTAR" at bounding box center [532, 557] width 242 height 50
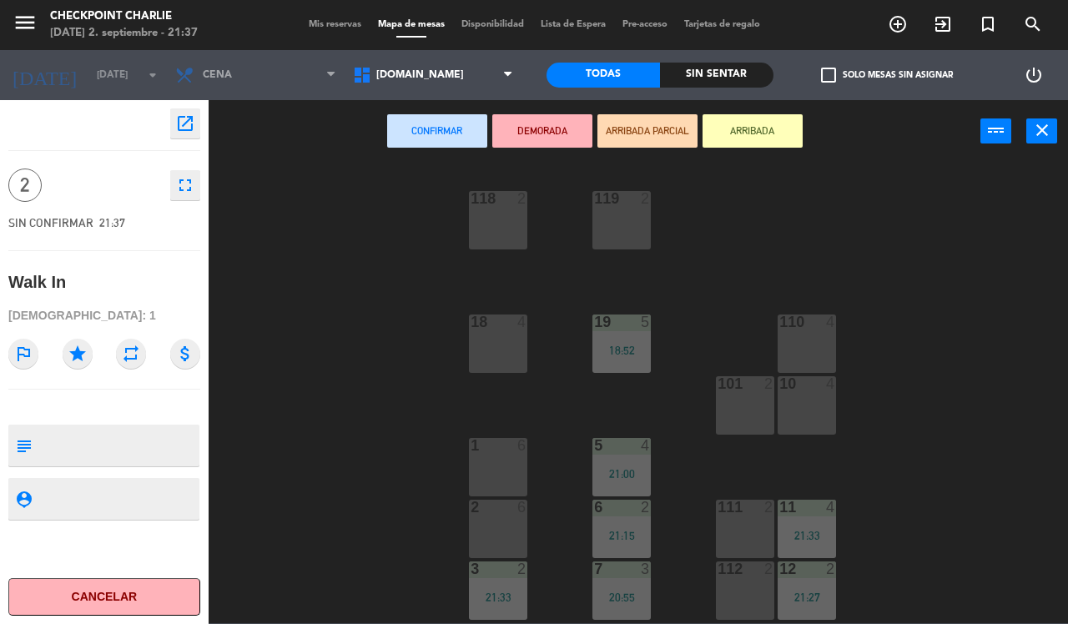
click at [810, 417] on div "10 4" at bounding box center [807, 405] width 58 height 58
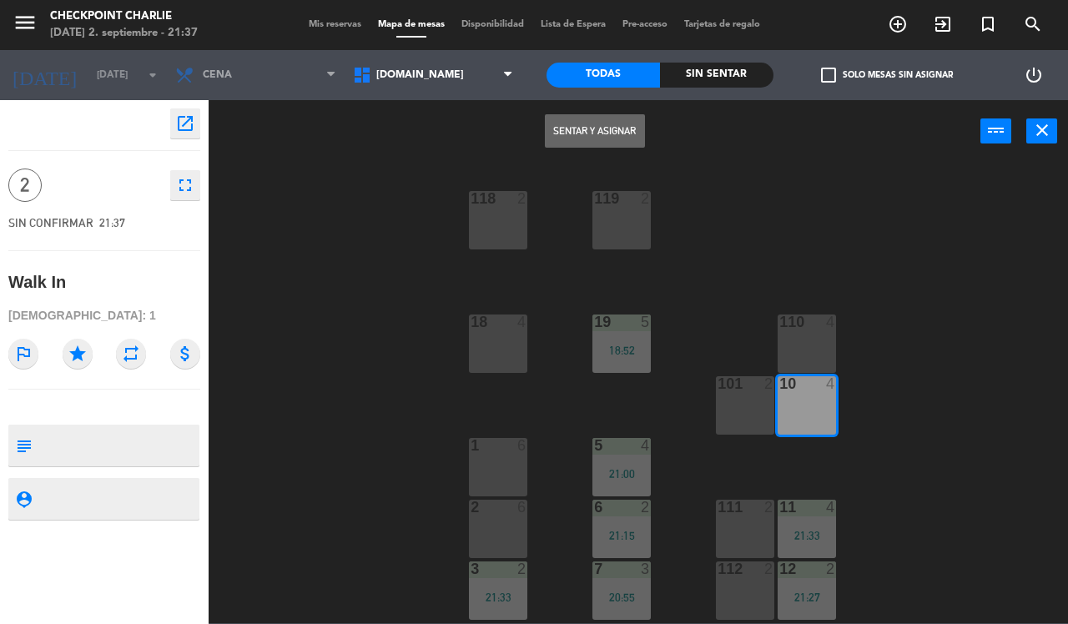
click at [619, 130] on button "Sentar y Asignar" at bounding box center [595, 130] width 100 height 33
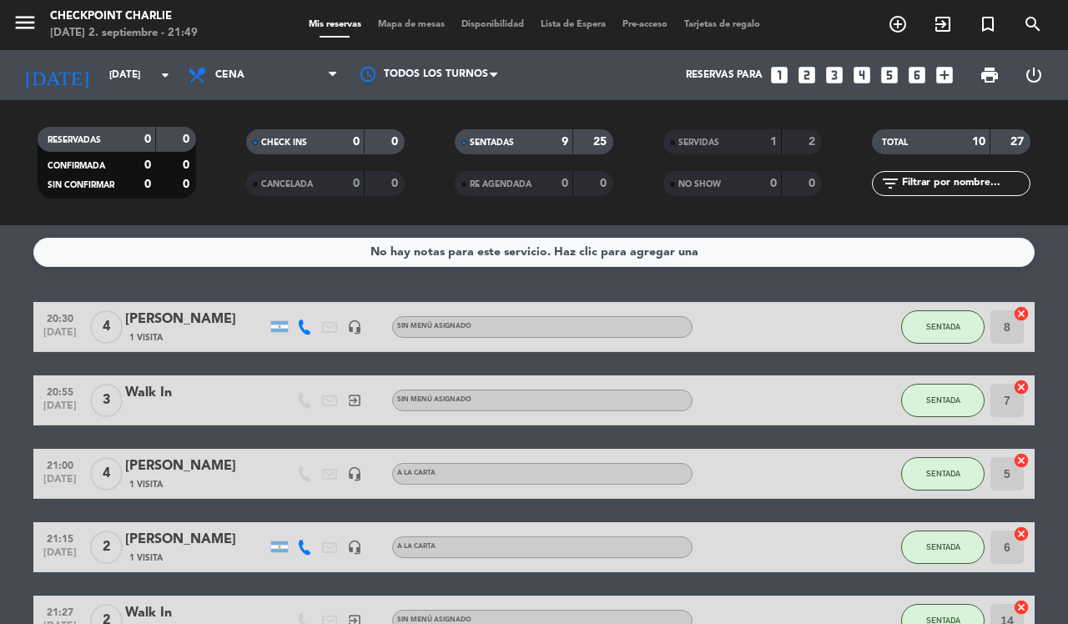
click at [897, 9] on div "menu Checkpoint [PERSON_NAME][DATE] 2. septiembre - 21:49 Mis reservas Mapa de …" at bounding box center [534, 25] width 1068 height 50
click at [897, 18] on icon "add_circle_outline" at bounding box center [898, 24] width 20 height 20
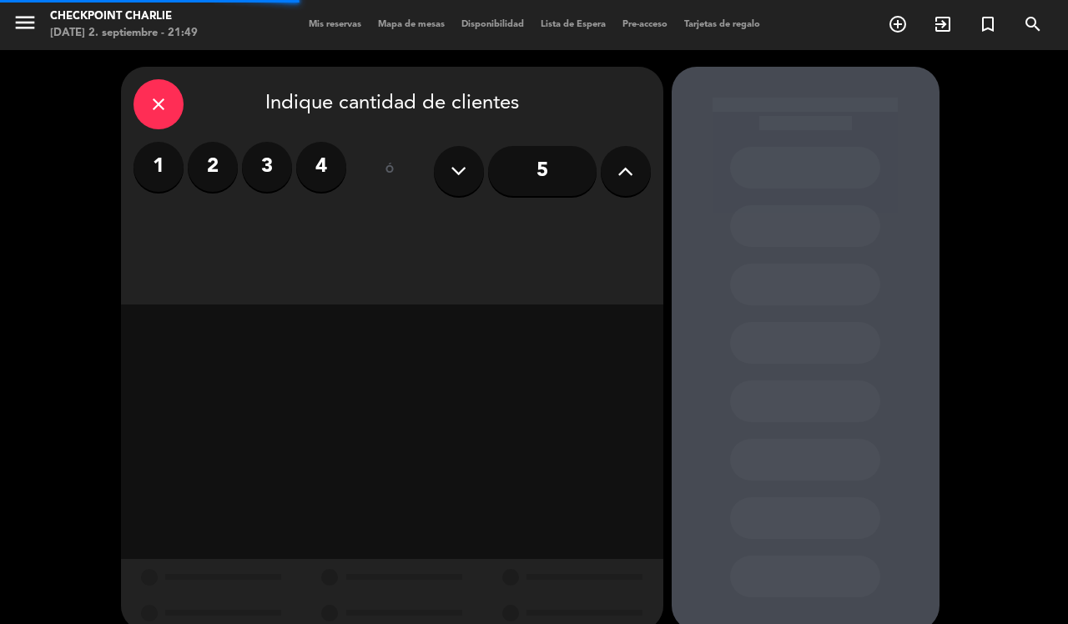
click at [218, 174] on label "2" at bounding box center [213, 167] width 50 height 50
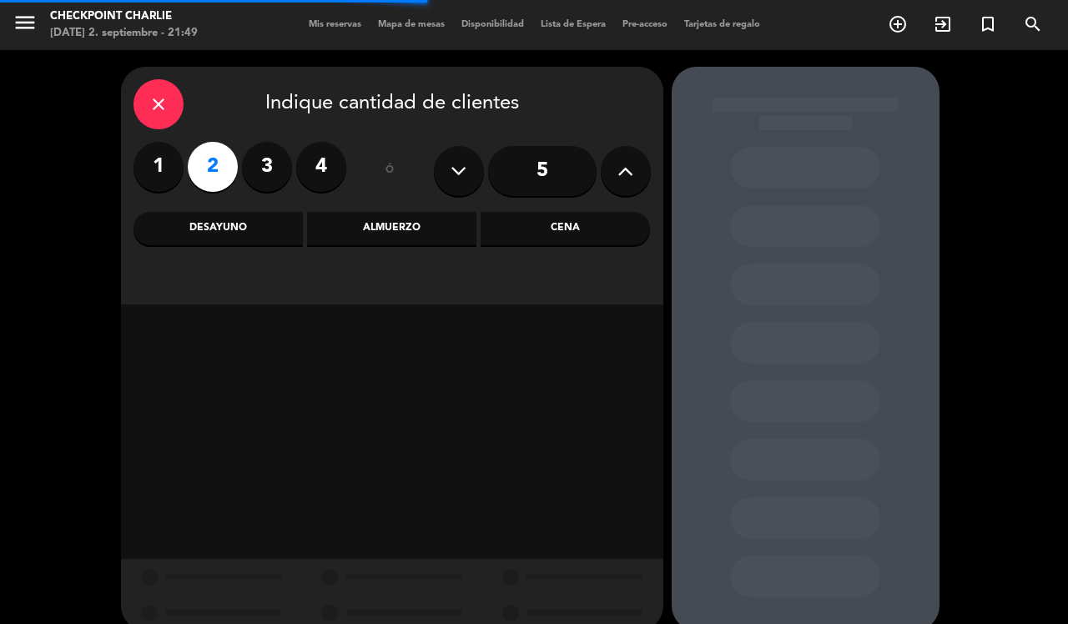
click at [419, 217] on div "Almuerzo" at bounding box center [391, 228] width 169 height 33
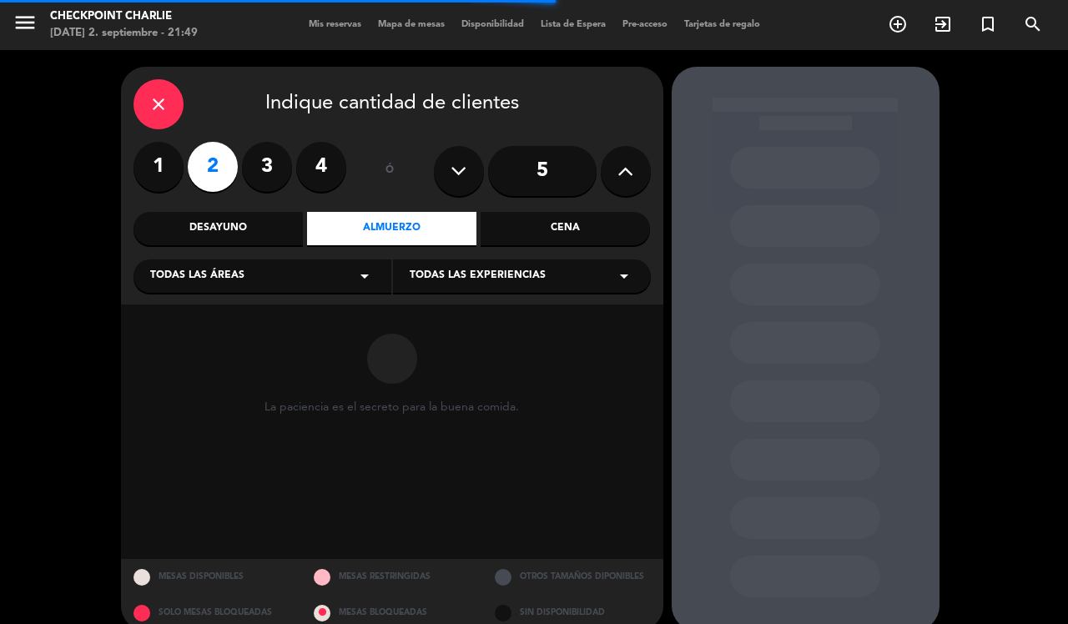
click at [341, 265] on div "Todas las áreas arrow_drop_down" at bounding box center [263, 276] width 258 height 33
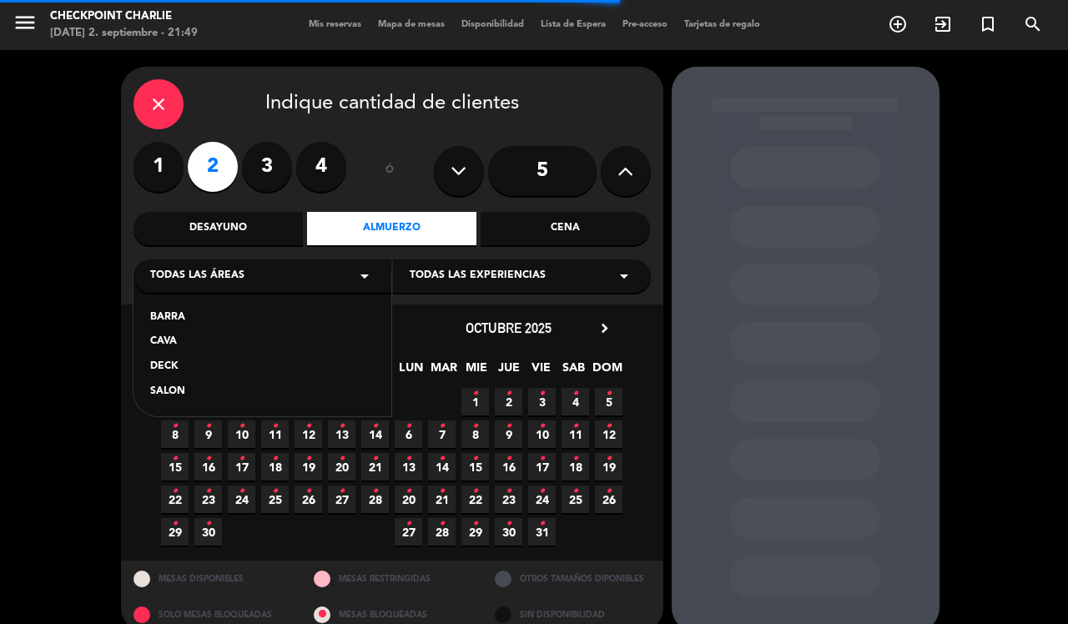
click at [156, 392] on div "SALON" at bounding box center [262, 392] width 225 height 17
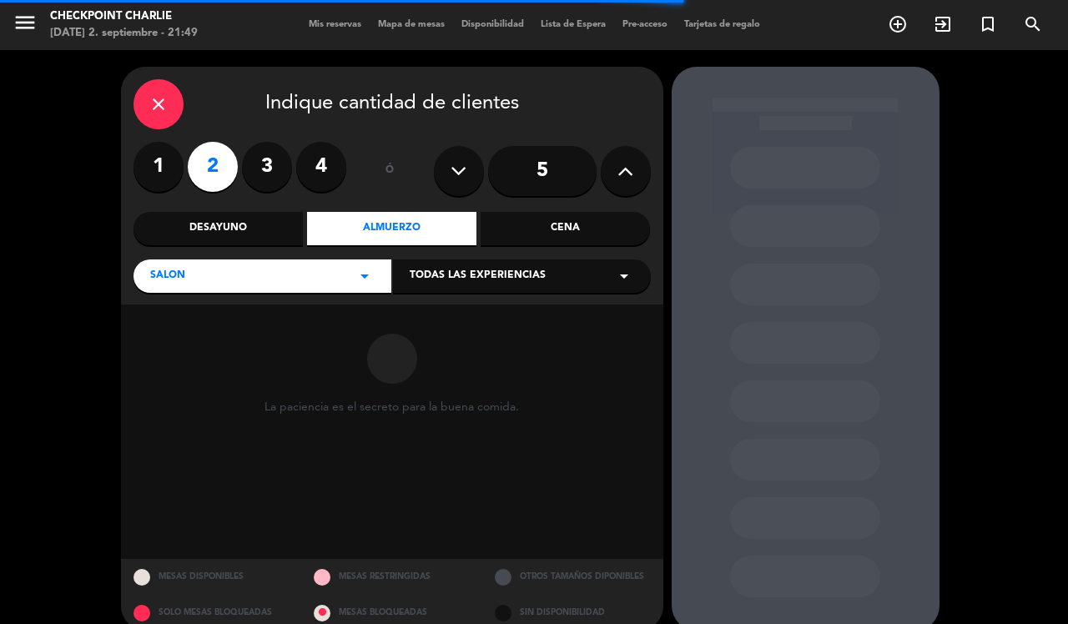
click at [480, 270] on span "Todas las experiencias" at bounding box center [478, 276] width 136 height 17
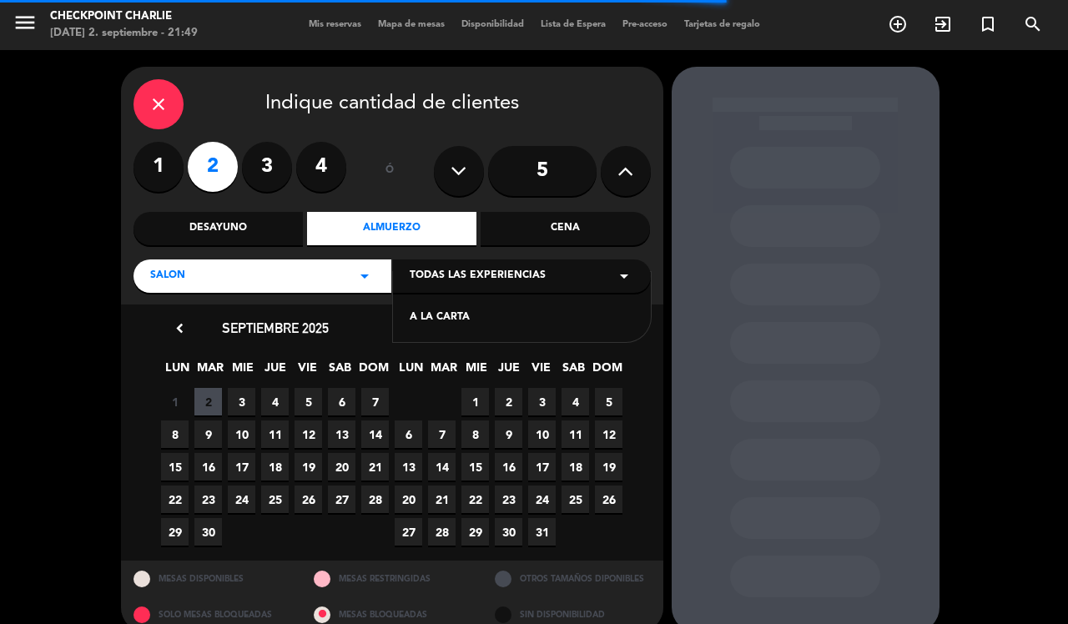
click at [463, 318] on div "A LA CARTA" at bounding box center [522, 318] width 225 height 17
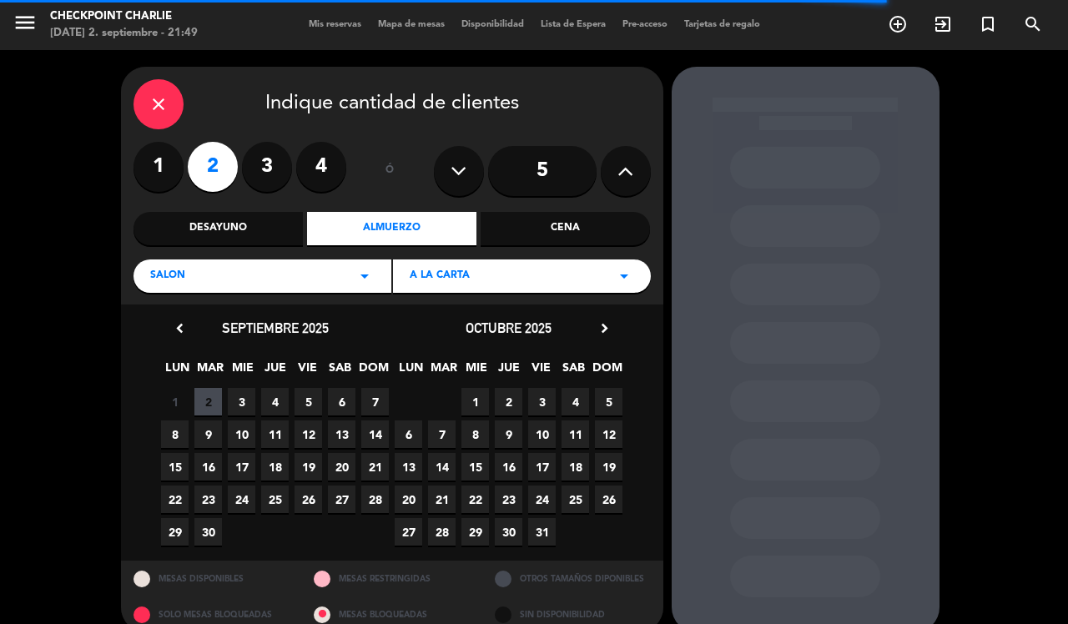
click at [366, 403] on span "7" at bounding box center [375, 402] width 28 height 28
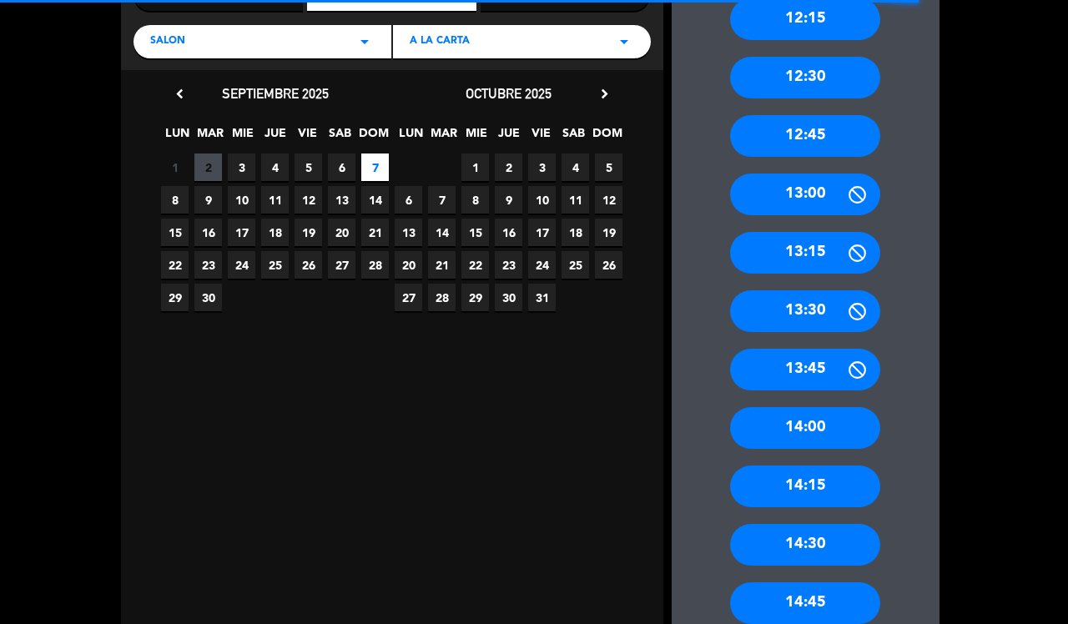
scroll to position [336, 0]
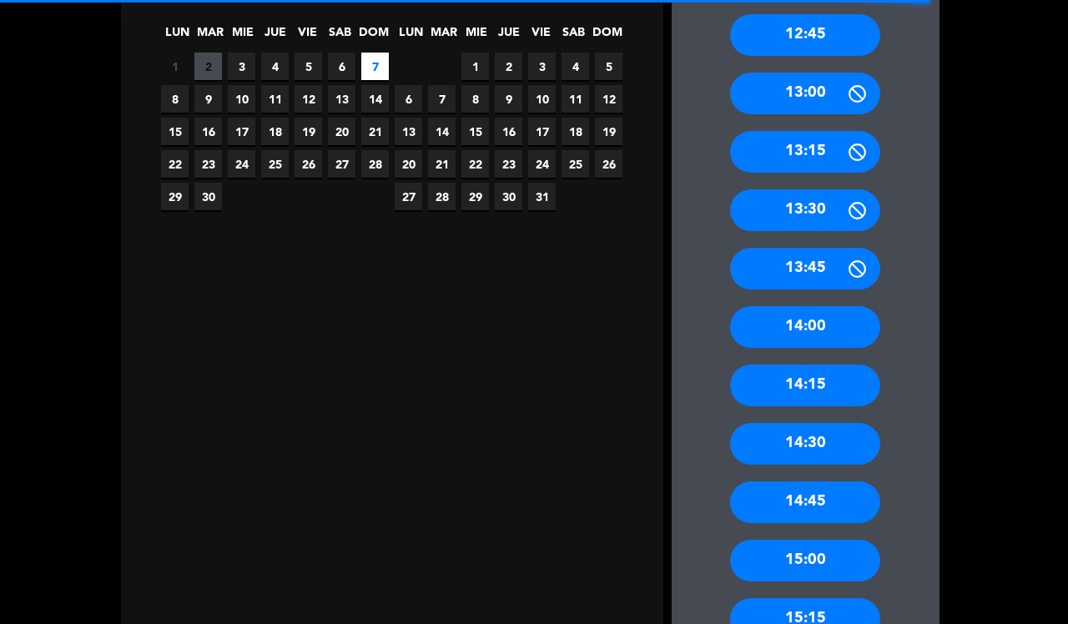
click at [832, 326] on div "14:00" at bounding box center [805, 327] width 150 height 42
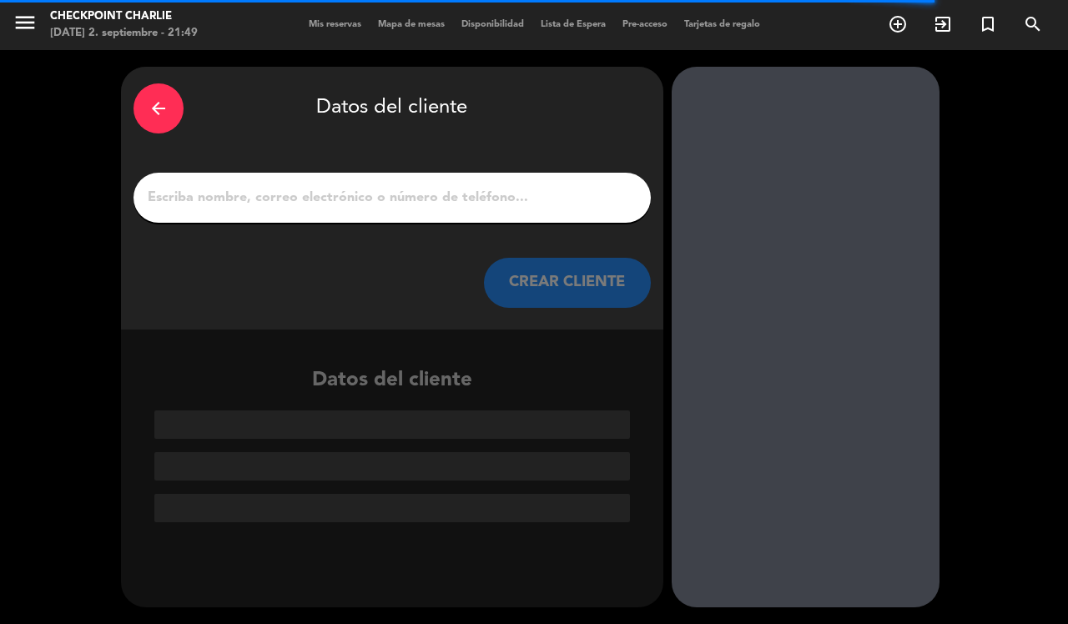
scroll to position [0, 0]
click at [497, 194] on input "1" at bounding box center [392, 197] width 492 height 23
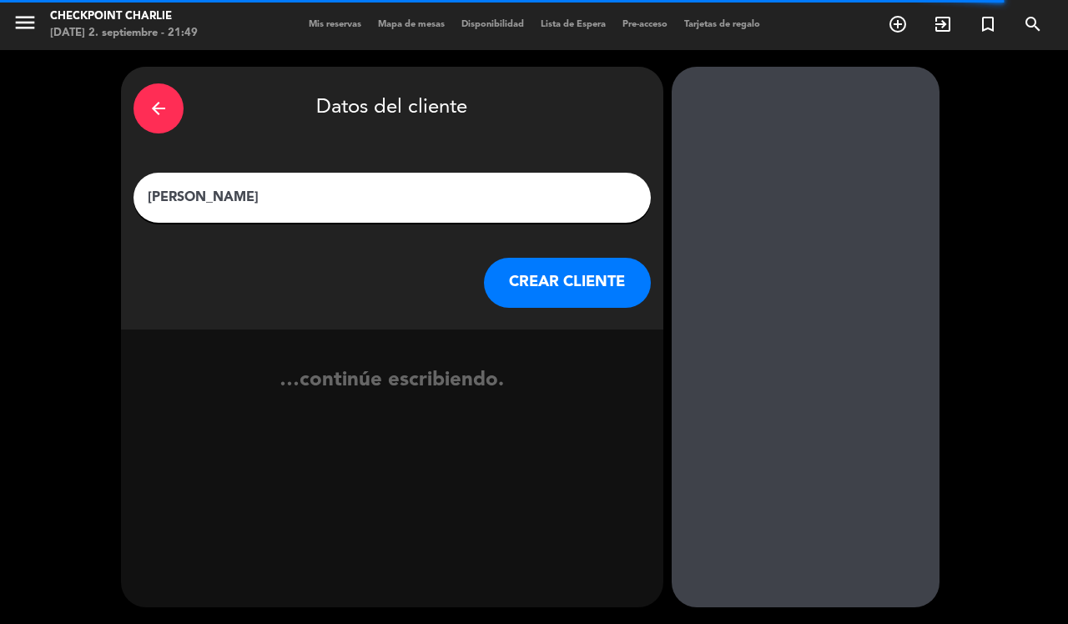
type input "[PERSON_NAME]"
click at [566, 295] on button "CREAR CLIENTE" at bounding box center [567, 283] width 167 height 50
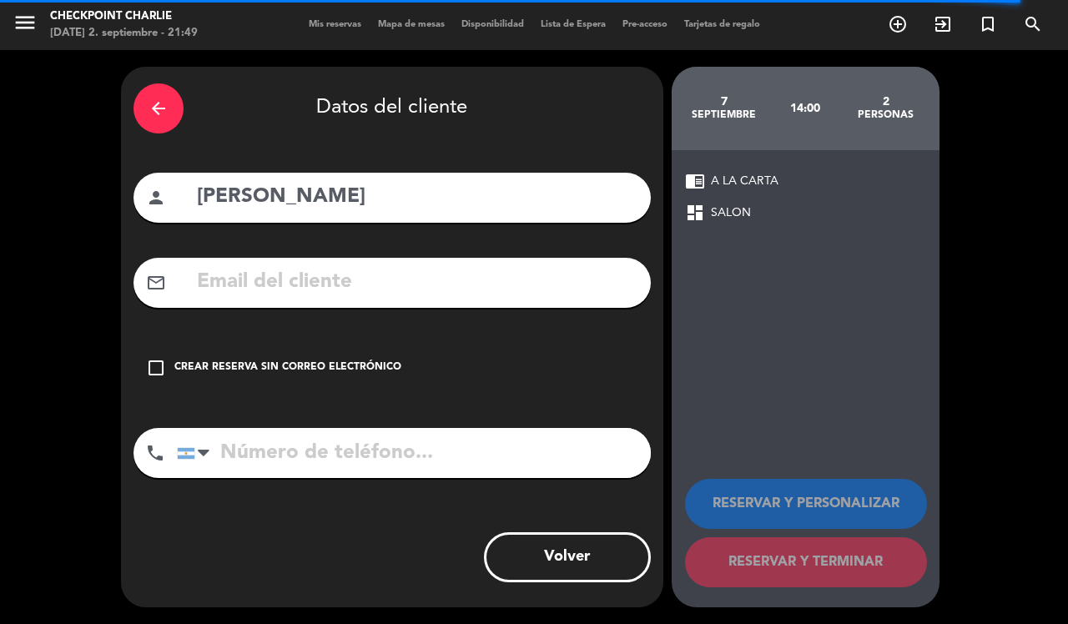
click at [347, 367] on div "Crear reserva sin correo electrónico" at bounding box center [287, 368] width 227 height 17
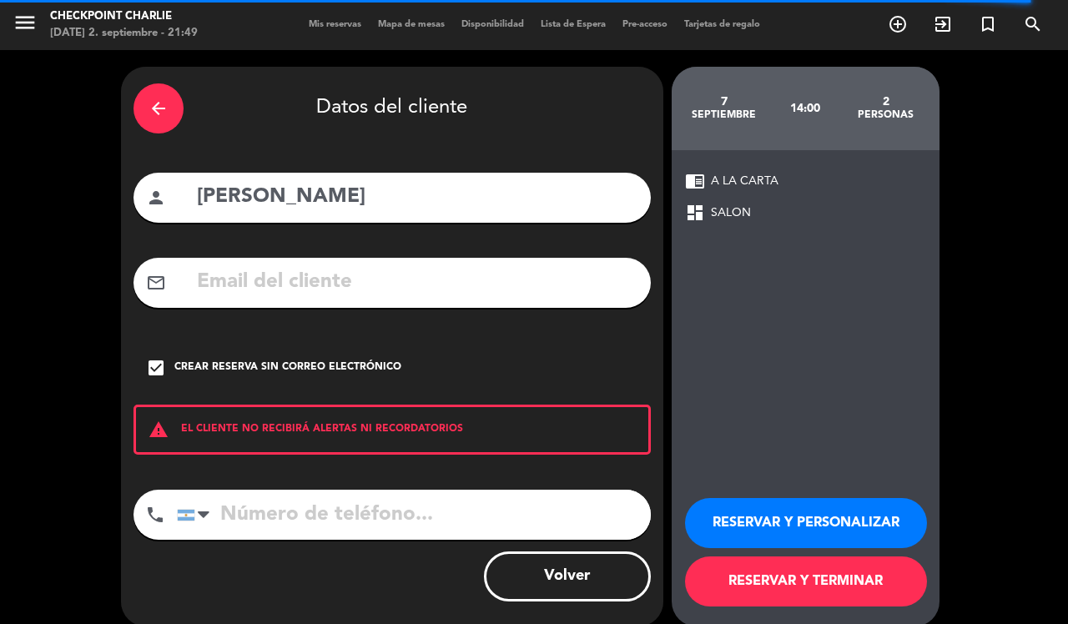
click at [356, 512] on input "tel" at bounding box center [414, 515] width 474 height 50
type input "1161414580"
click at [850, 595] on button "RESERVAR Y TERMINAR" at bounding box center [806, 582] width 242 height 50
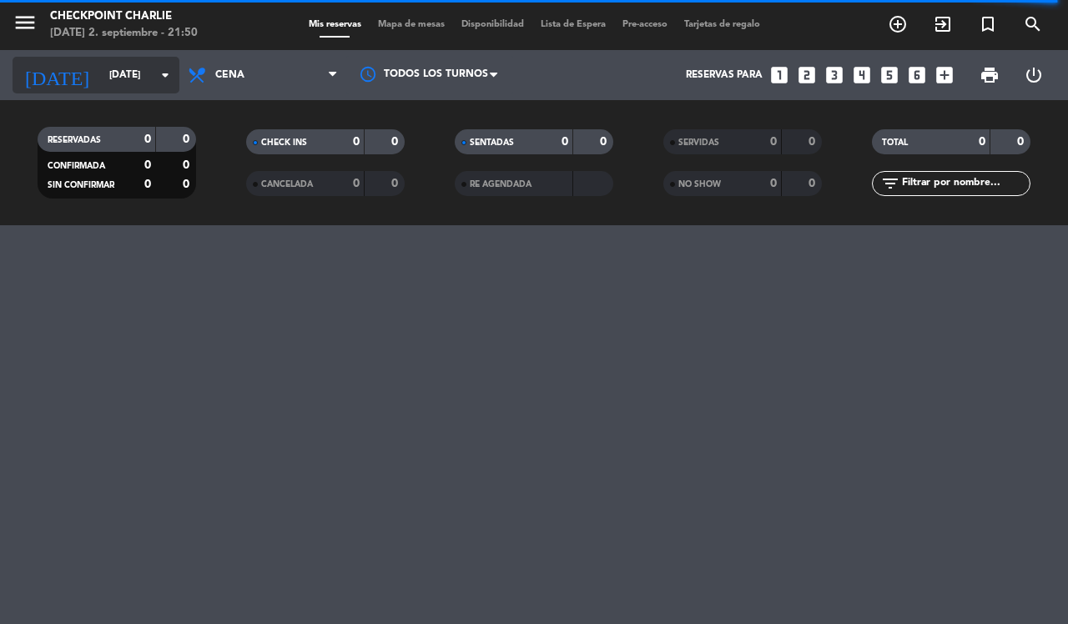
click at [101, 67] on input "[DATE]" at bounding box center [167, 75] width 133 height 28
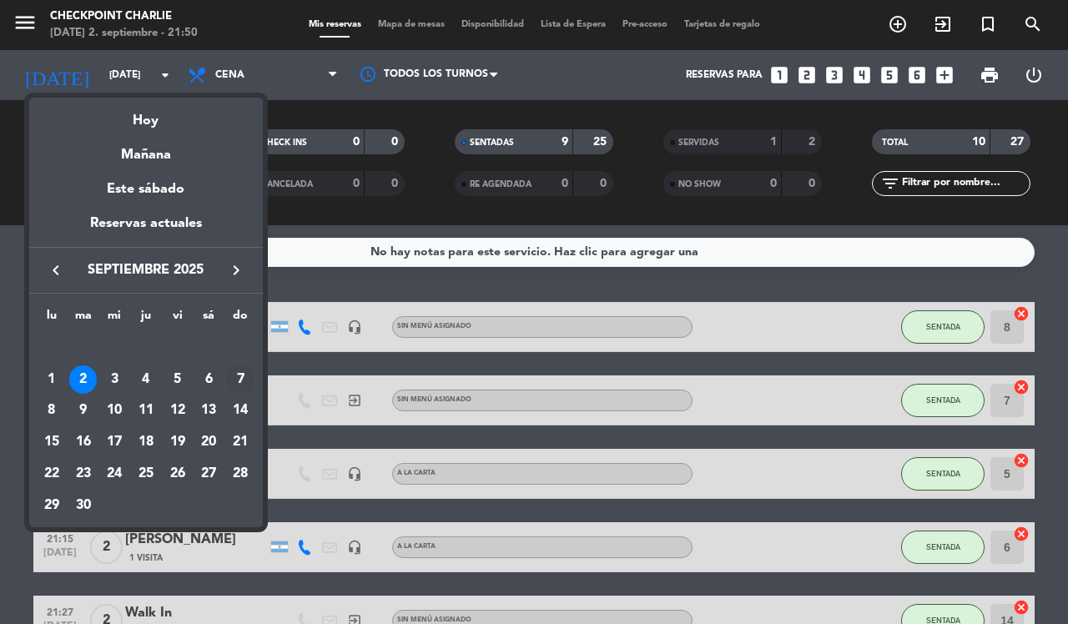
click at [244, 372] on div "7" at bounding box center [240, 380] width 28 height 28
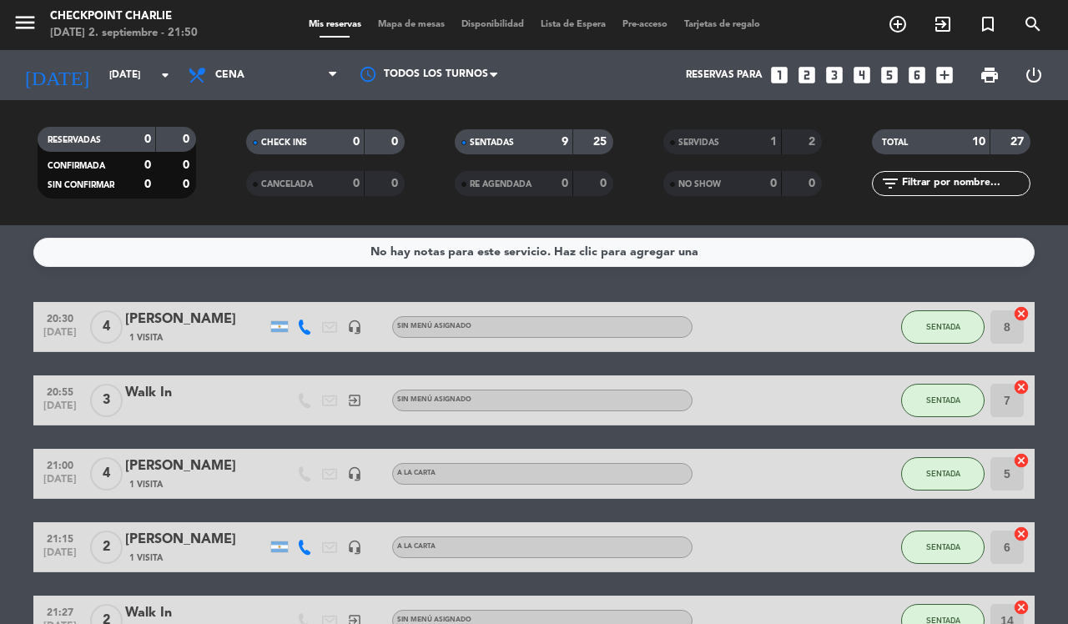
type input "[DATE]"
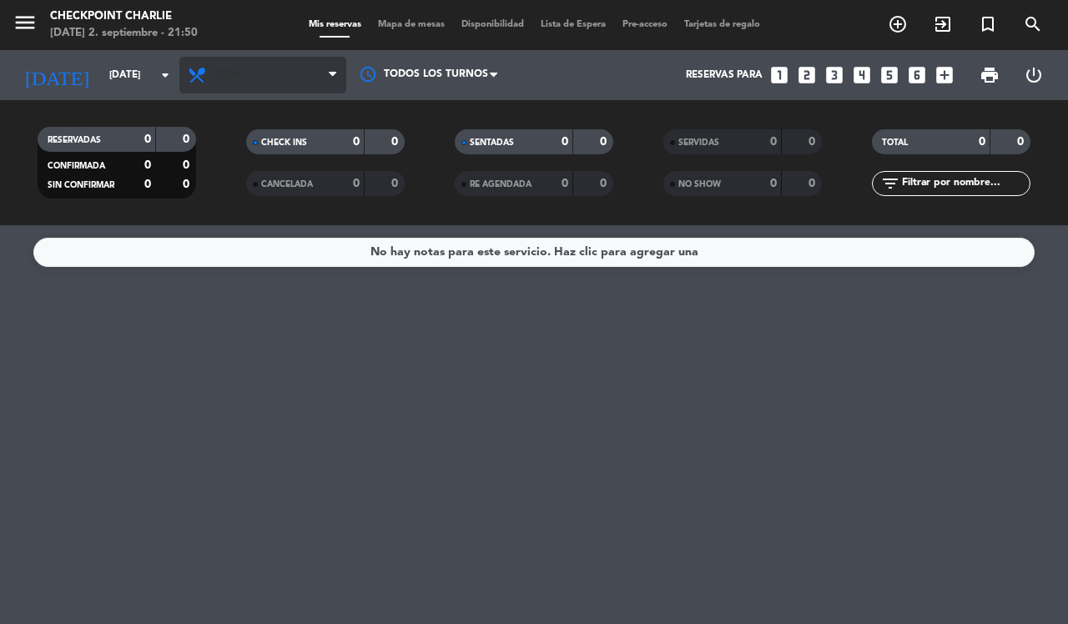
click at [301, 81] on span "Cena" at bounding box center [262, 75] width 167 height 37
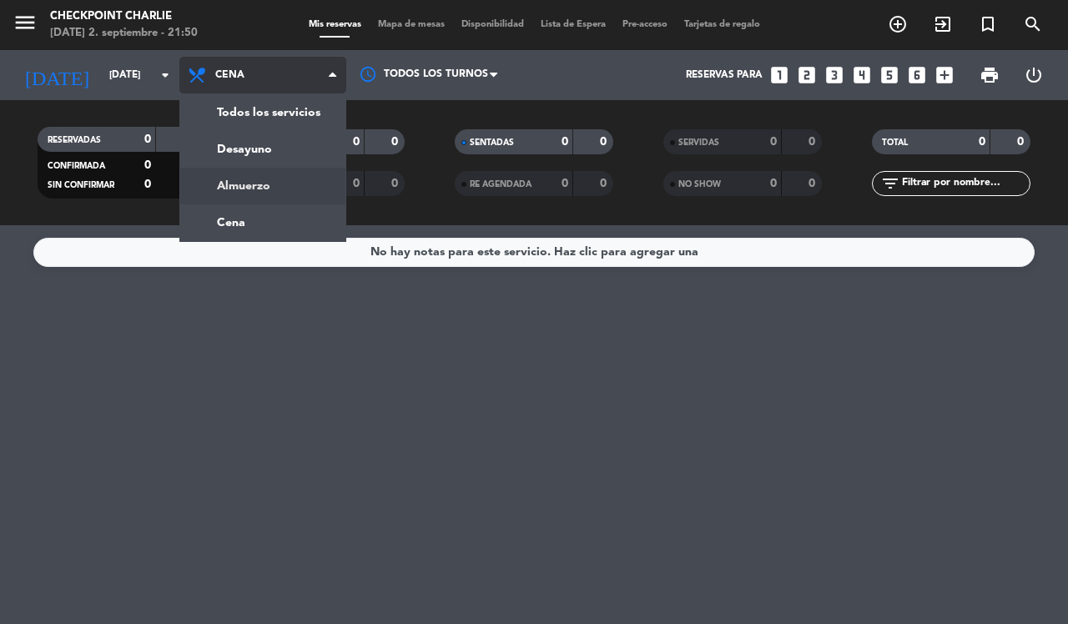
click at [295, 175] on div "menu Checkpoint [PERSON_NAME][DATE] 2. septiembre - 21:50 Mis reservas Mapa de …" at bounding box center [534, 112] width 1068 height 225
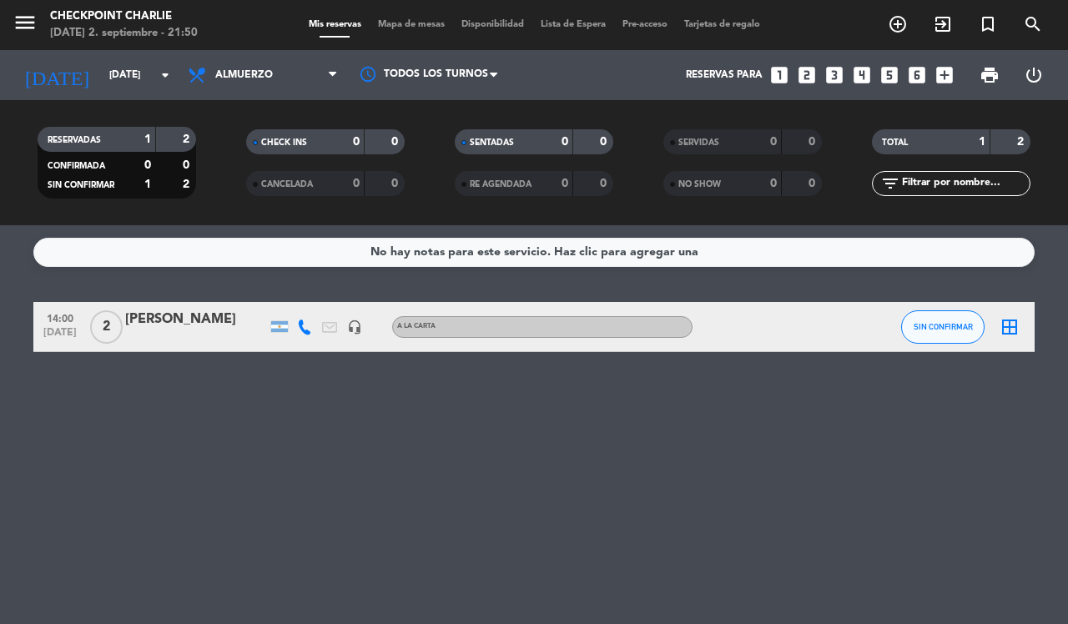
click at [199, 307] on div "14:00 [DATE] 2 [PERSON_NAME] headset_mic A LA CARTA SIN CONFIRMAR border_all" at bounding box center [534, 327] width 1002 height 50
click at [177, 323] on div "[PERSON_NAME]" at bounding box center [196, 320] width 142 height 22
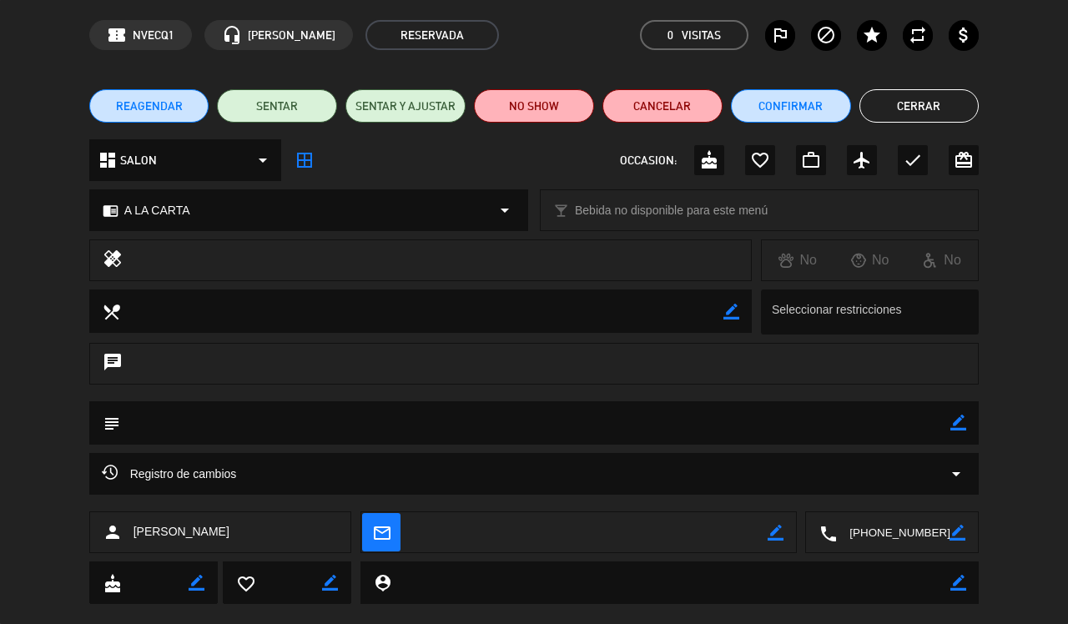
scroll to position [89, 0]
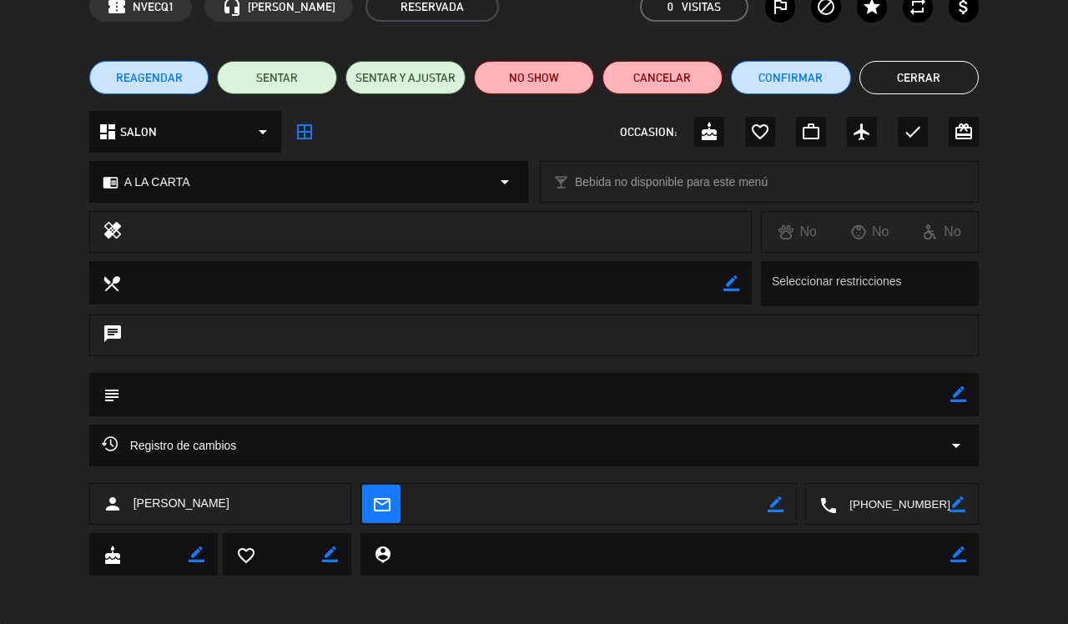
click at [293, 390] on textarea at bounding box center [535, 394] width 831 height 43
click at [970, 398] on div "subject border_color" at bounding box center [534, 394] width 891 height 43
click at [966, 398] on icon "border_color" at bounding box center [959, 394] width 16 height 16
click at [196, 401] on textarea at bounding box center [535, 394] width 831 height 43
paste textarea "P5NN JVIU"
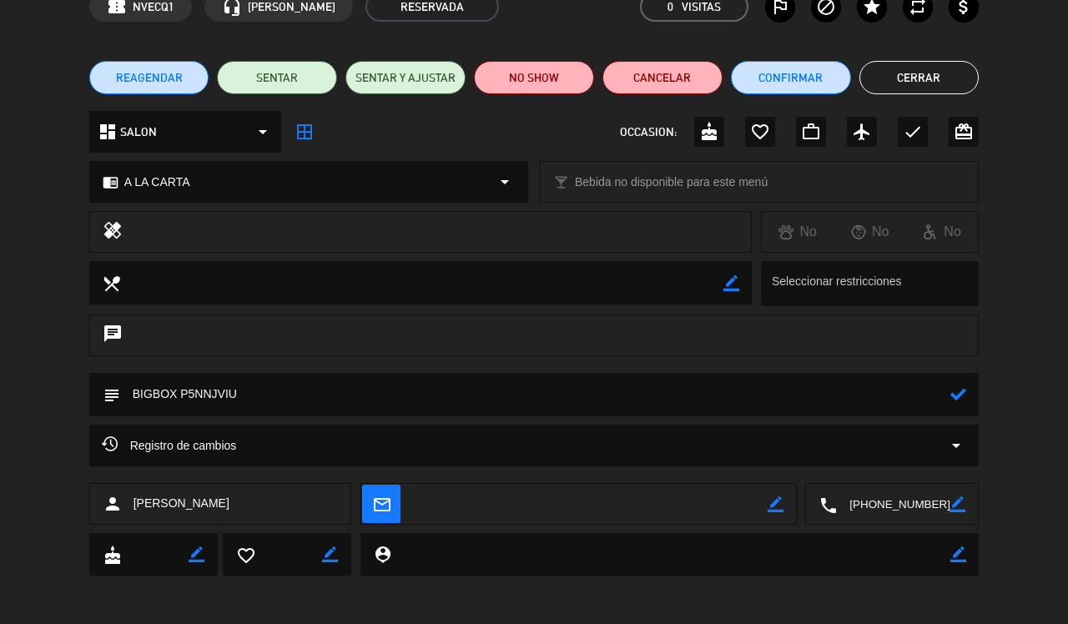
type textarea "BIGBOX P5NNJVIU"
click at [951, 397] on icon at bounding box center [959, 394] width 16 height 16
click at [950, 81] on button "Cerrar" at bounding box center [920, 77] width 120 height 33
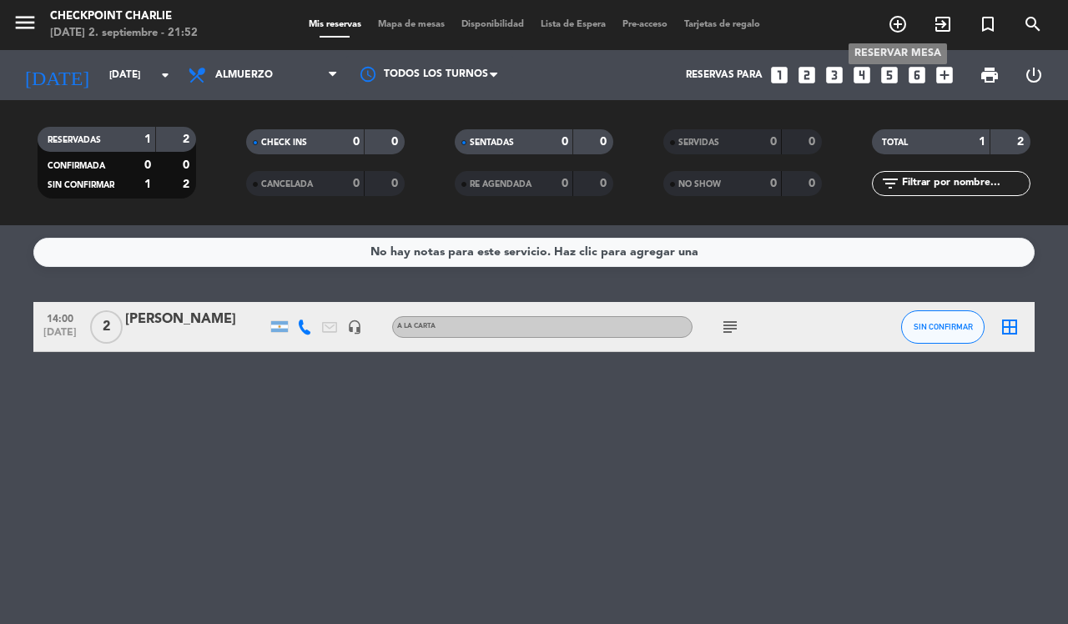
click at [891, 27] on icon "add_circle_outline" at bounding box center [898, 24] width 20 height 20
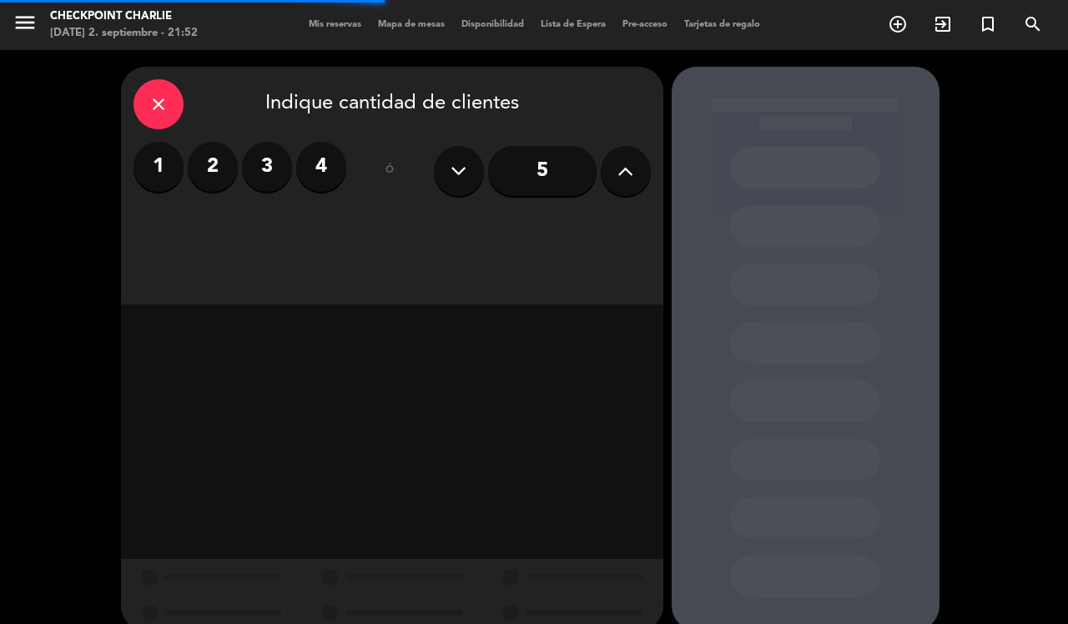
click at [219, 169] on label "2" at bounding box center [213, 167] width 50 height 50
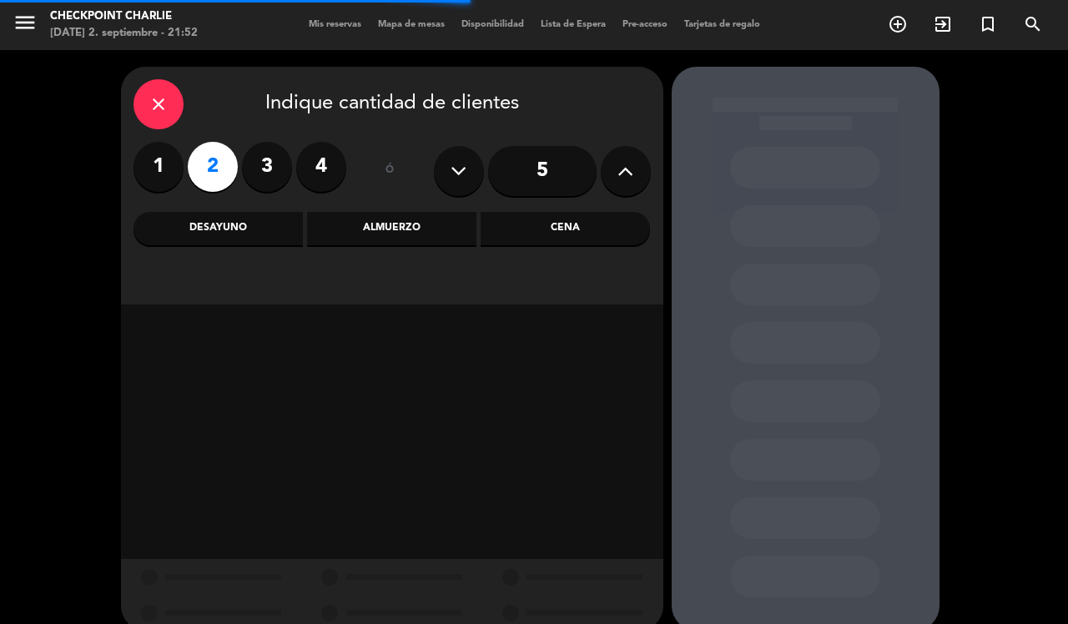
click at [360, 232] on div "Almuerzo" at bounding box center [391, 228] width 169 height 33
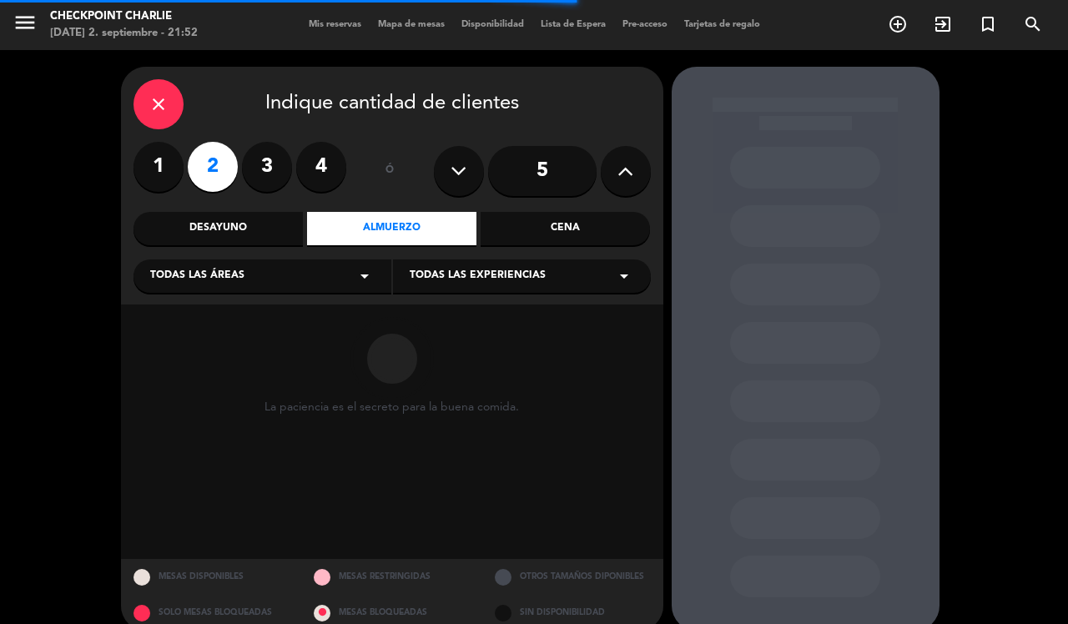
click at [336, 285] on div "Todas las áreas arrow_drop_down" at bounding box center [263, 276] width 258 height 33
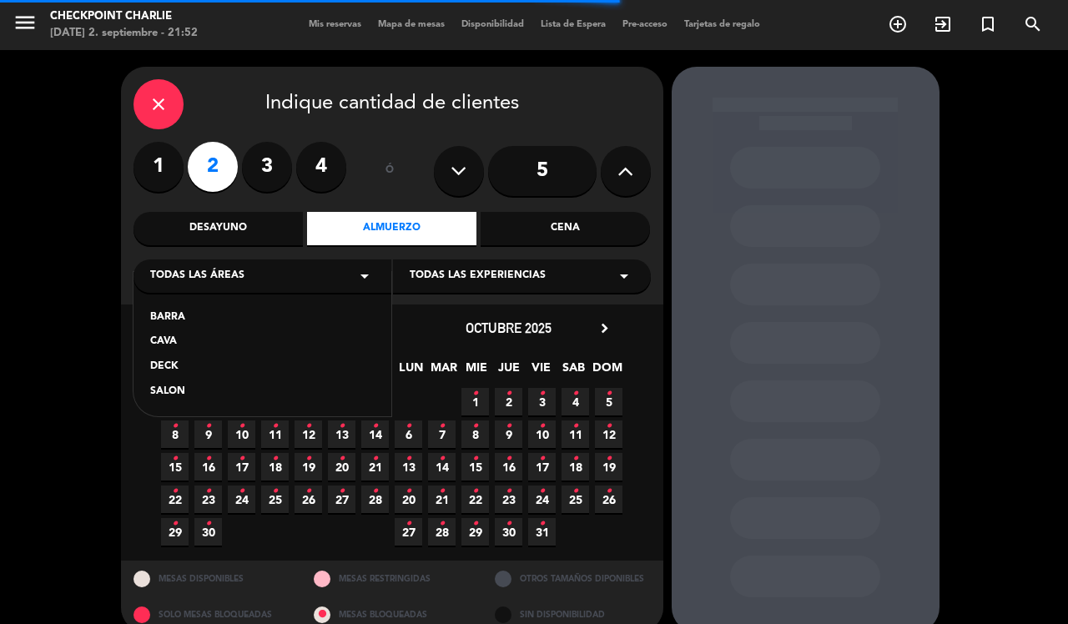
click at [224, 399] on div "SALON" at bounding box center [262, 392] width 225 height 17
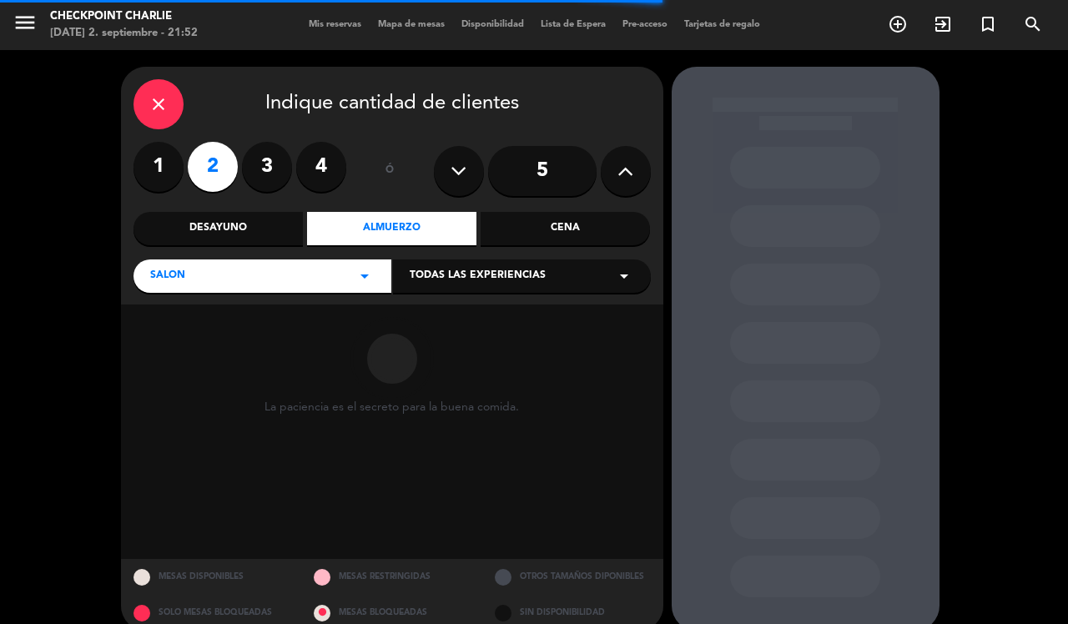
click at [486, 271] on span "Todas las experiencias" at bounding box center [478, 276] width 136 height 17
click at [452, 313] on div "A LA CARTA" at bounding box center [522, 318] width 225 height 17
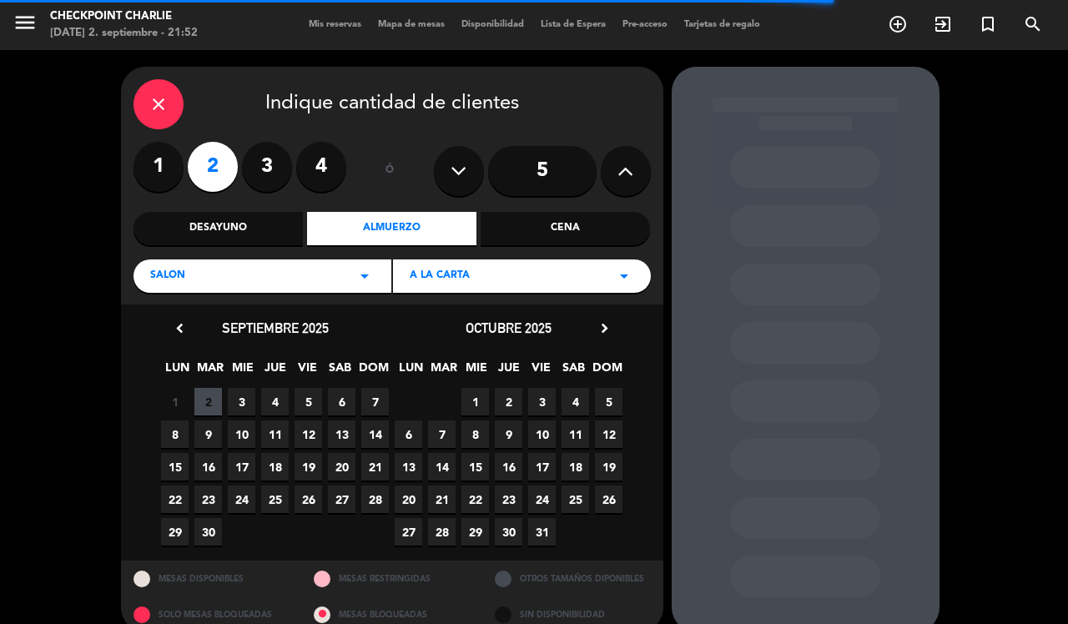
click at [372, 405] on span "7" at bounding box center [375, 402] width 28 height 28
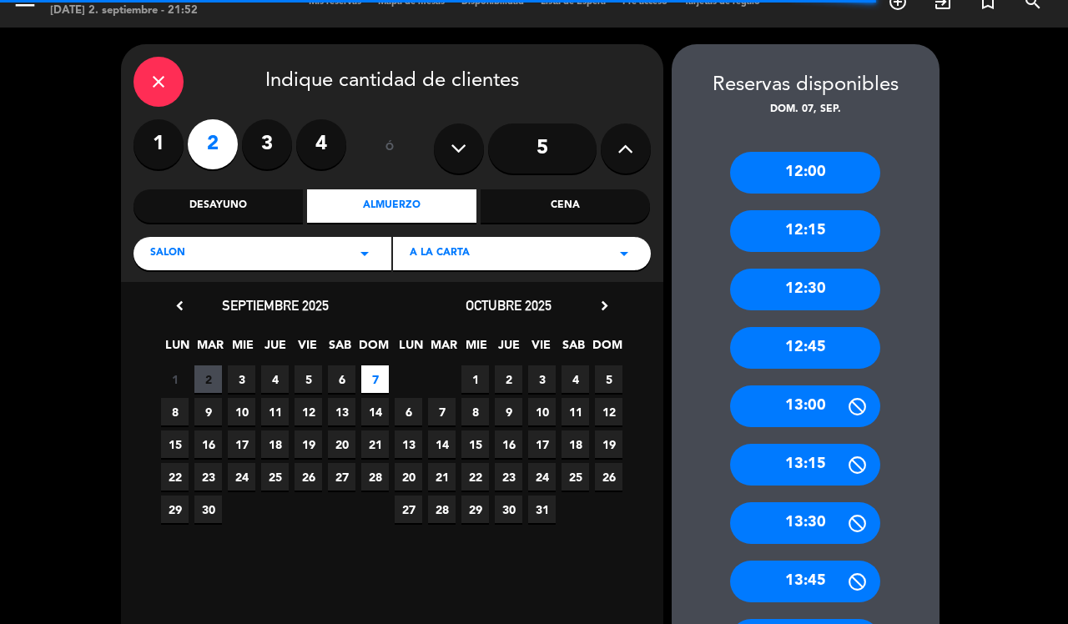
click at [814, 399] on div "13:00" at bounding box center [805, 407] width 150 height 42
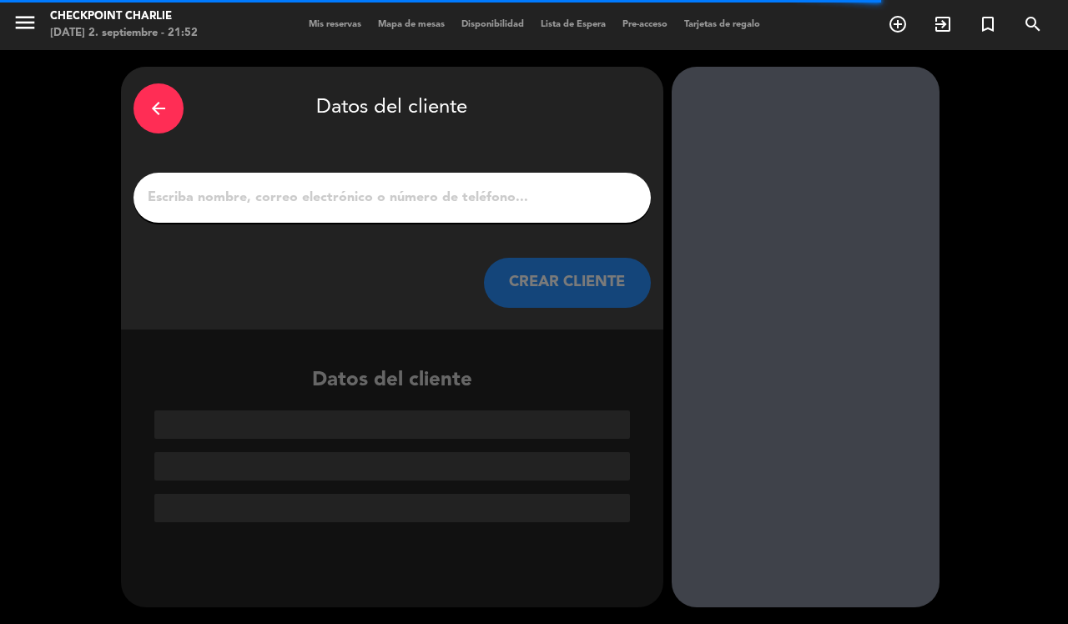
scroll to position [0, 0]
click at [440, 196] on input "1" at bounding box center [392, 197] width 492 height 23
paste input "[PERSON_NAME]"
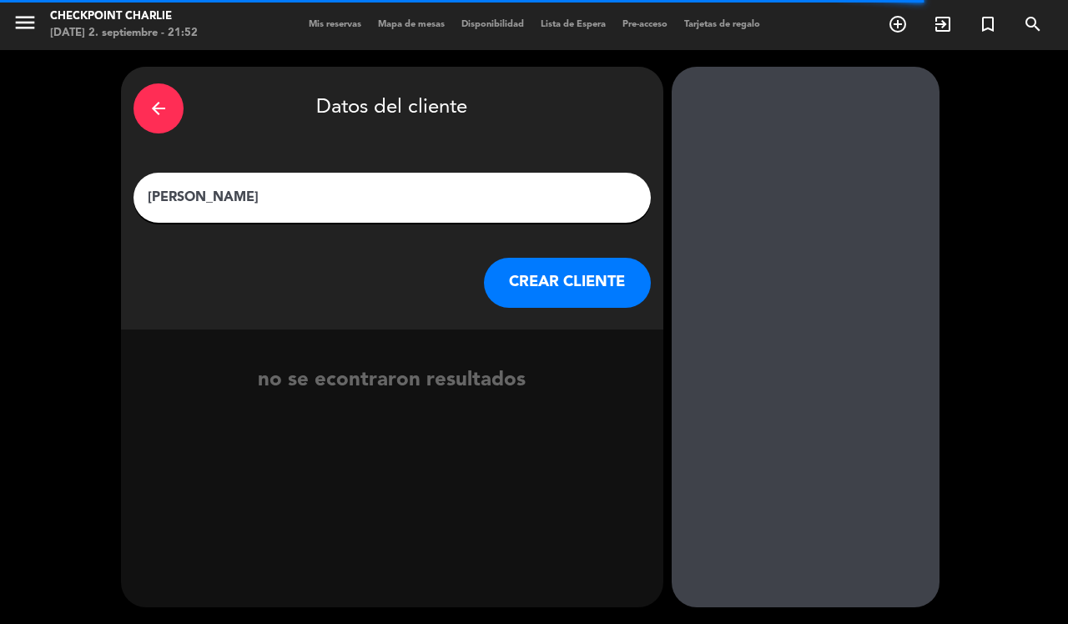
type input "[PERSON_NAME]"
click at [552, 303] on button "CREAR CLIENTE" at bounding box center [567, 283] width 167 height 50
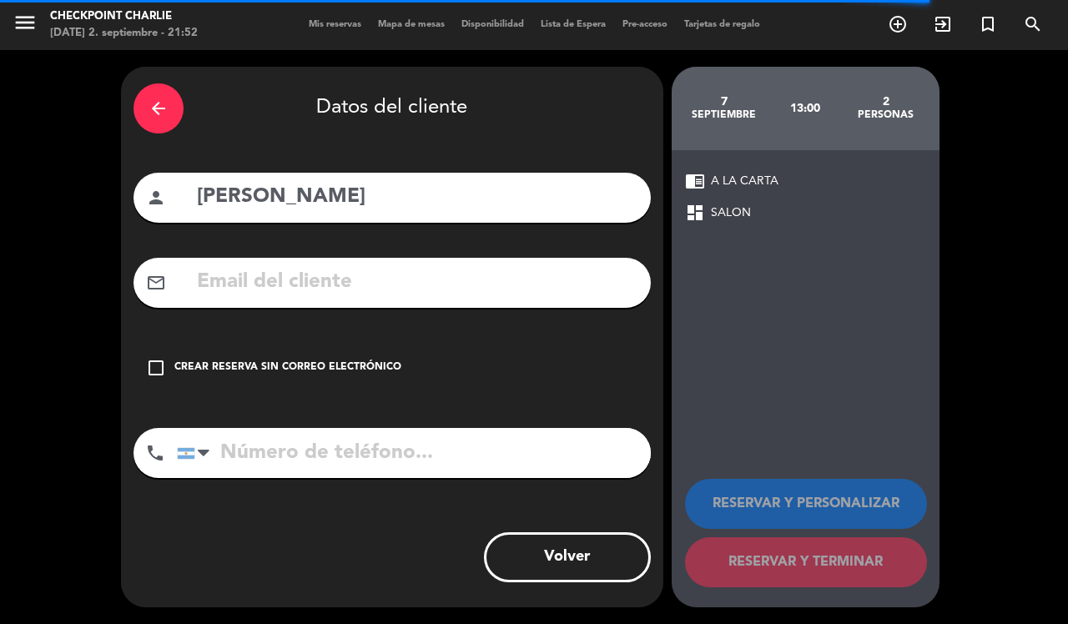
click at [301, 370] on div "Crear reserva sin correo electrónico" at bounding box center [287, 368] width 227 height 17
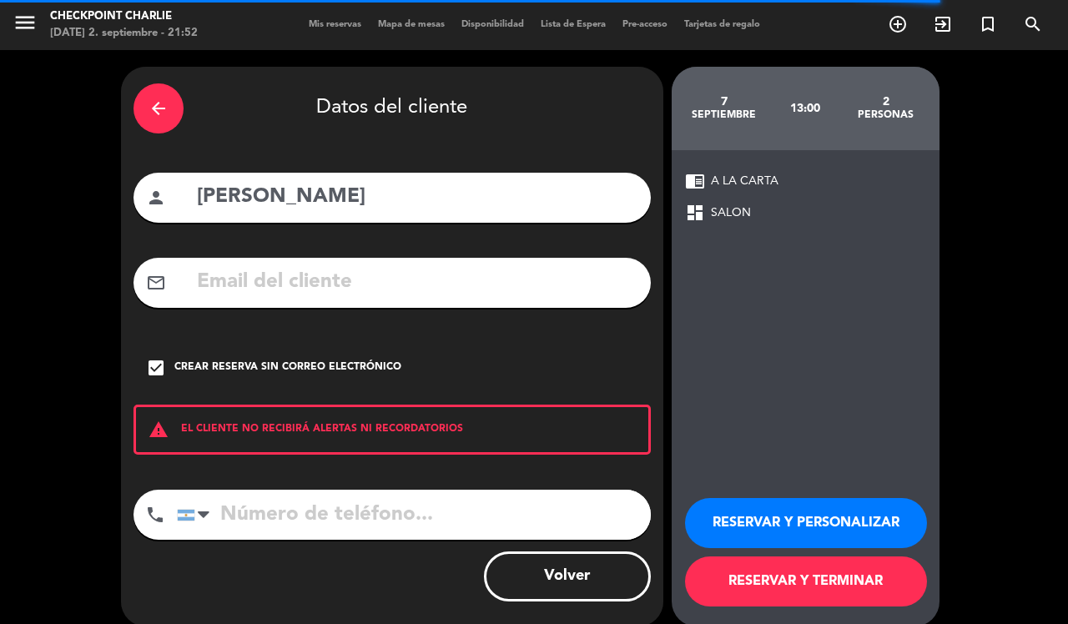
click at [332, 507] on input "tel" at bounding box center [414, 515] width 474 height 50
type input "1167104672"
click at [847, 517] on button "RESERVAR Y PERSONALIZAR" at bounding box center [806, 523] width 242 height 50
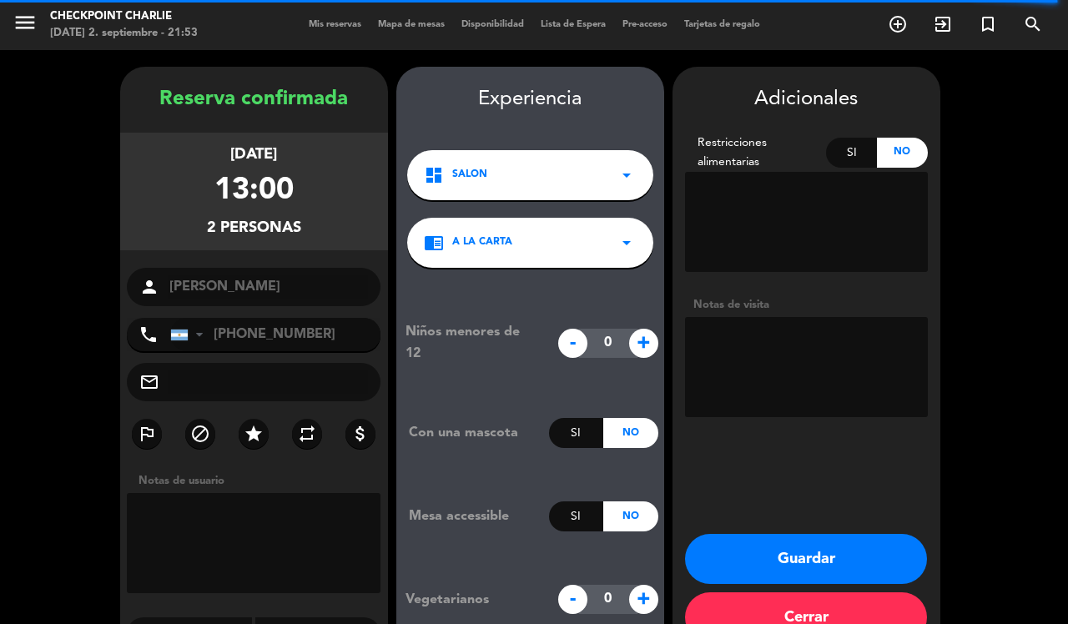
scroll to position [43, 0]
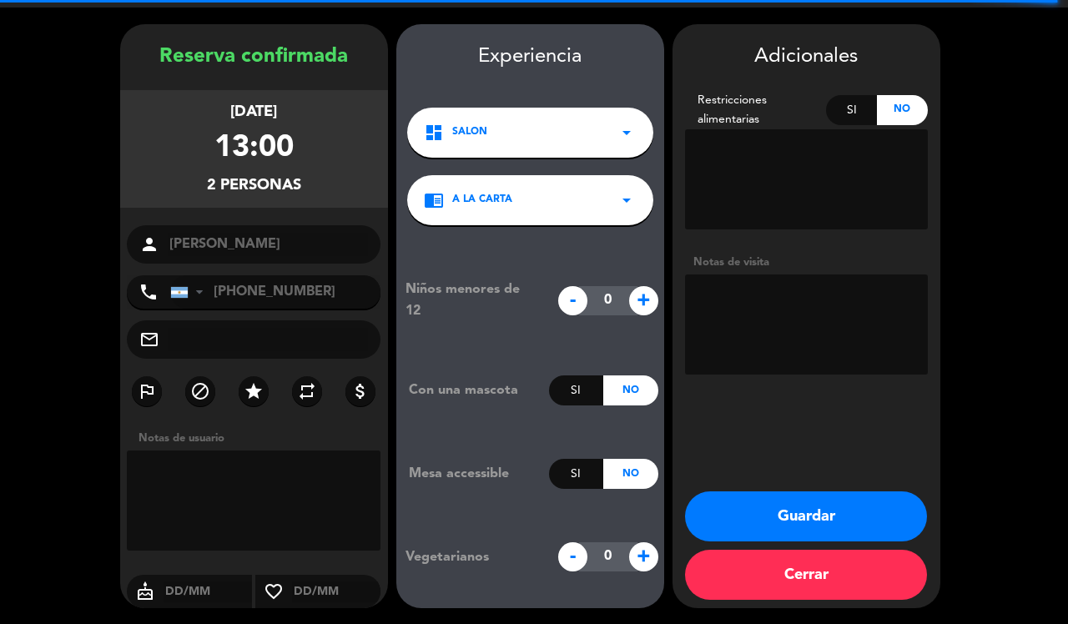
click at [837, 352] on textarea at bounding box center [806, 325] width 243 height 100
paste textarea "[PERSON_NAME]"
type textarea "BigBox [PERSON_NAME]"
click at [865, 516] on button "Guardar" at bounding box center [806, 517] width 242 height 50
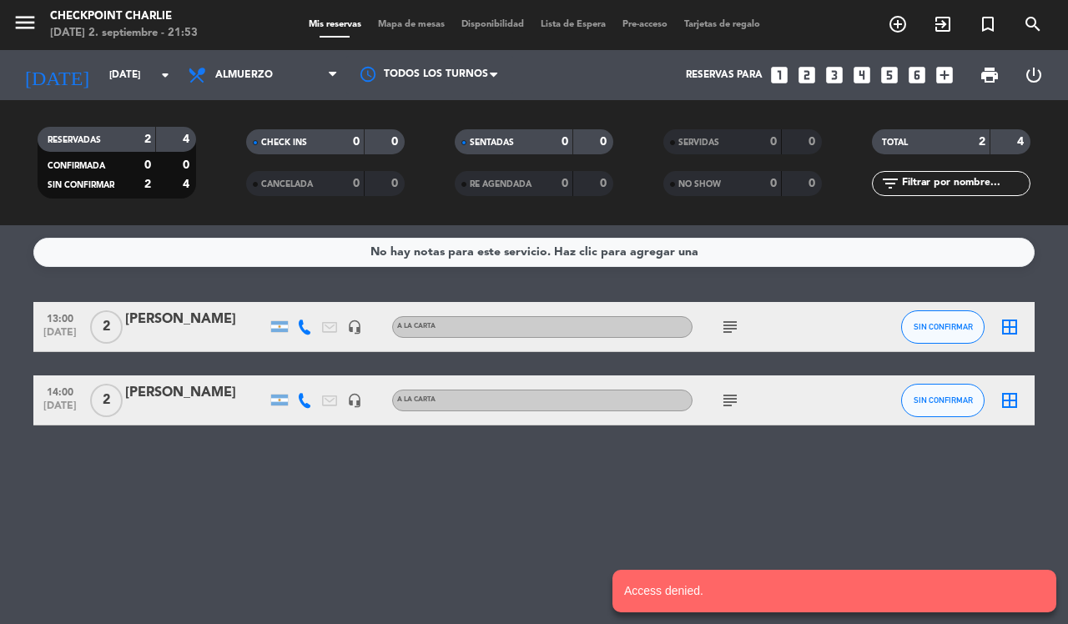
click at [344, 326] on div "headset_mic" at bounding box center [354, 326] width 25 height 49
click at [353, 325] on icon "headset_mic" at bounding box center [354, 327] width 15 height 15
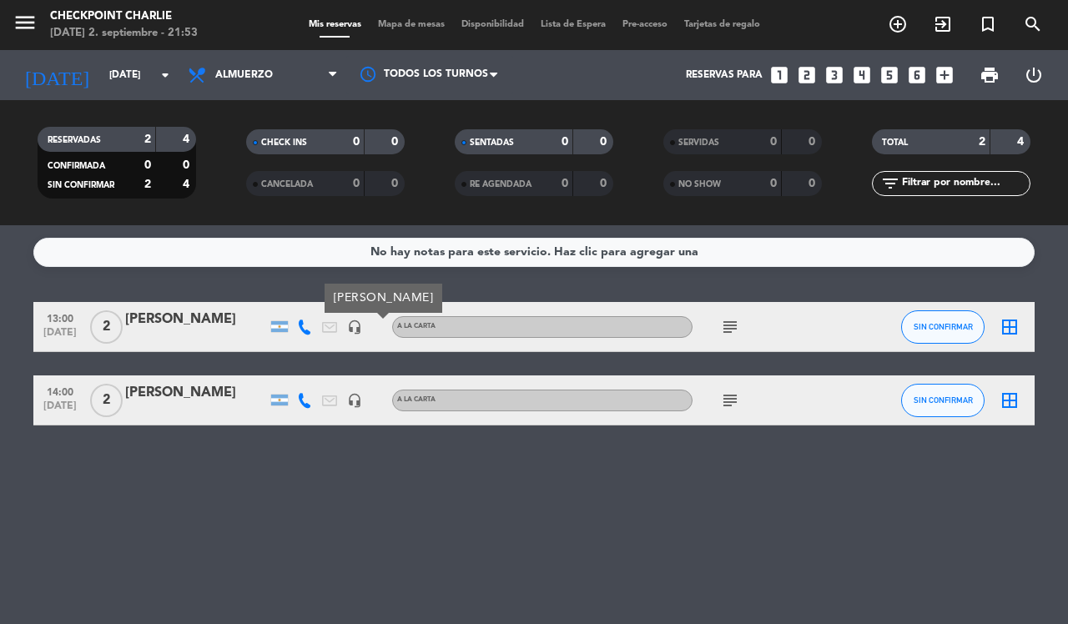
click at [353, 325] on icon "headset_mic" at bounding box center [354, 327] width 15 height 15
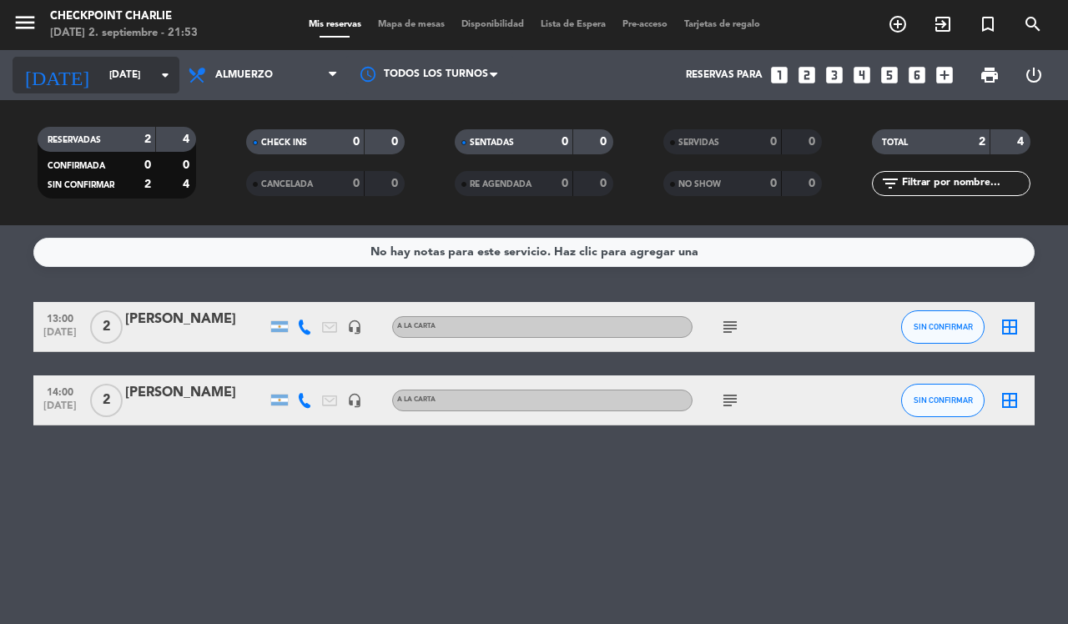
click at [149, 77] on input "[DATE]" at bounding box center [167, 75] width 133 height 28
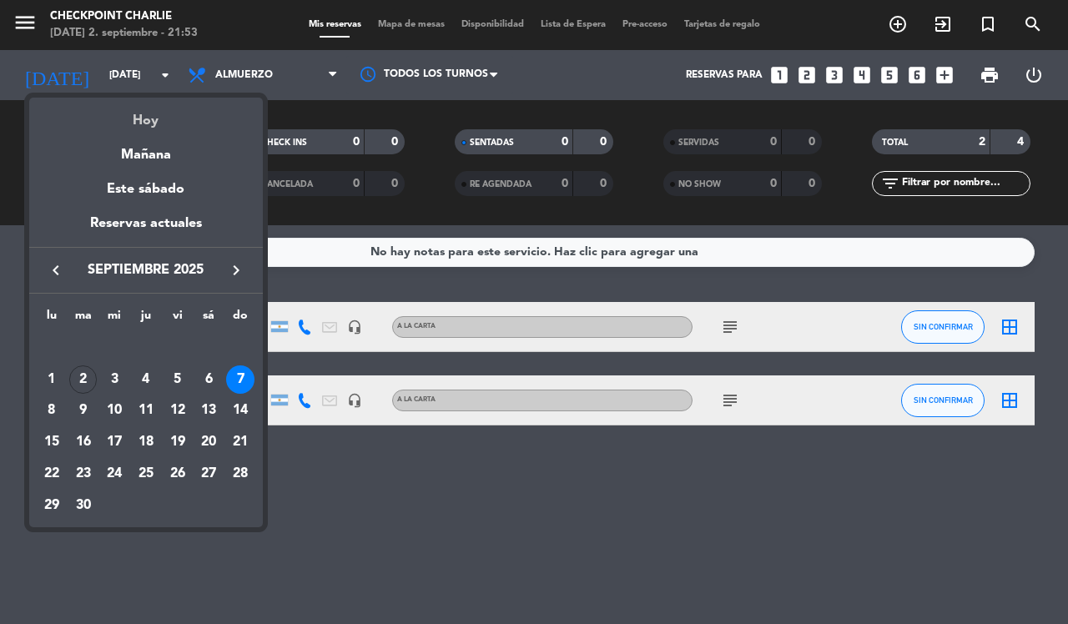
click at [144, 129] on div "Hoy" at bounding box center [146, 115] width 234 height 34
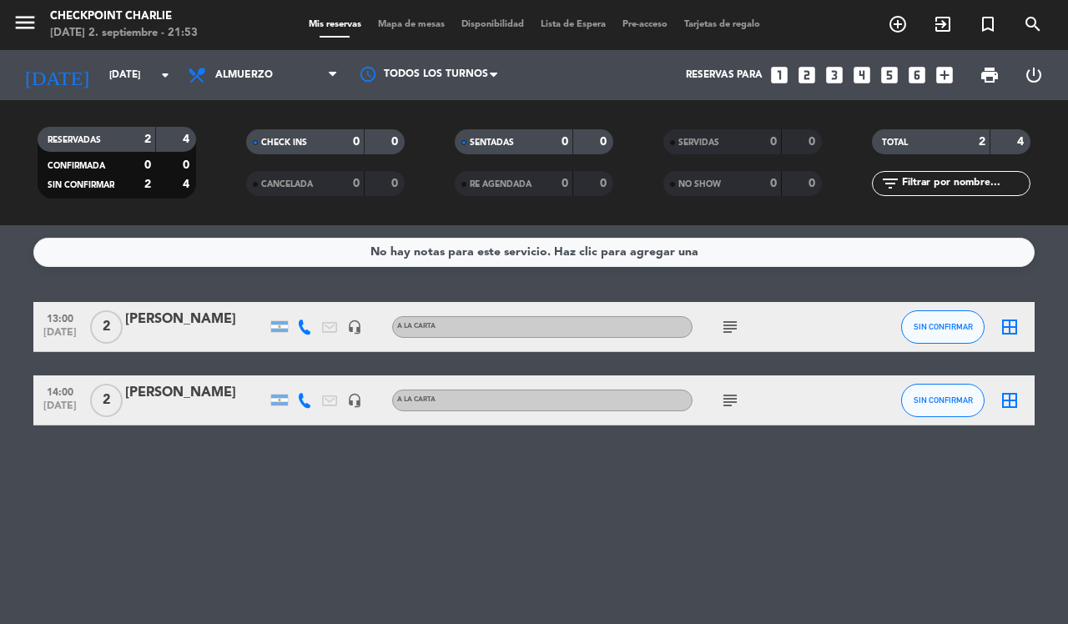
type input "[DATE]"
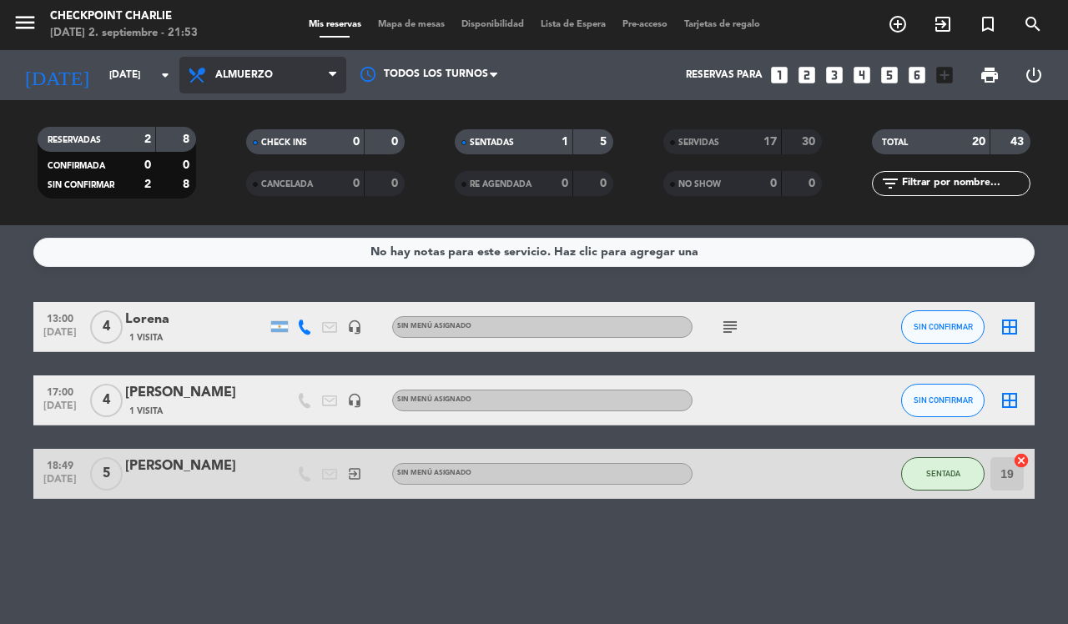
click at [217, 69] on span "Almuerzo" at bounding box center [244, 75] width 58 height 12
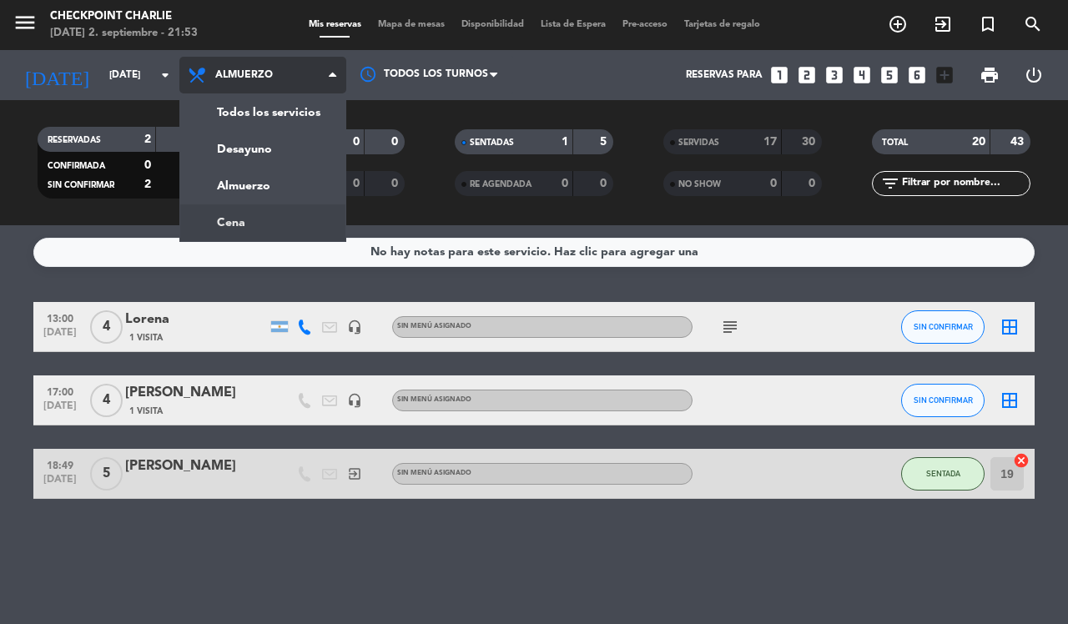
click at [255, 222] on div "menu Checkpoint [PERSON_NAME][DATE] 2. septiembre - 21:53 Mis reservas Mapa de …" at bounding box center [534, 112] width 1068 height 225
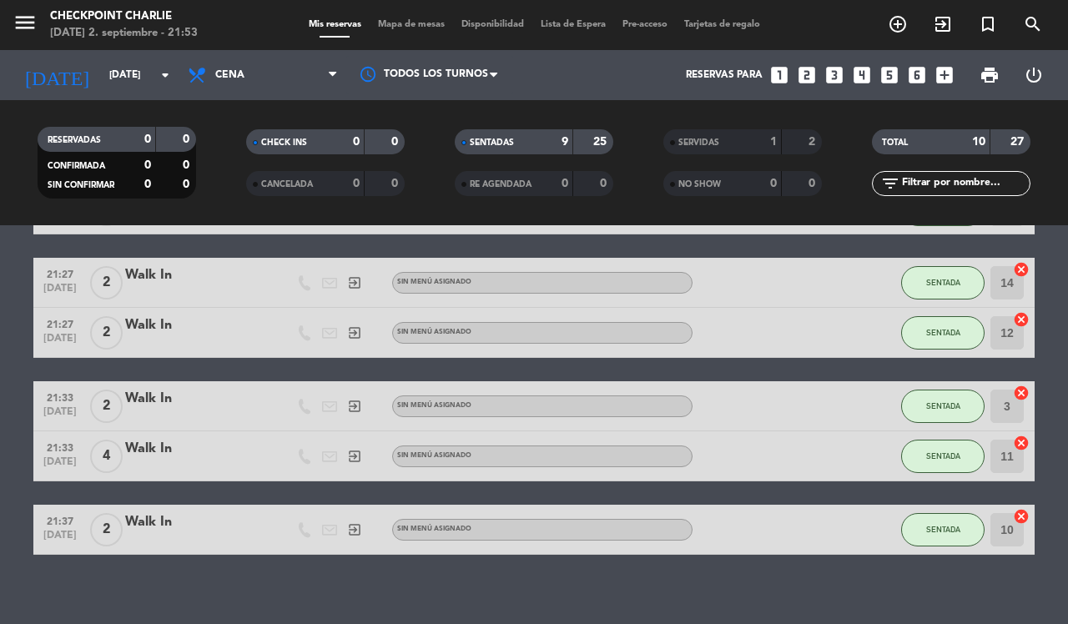
scroll to position [351, 0]
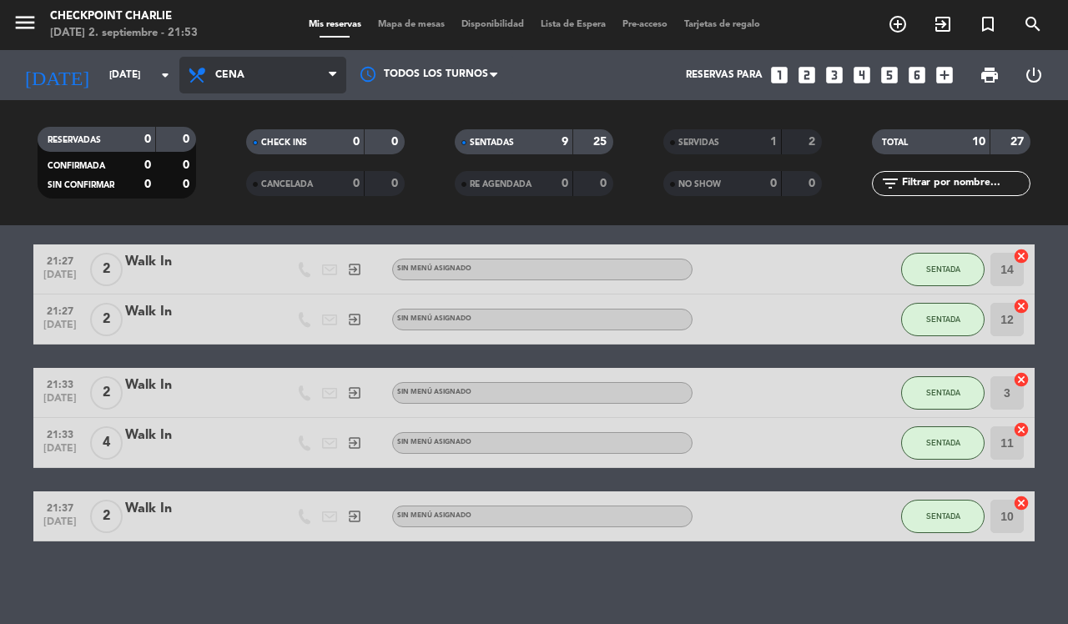
click at [265, 73] on span "Cena" at bounding box center [262, 75] width 167 height 37
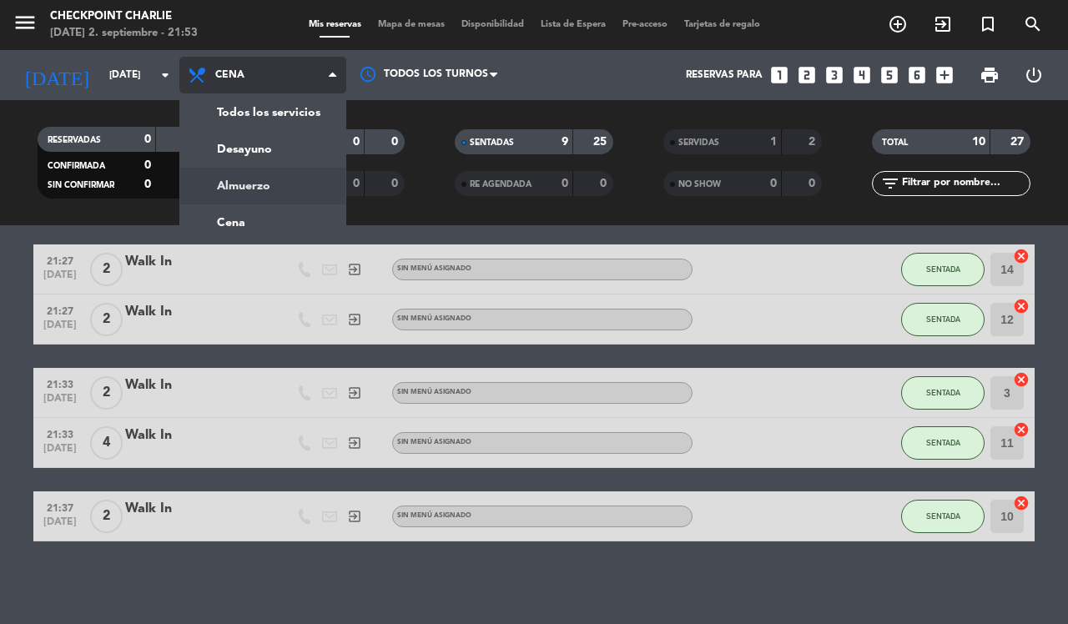
click at [260, 181] on div "menu Checkpoint [PERSON_NAME][DATE] 2. septiembre - 21:53 Mis reservas Mapa de …" at bounding box center [534, 112] width 1068 height 225
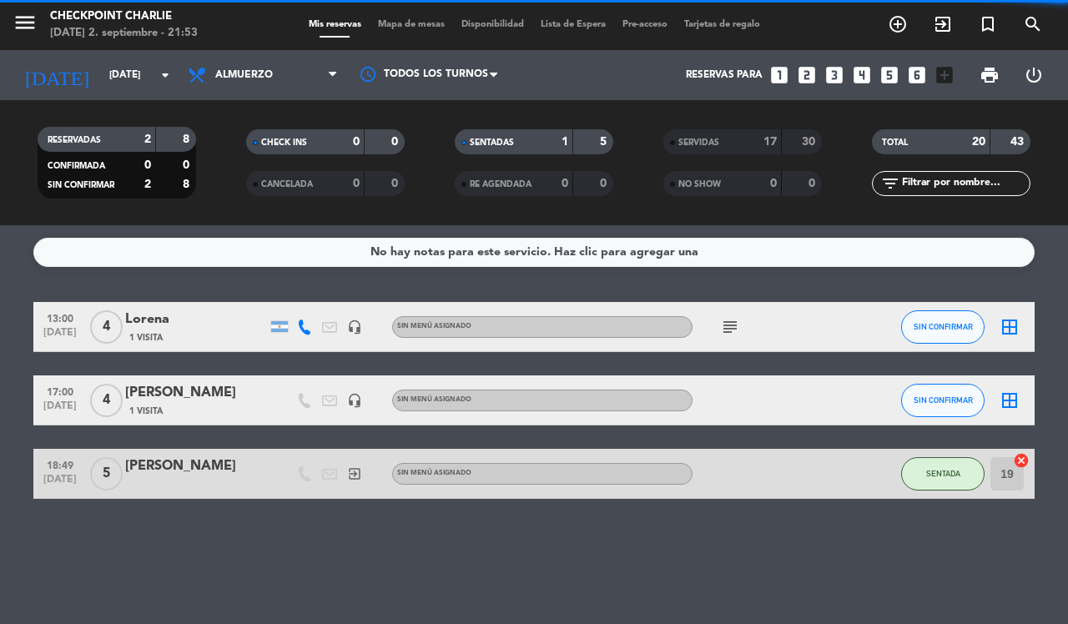
scroll to position [0, 0]
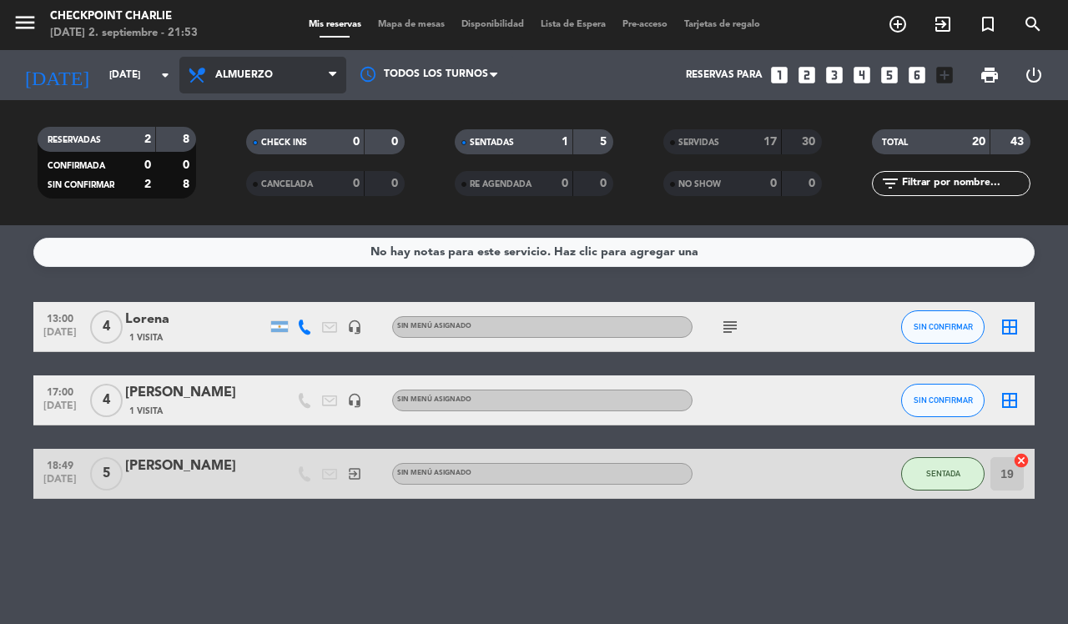
click at [284, 69] on span "Almuerzo" at bounding box center [262, 75] width 167 height 37
click at [278, 228] on ng-component "menu Checkpoint [PERSON_NAME][DATE] 2. septiembre - 21:53 Mis reservas Mapa de …" at bounding box center [534, 312] width 1068 height 624
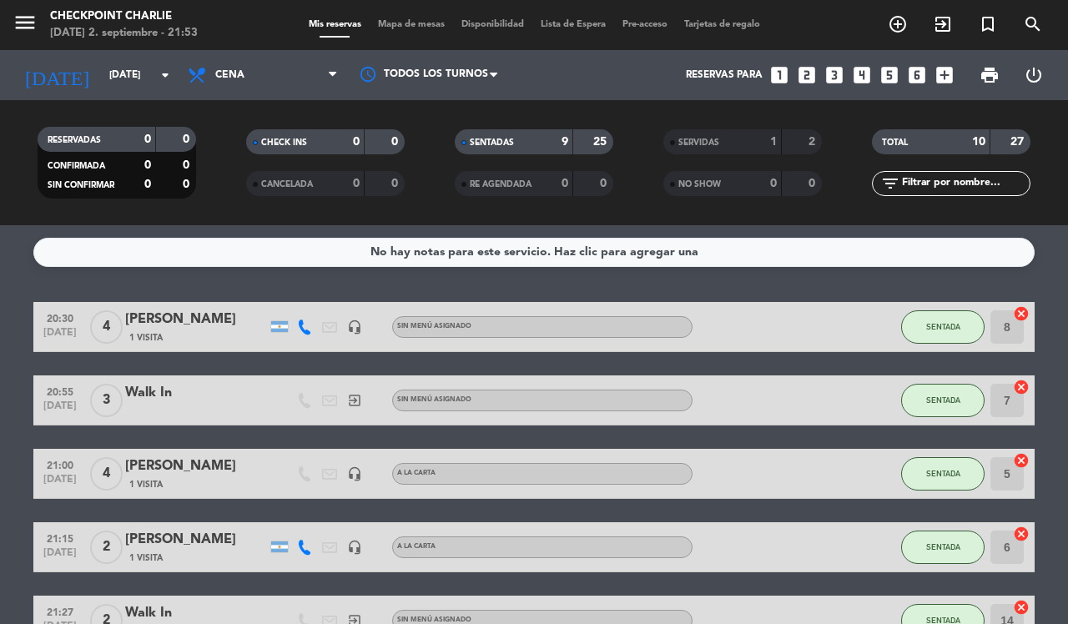
click at [0, 461] on bookings-row "20:30 [DATE] 4 [PERSON_NAME] 1 Visita headset_mic Sin menú asignado SENTADA 8 c…" at bounding box center [534, 597] width 1068 height 591
click at [1049, 320] on bookings-row "20:30 [DATE] 4 [PERSON_NAME] 1 Visita headset_mic Sin menú asignado SENTADA 8 c…" at bounding box center [534, 597] width 1068 height 591
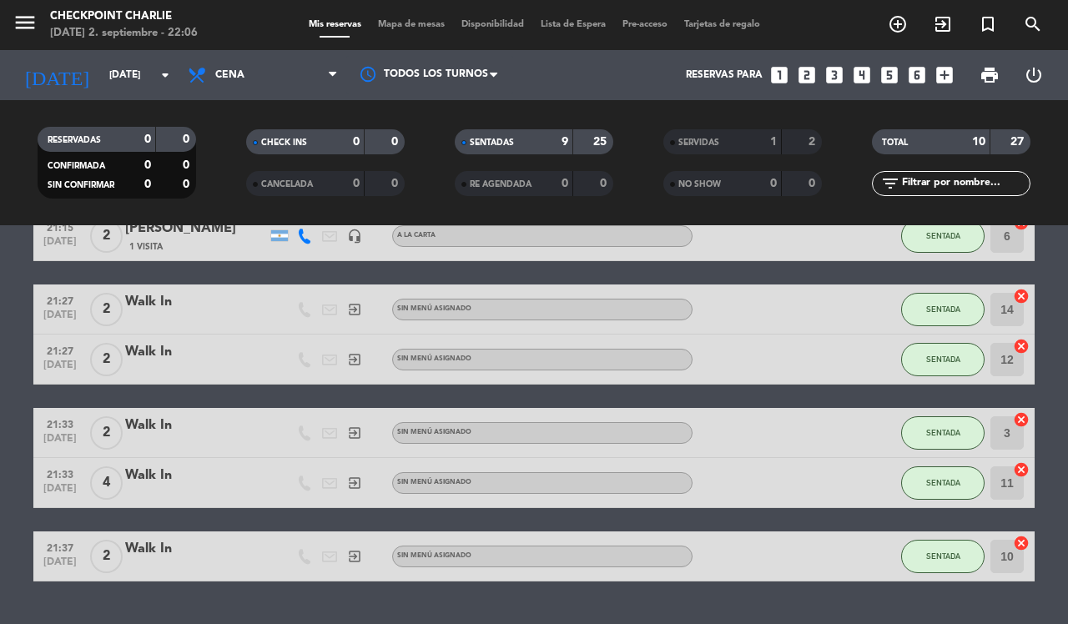
scroll to position [351, 0]
